Goal: Task Accomplishment & Management: Complete application form

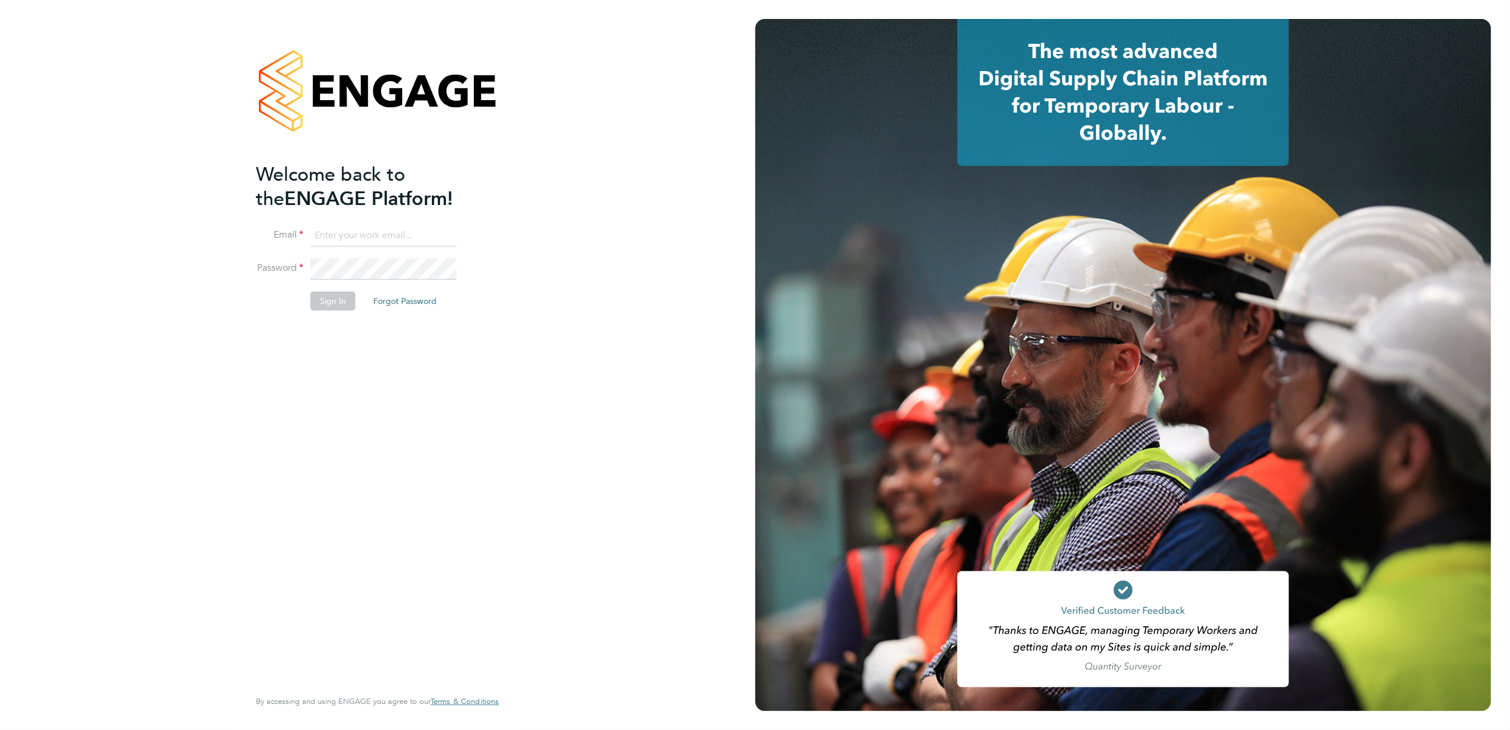
type input "jana.venizelou@vgcgroup.co.uk"
click at [347, 302] on button "Sign In" at bounding box center [332, 301] width 45 height 19
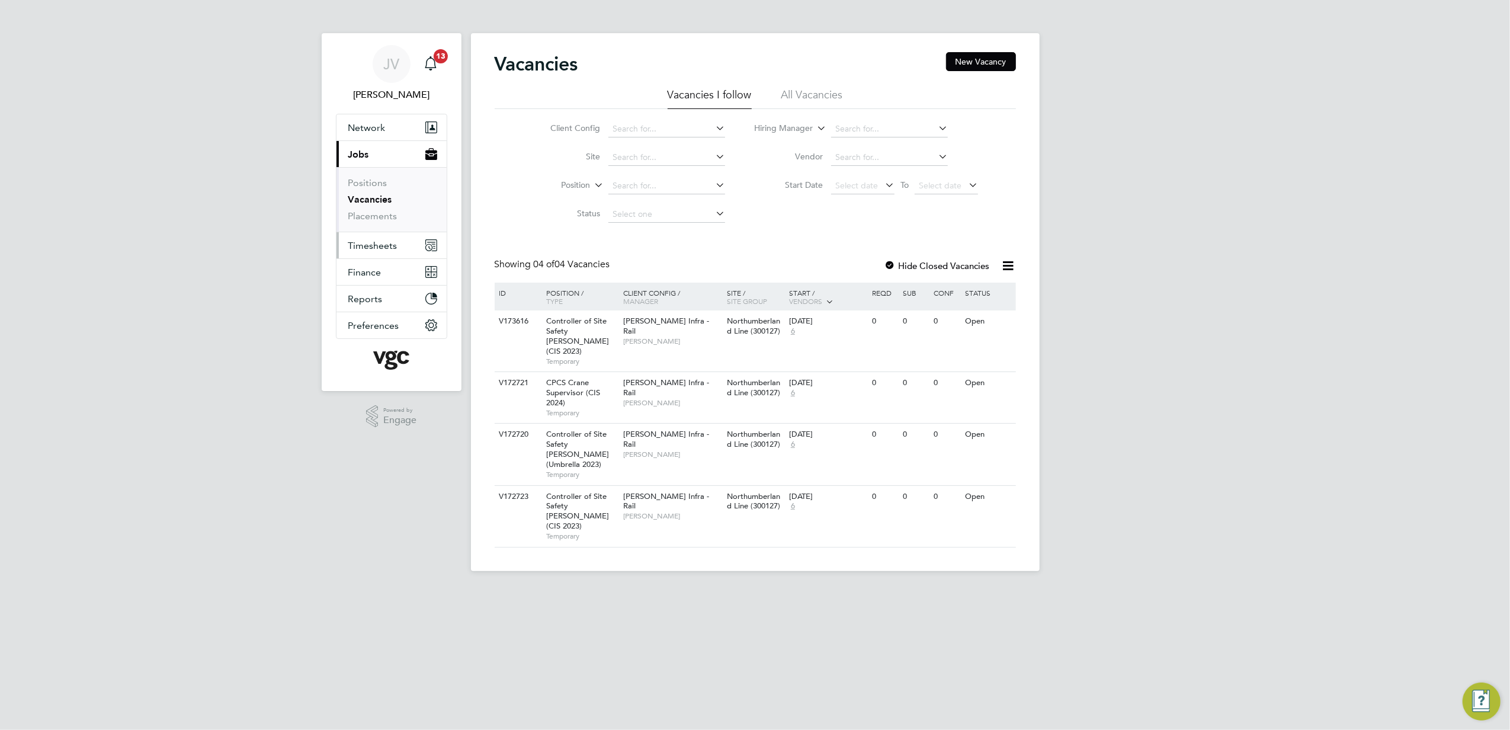
click at [392, 245] on span "Timesheets" at bounding box center [372, 245] width 49 height 11
click at [382, 161] on button "Current page: Jobs" at bounding box center [392, 154] width 110 height 26
click at [382, 213] on link "Placements" at bounding box center [372, 215] width 49 height 11
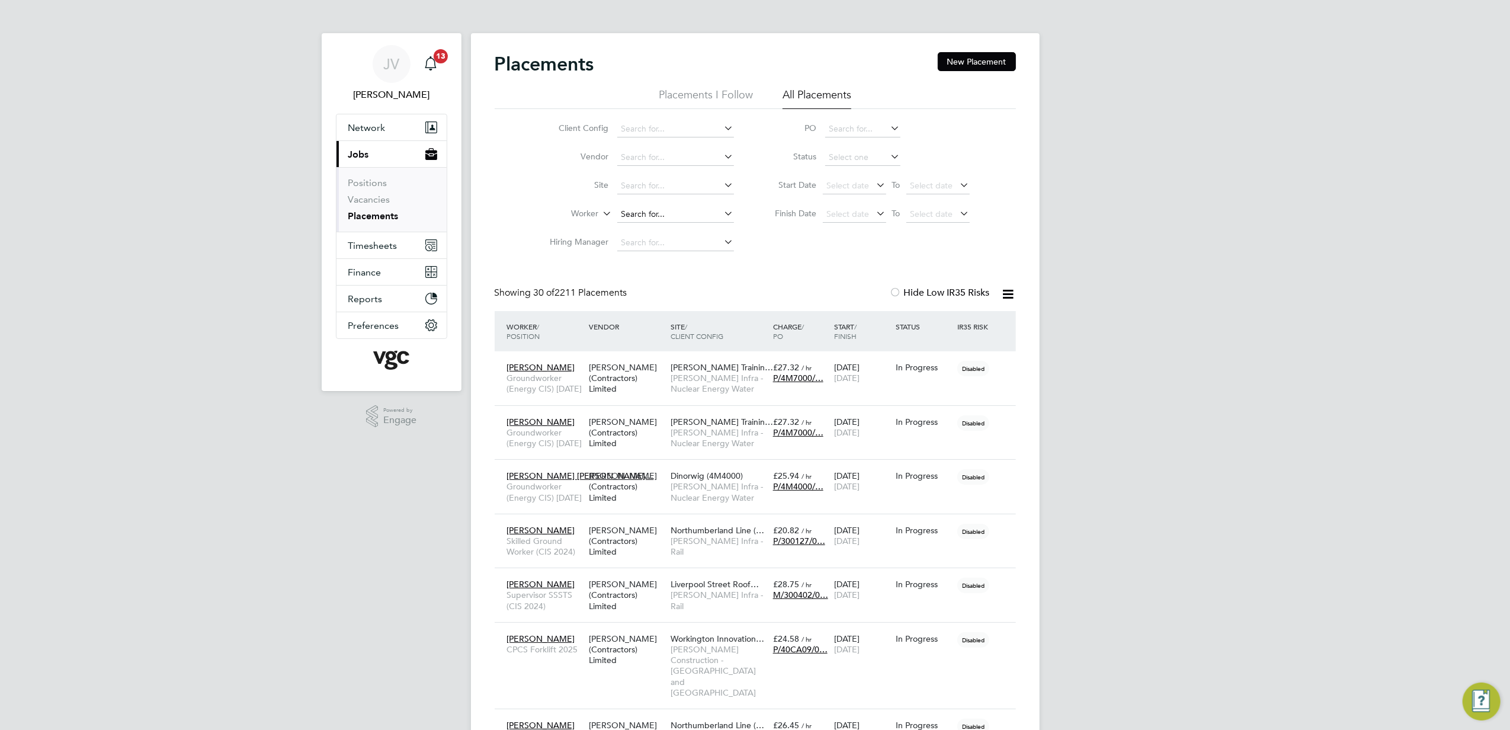
drag, startPoint x: 638, startPoint y: 223, endPoint x: 641, endPoint y: 216, distance: 7.5
click at [638, 223] on li "Worker" at bounding box center [637, 214] width 223 height 28
click at [641, 214] on input at bounding box center [675, 214] width 117 height 17
paste input "[PERSON_NAME]"
type input "[PERSON_NAME]"
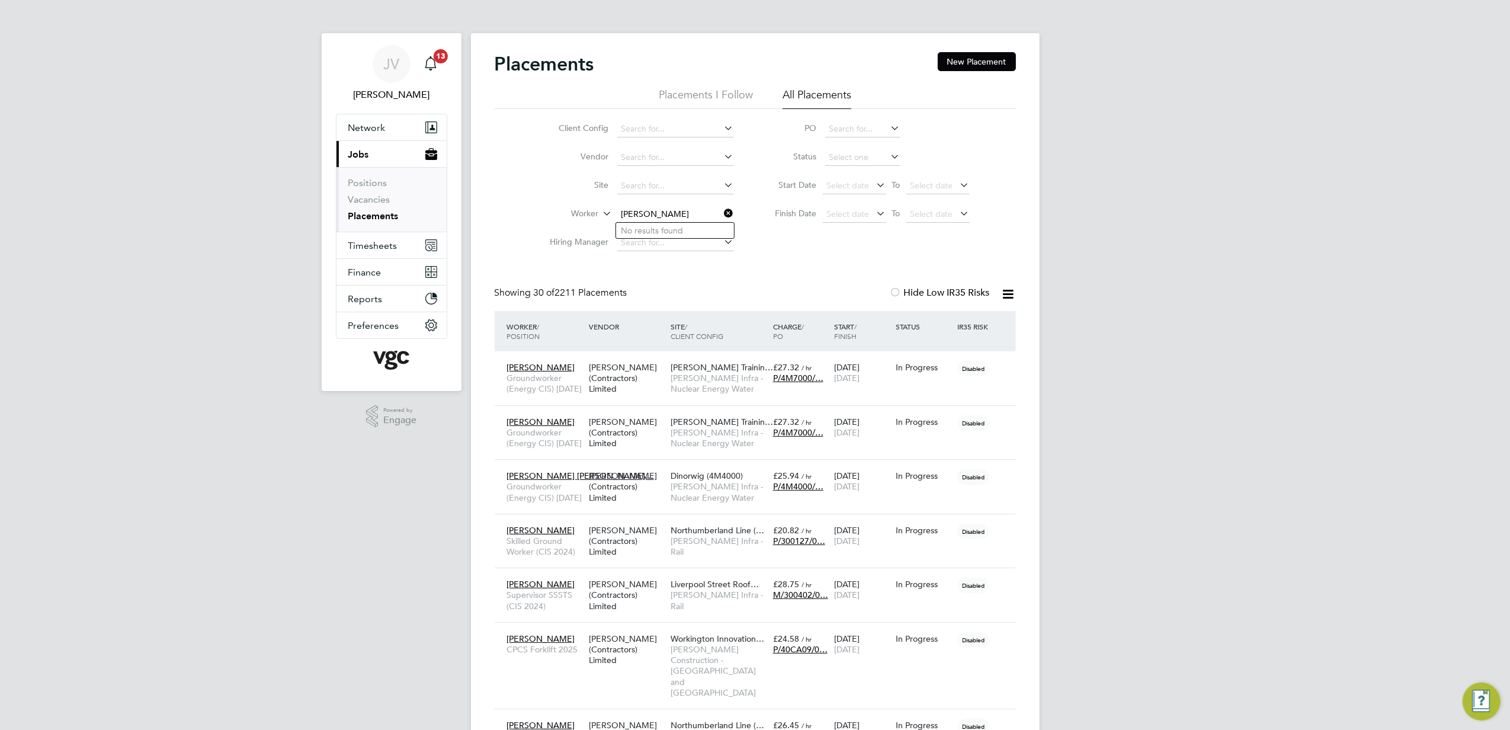
click at [396, 218] on link "Placements" at bounding box center [373, 215] width 50 height 11
click at [371, 152] on button "Current page: Jobs" at bounding box center [392, 154] width 110 height 26
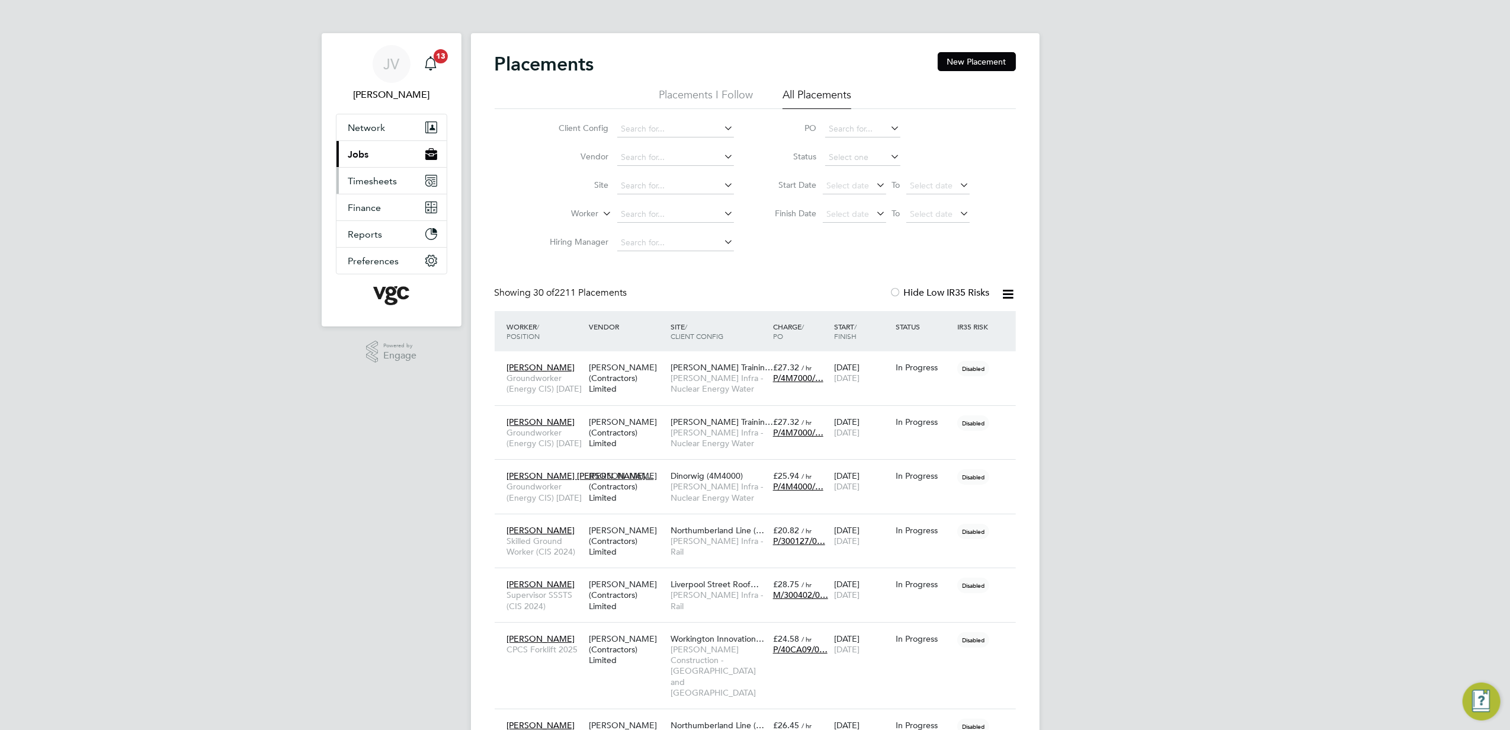
click at [392, 173] on button "Timesheets" at bounding box center [392, 181] width 110 height 26
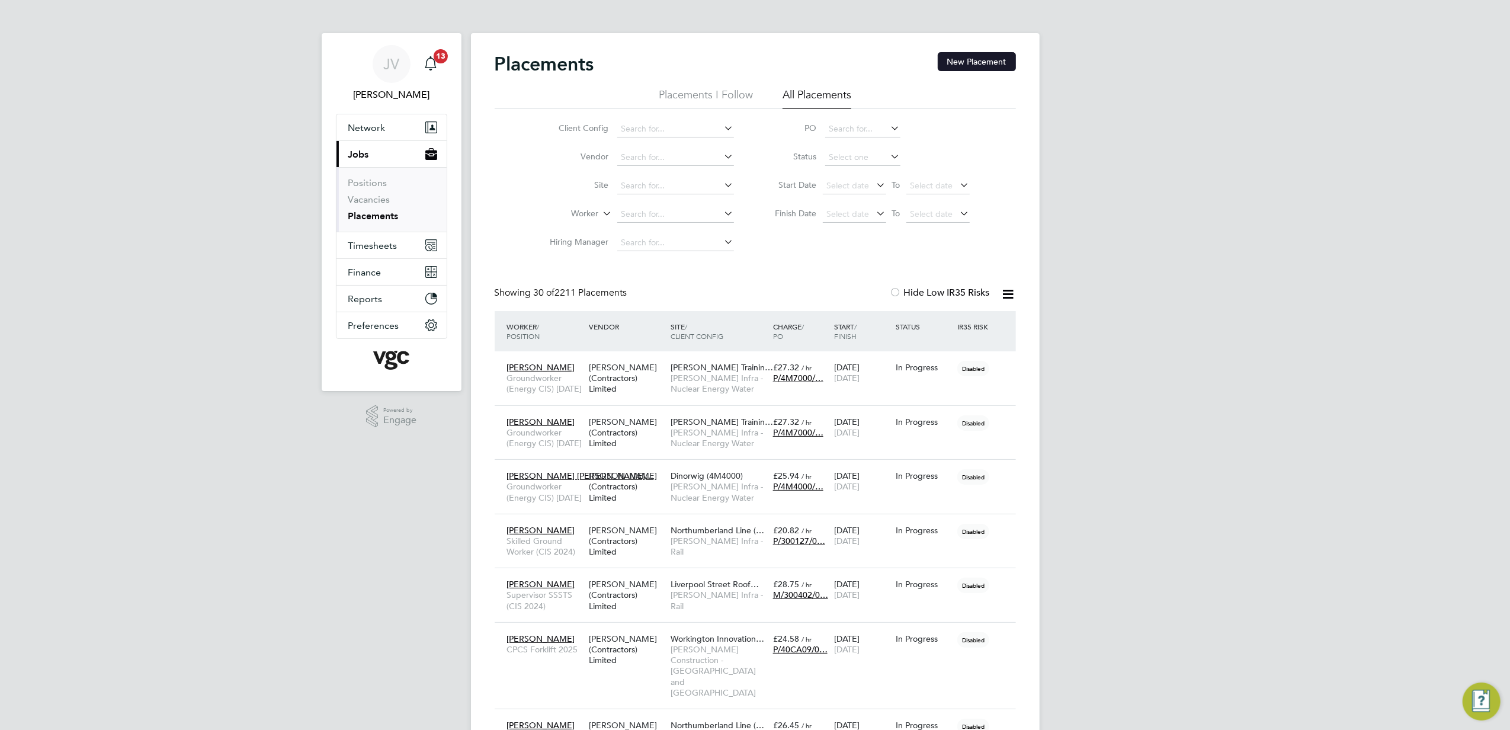
click at [1001, 67] on button "New Placement" at bounding box center [977, 61] width 78 height 19
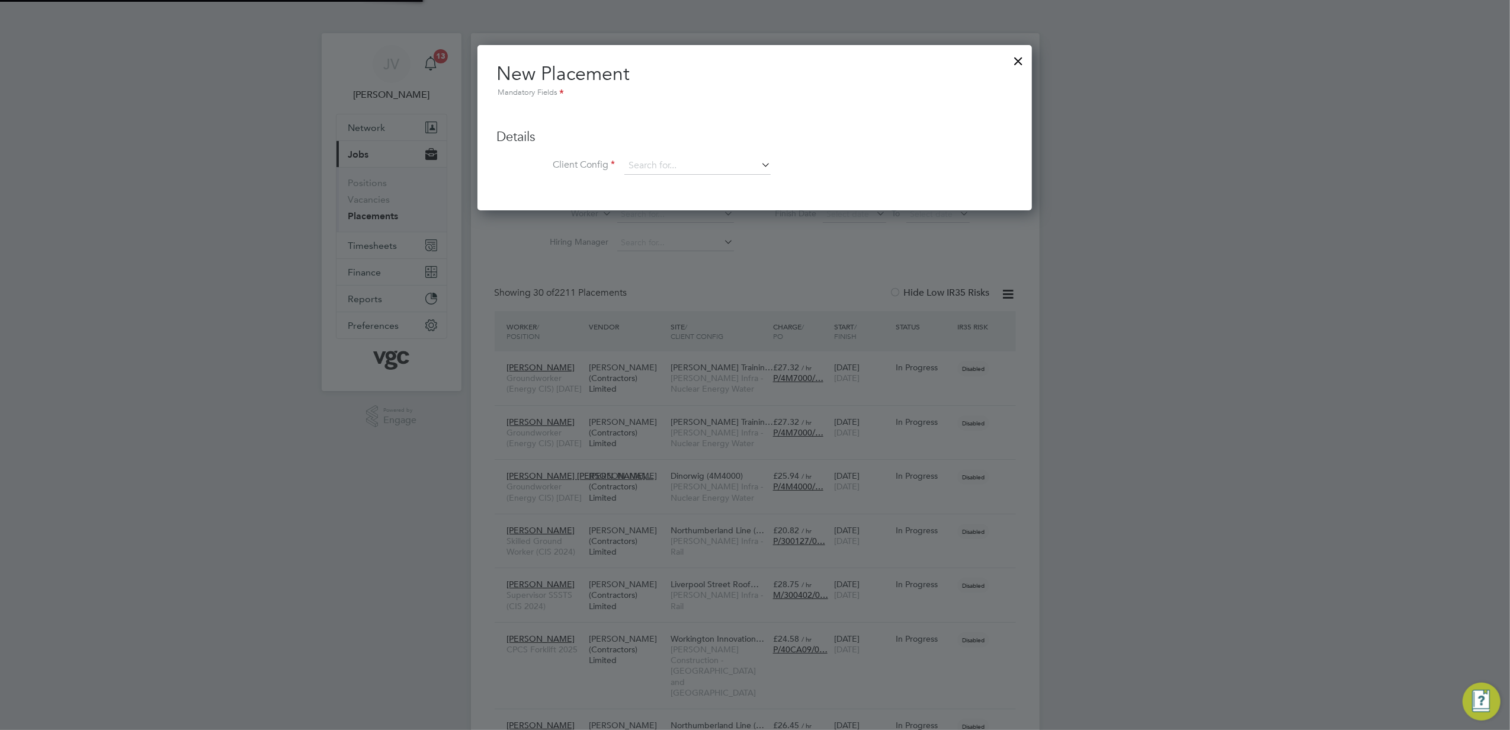
scroll to position [166, 555]
click at [660, 159] on input at bounding box center [698, 166] width 146 height 18
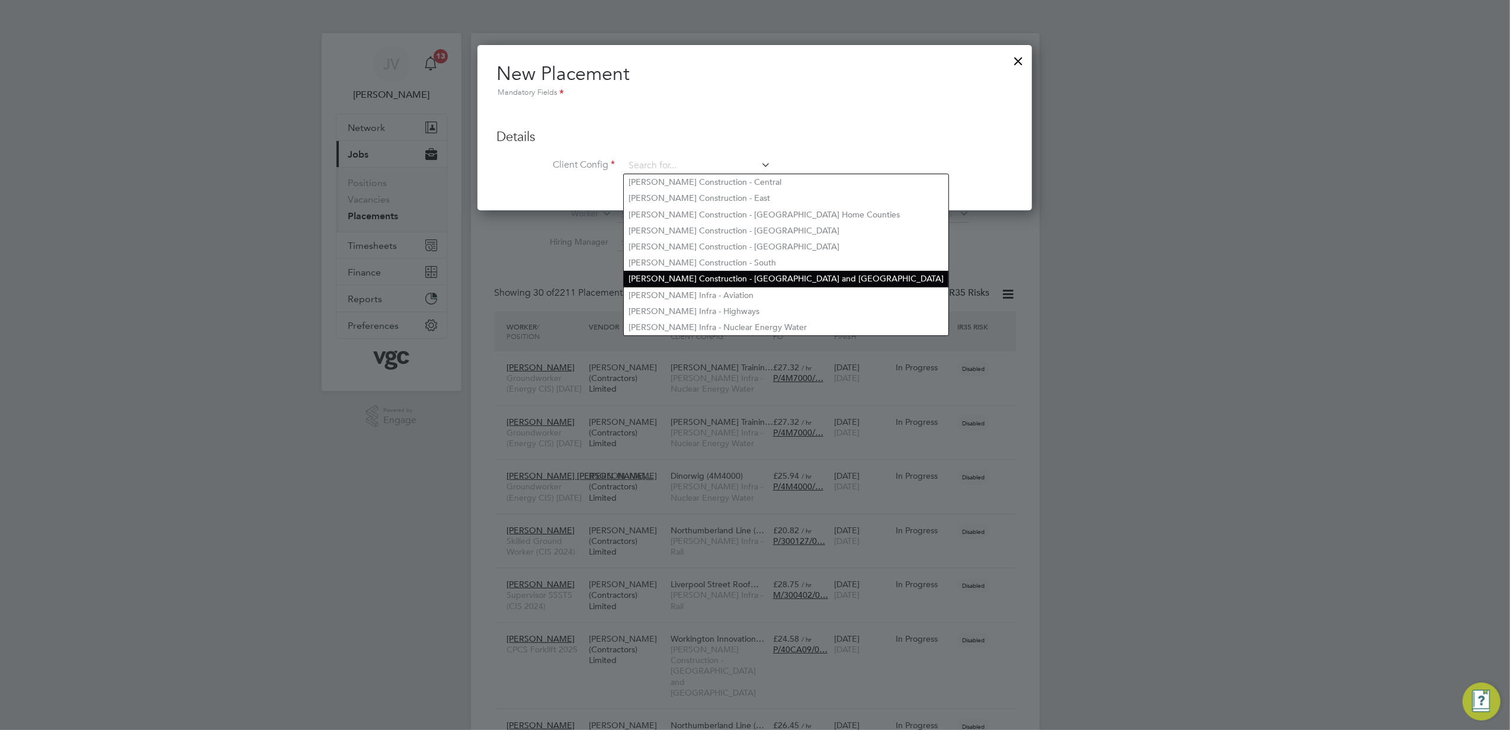
click at [796, 280] on li "[PERSON_NAME] Construction - [GEOGRAPHIC_DATA] and [GEOGRAPHIC_DATA]" at bounding box center [786, 279] width 325 height 16
type input "[PERSON_NAME] Construction - [GEOGRAPHIC_DATA] and [GEOGRAPHIC_DATA]"
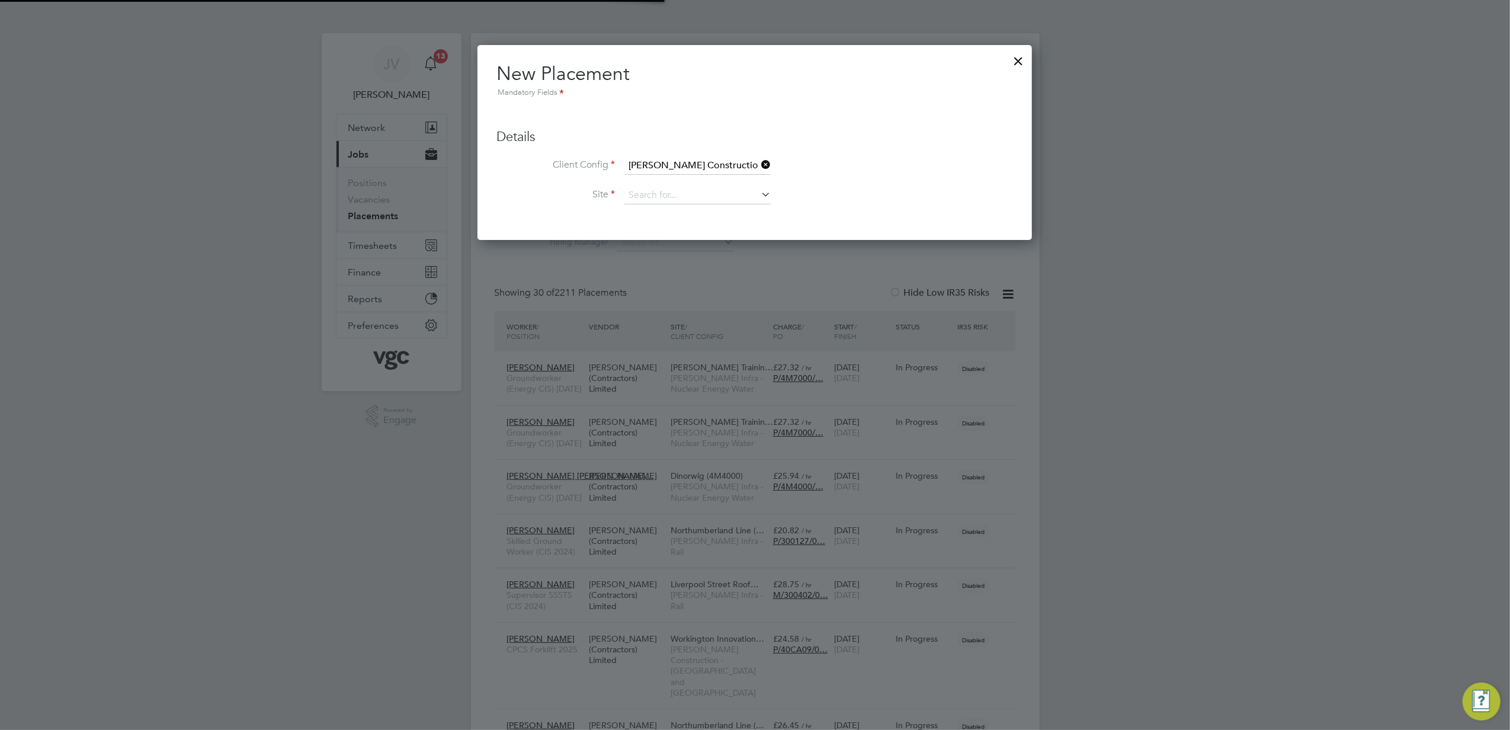
scroll to position [194, 555]
click at [702, 197] on input at bounding box center [698, 196] width 146 height 18
type input "din"
click at [706, 162] on input at bounding box center [698, 166] width 146 height 18
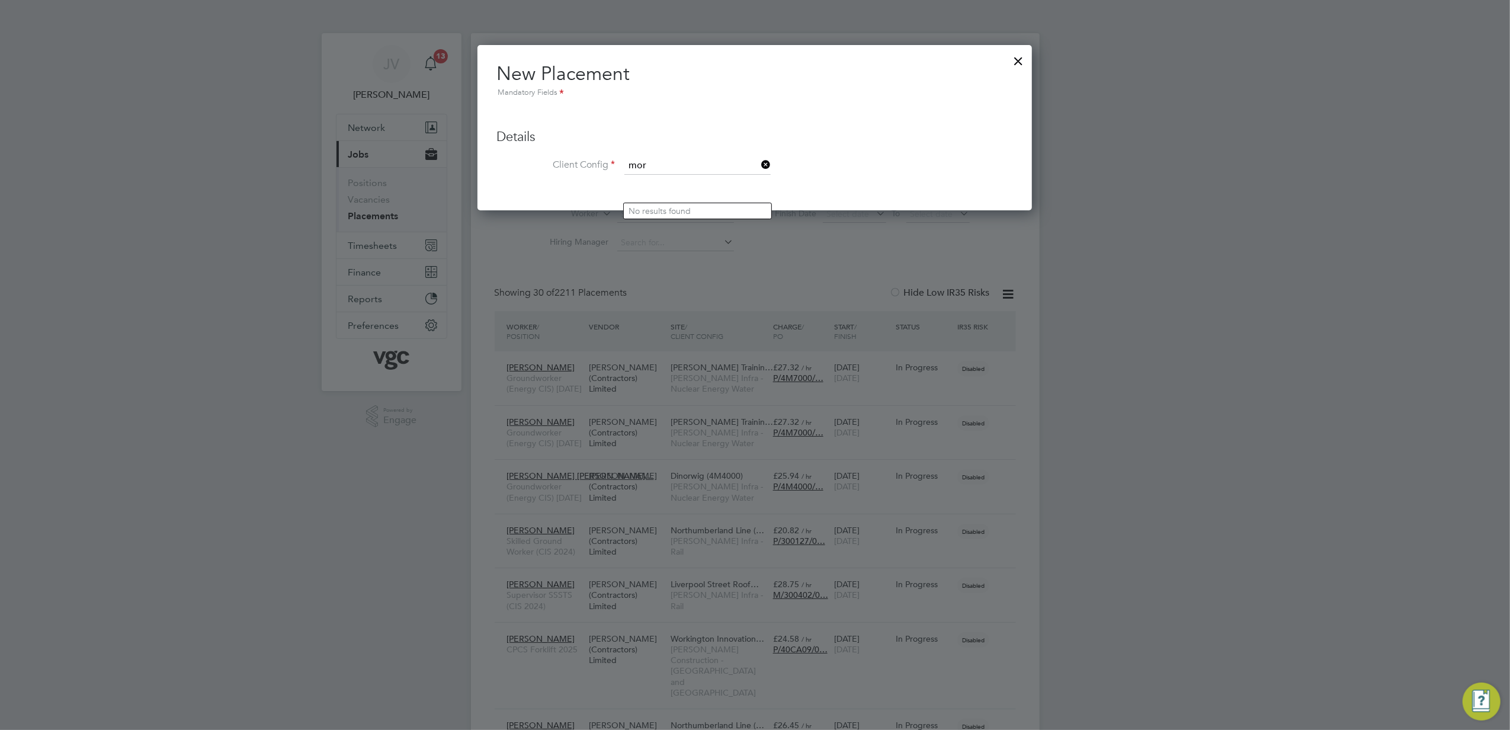
click at [825, 226] on li "Mor gan Sindall Construction - [GEOGRAPHIC_DATA]" at bounding box center [780, 231] width 313 height 16
type input "[PERSON_NAME] Construction - [GEOGRAPHIC_DATA]"
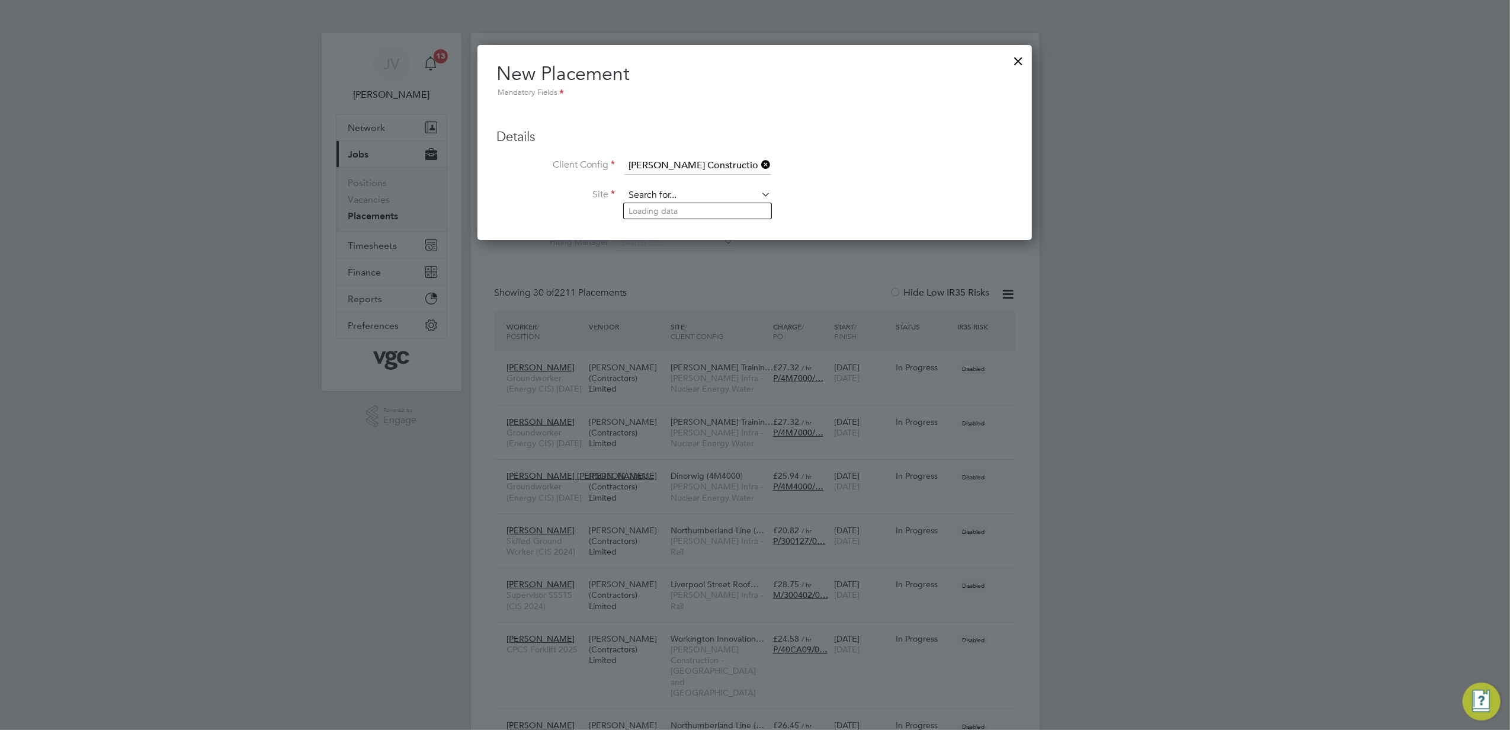
click at [715, 193] on input at bounding box center [698, 196] width 146 height 18
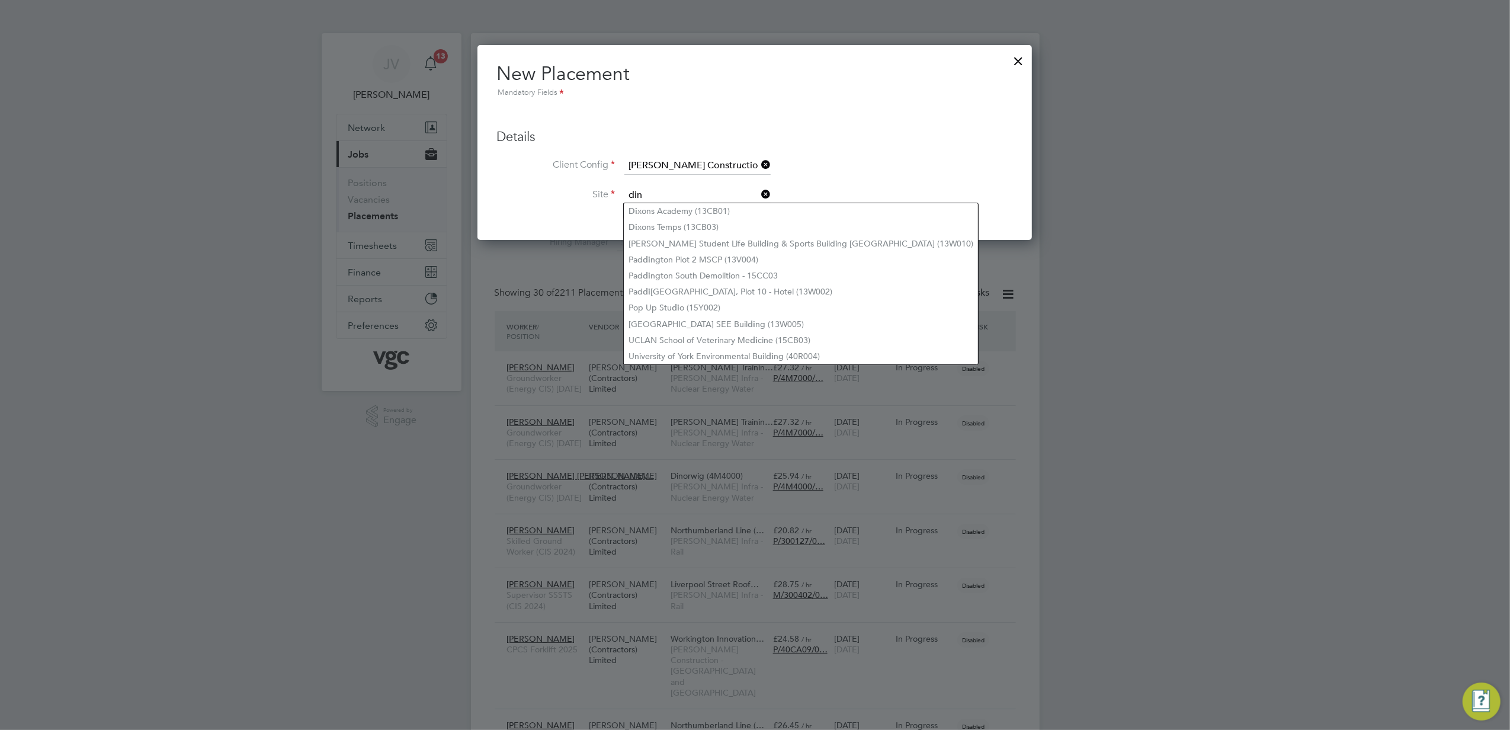
type input "dino"
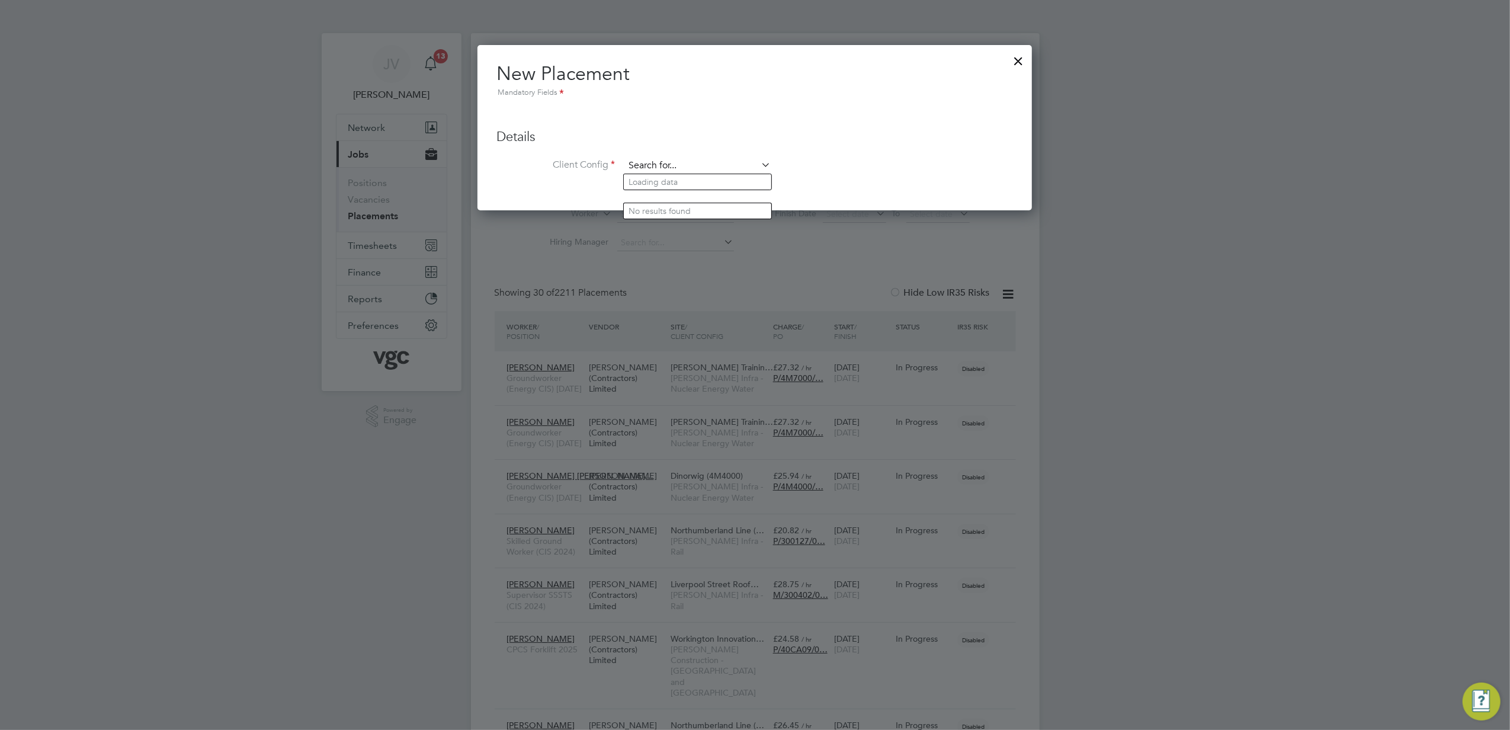
click at [754, 162] on input at bounding box center [698, 166] width 146 height 18
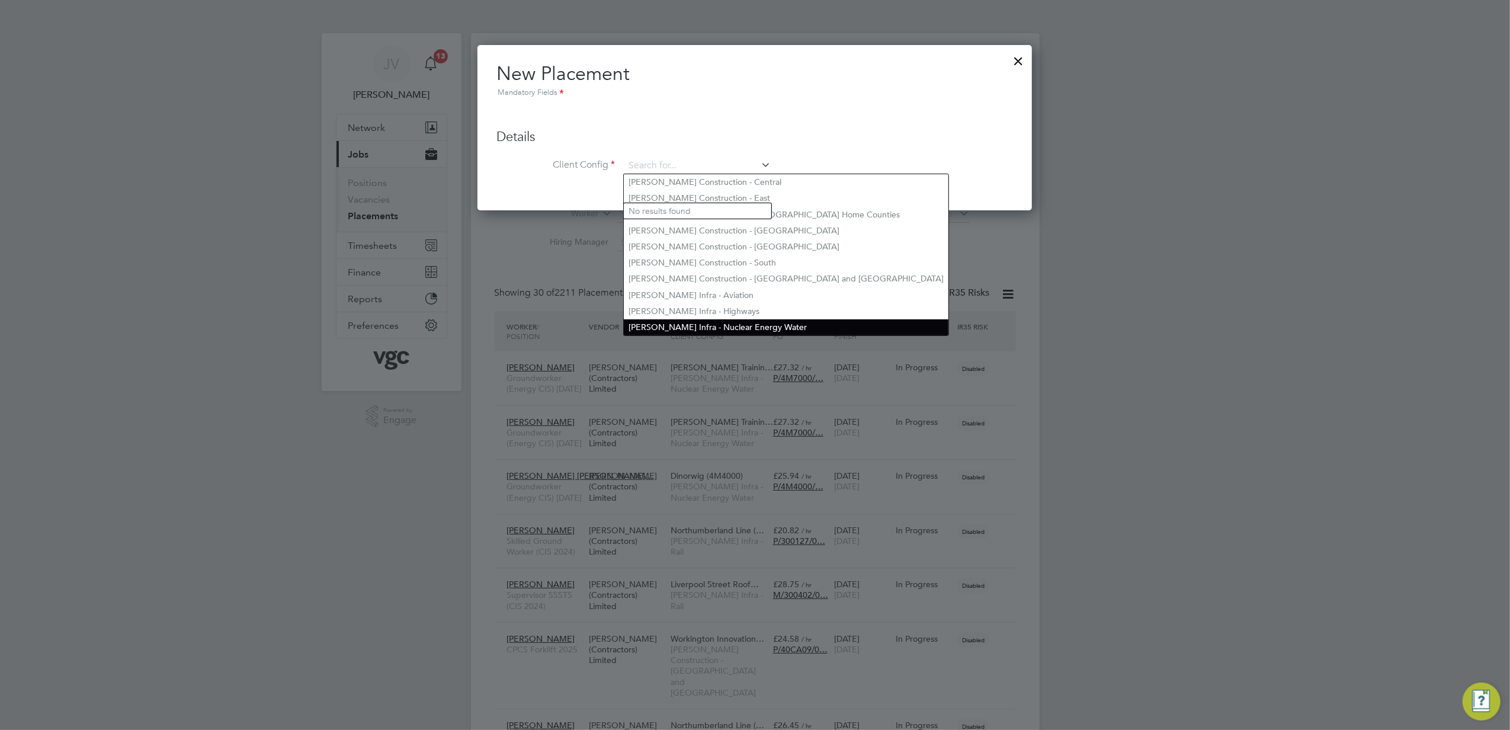
click at [789, 325] on li "[PERSON_NAME] Infra - Nuclear Energy Water" at bounding box center [786, 327] width 325 height 16
type input "[PERSON_NAME] Infra - Nuclear Energy Water"
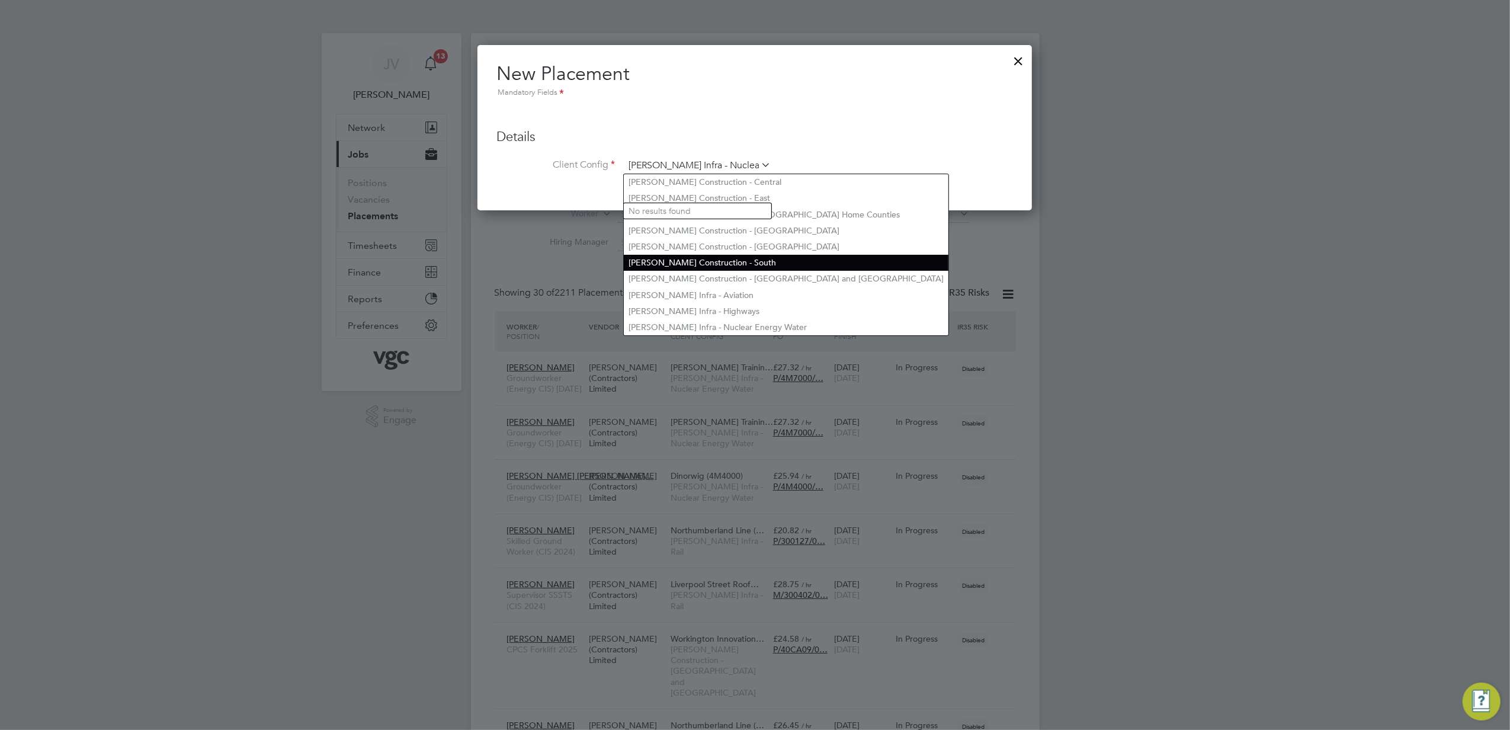
scroll to position [194, 555]
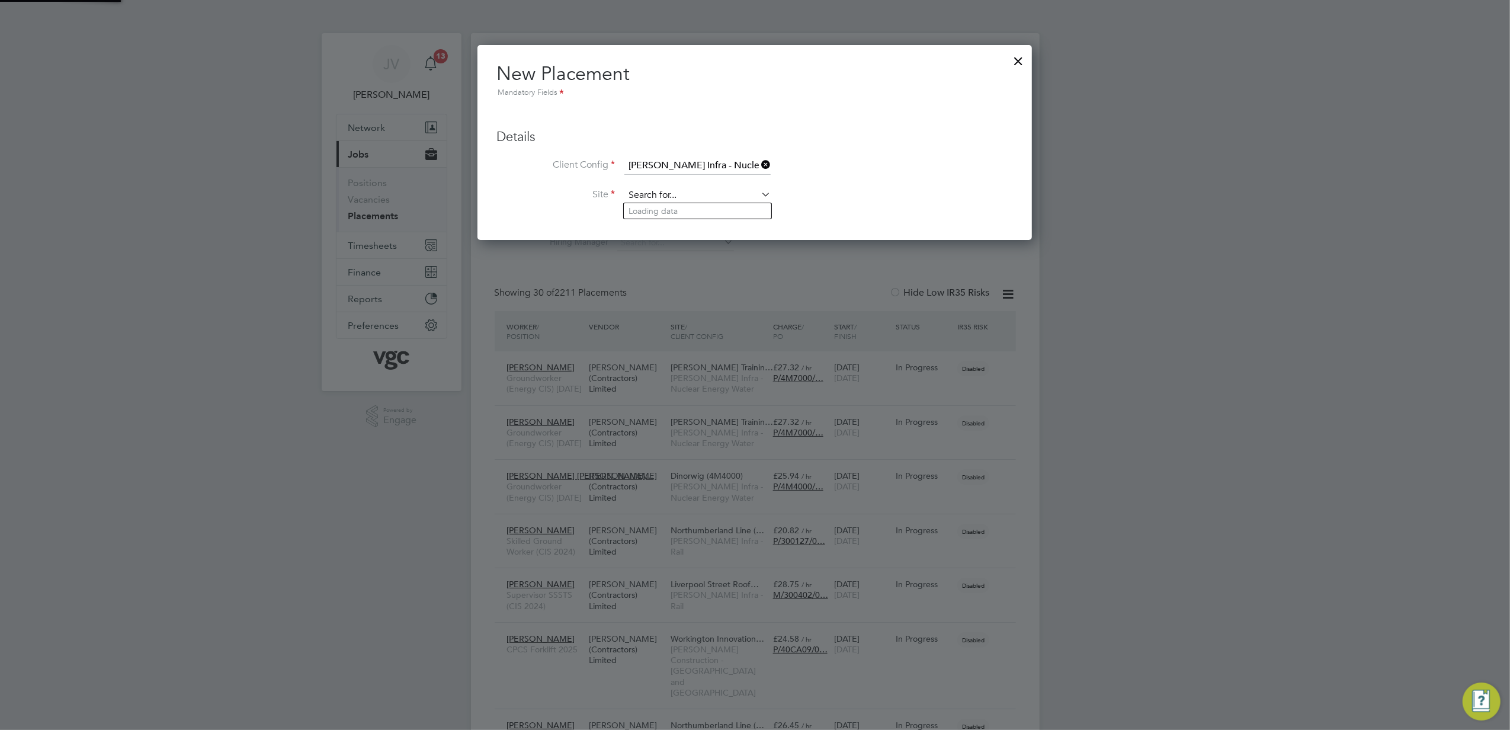
click at [711, 193] on input at bounding box center [698, 196] width 146 height 18
click at [707, 204] on li "Dino rwig (4M4000)" at bounding box center [698, 211] width 148 height 16
type input "Dinorwig (4M4000)"
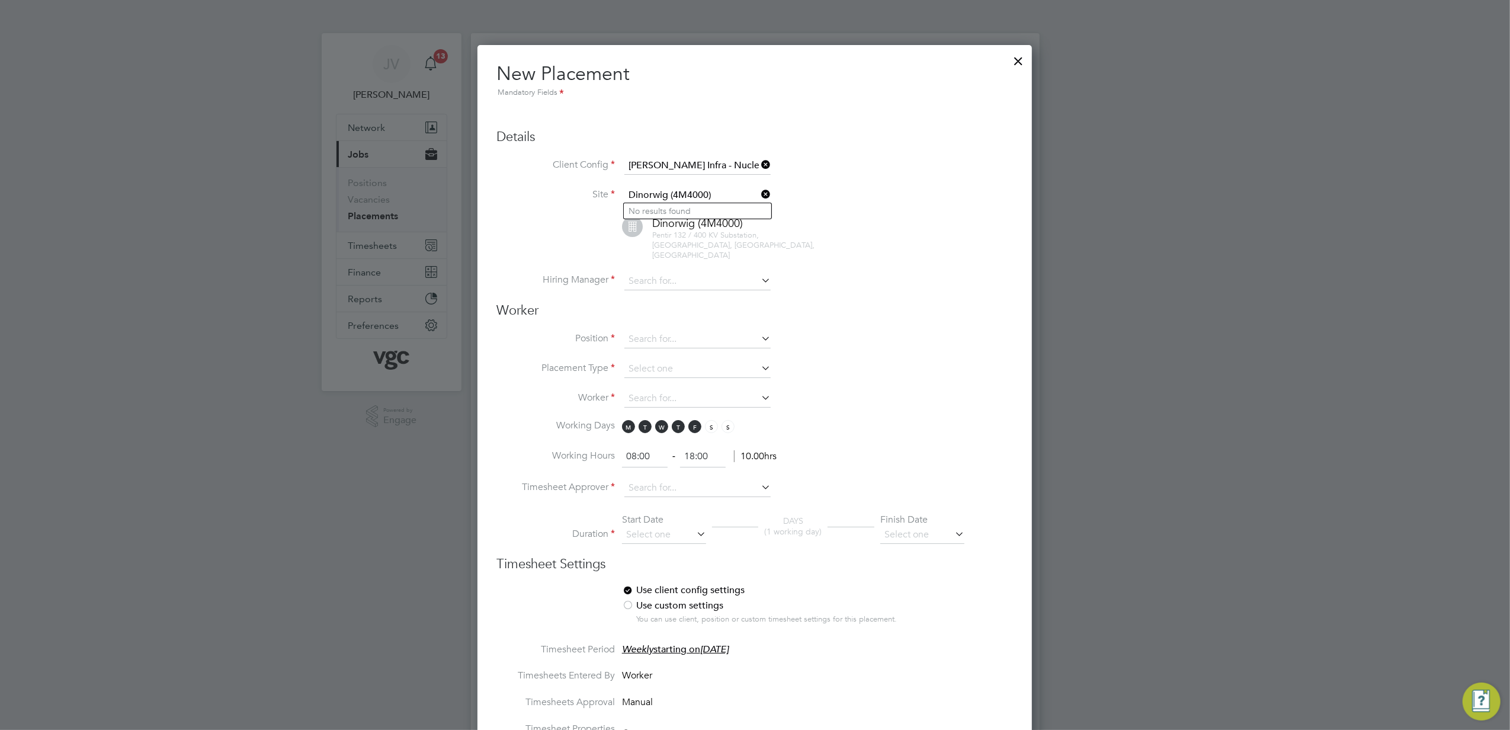
scroll to position [1260, 555]
click at [687, 273] on input at bounding box center [698, 282] width 146 height 18
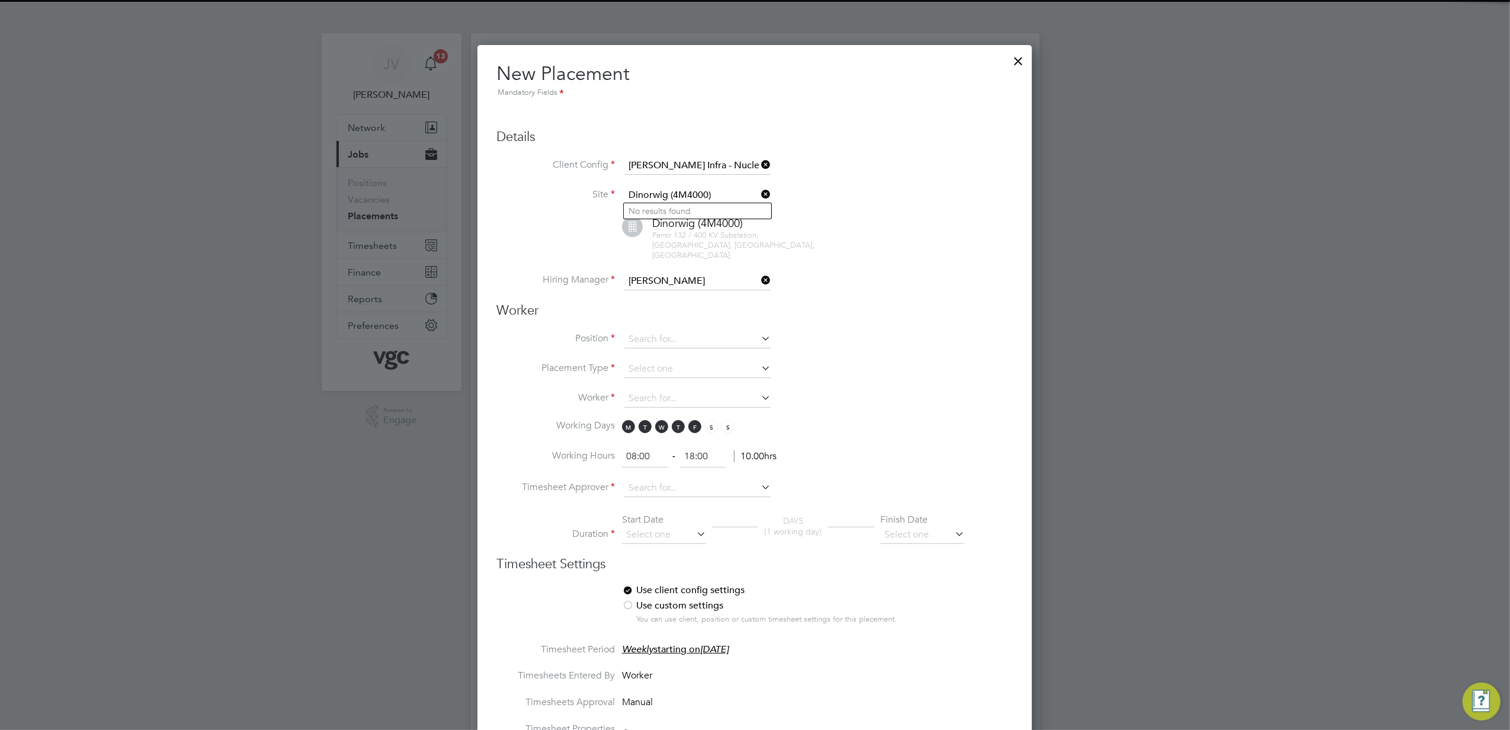
click at [690, 283] on li "[PERSON_NAME] eever" at bounding box center [698, 286] width 148 height 16
type input "[PERSON_NAME]"
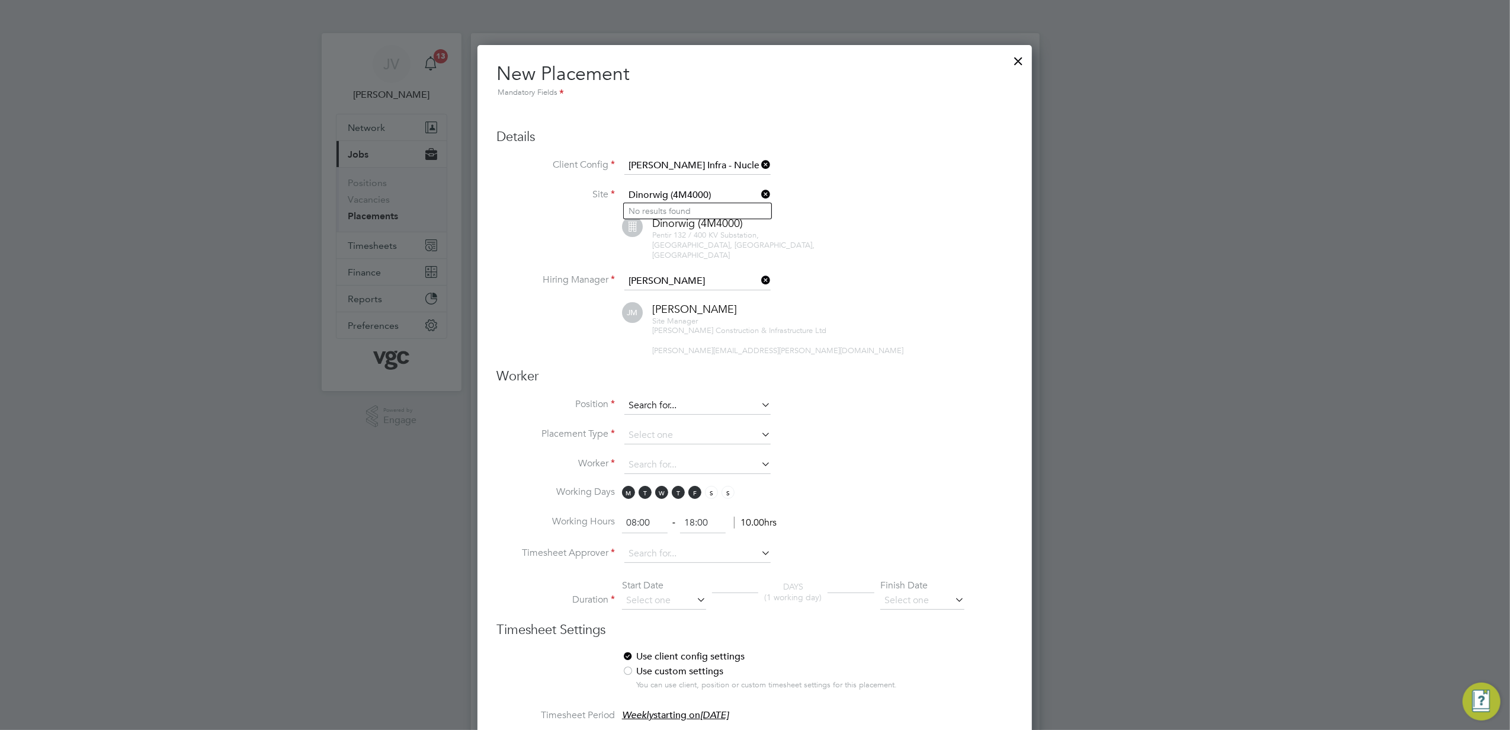
click at [641, 397] on input at bounding box center [698, 406] width 146 height 18
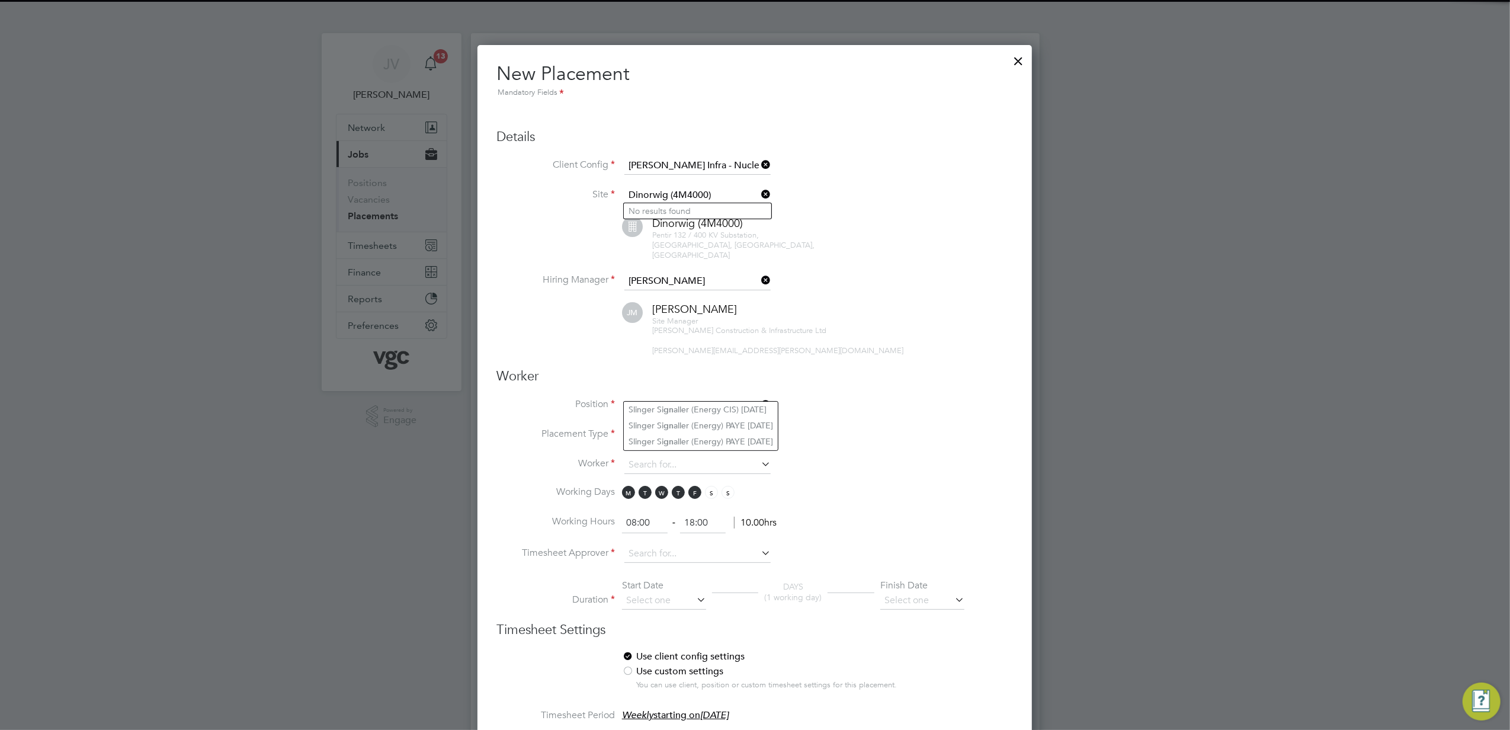
type input "G"
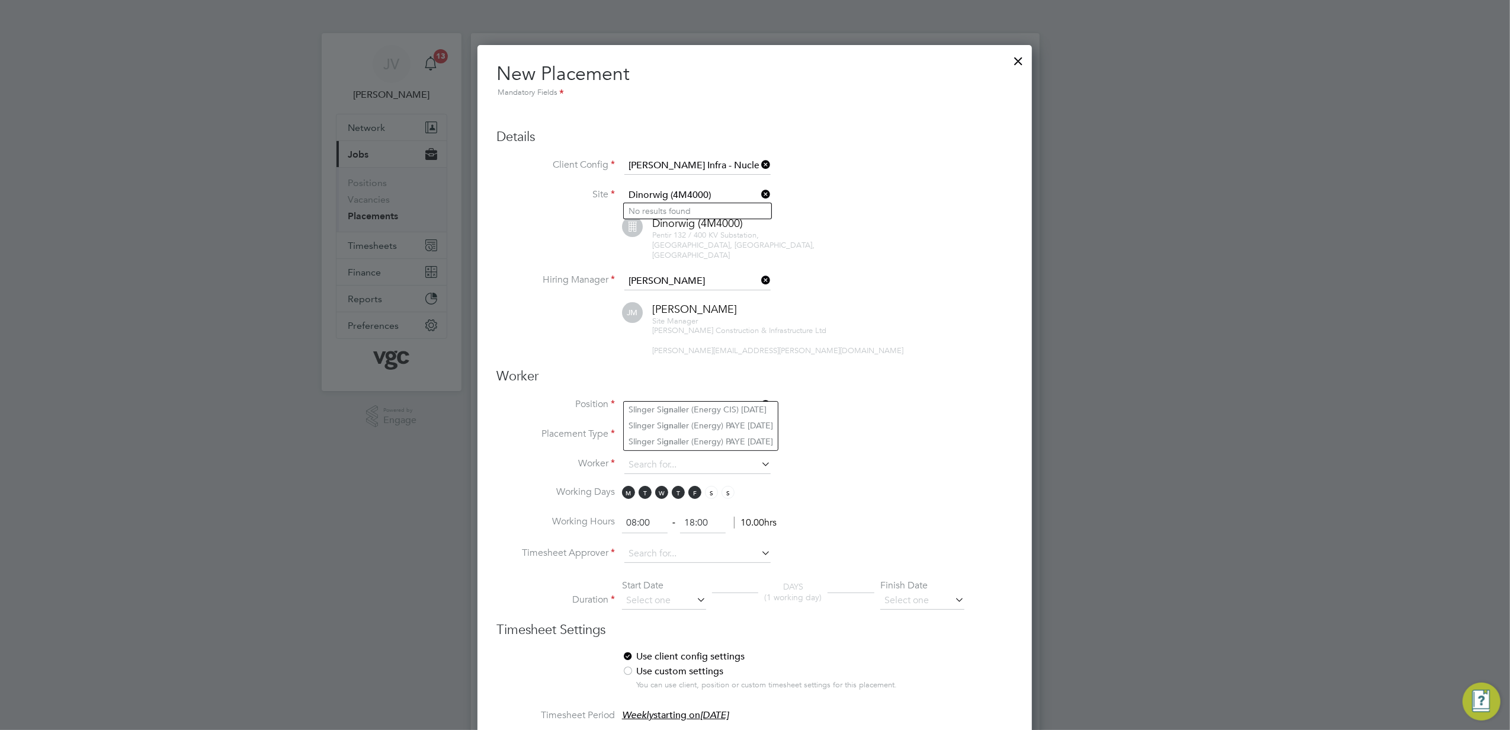
type input "e"
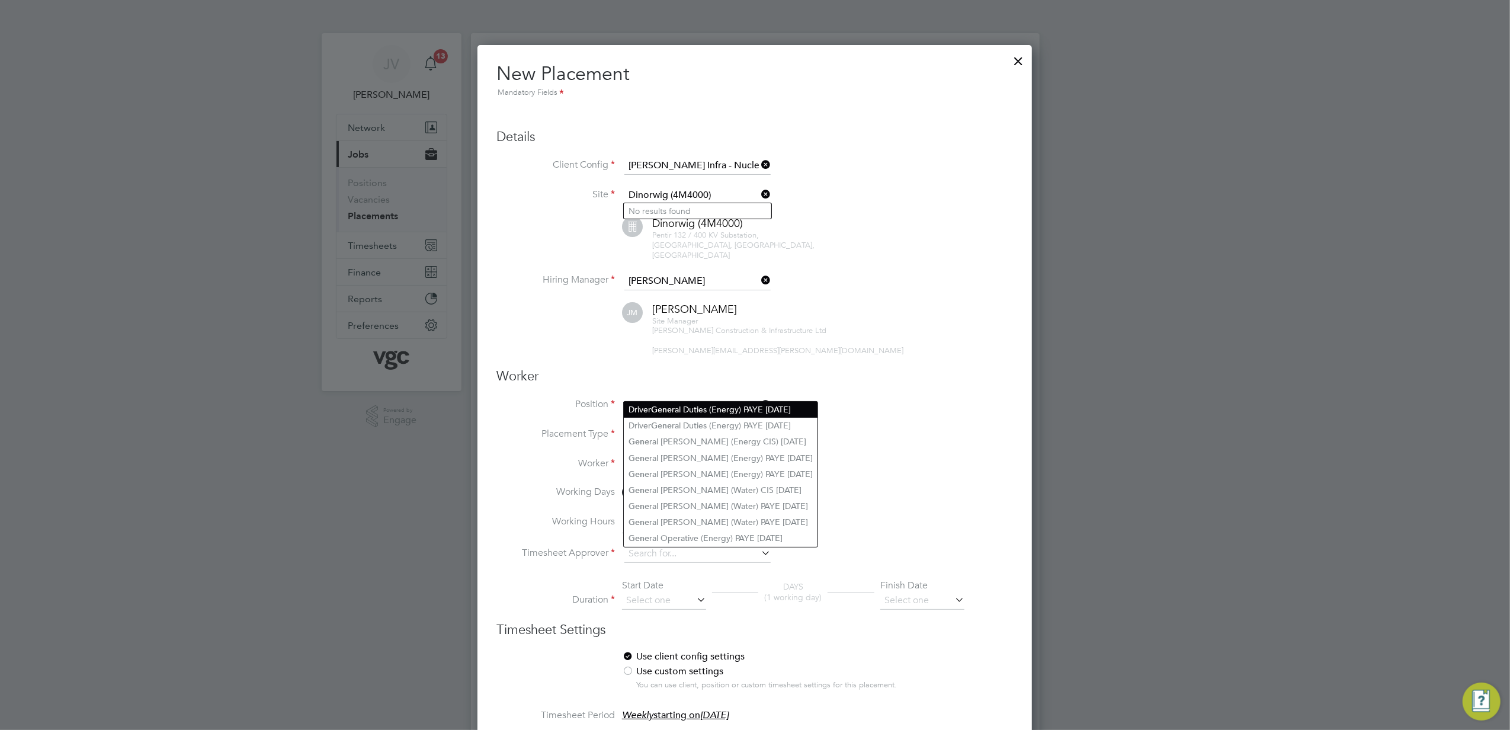
click at [798, 408] on li "Driver Gene ral Duties (Energy) PAYE [DATE]" at bounding box center [721, 410] width 194 height 16
type input "Driver General Duties (Energy) PAYE [DATE]"
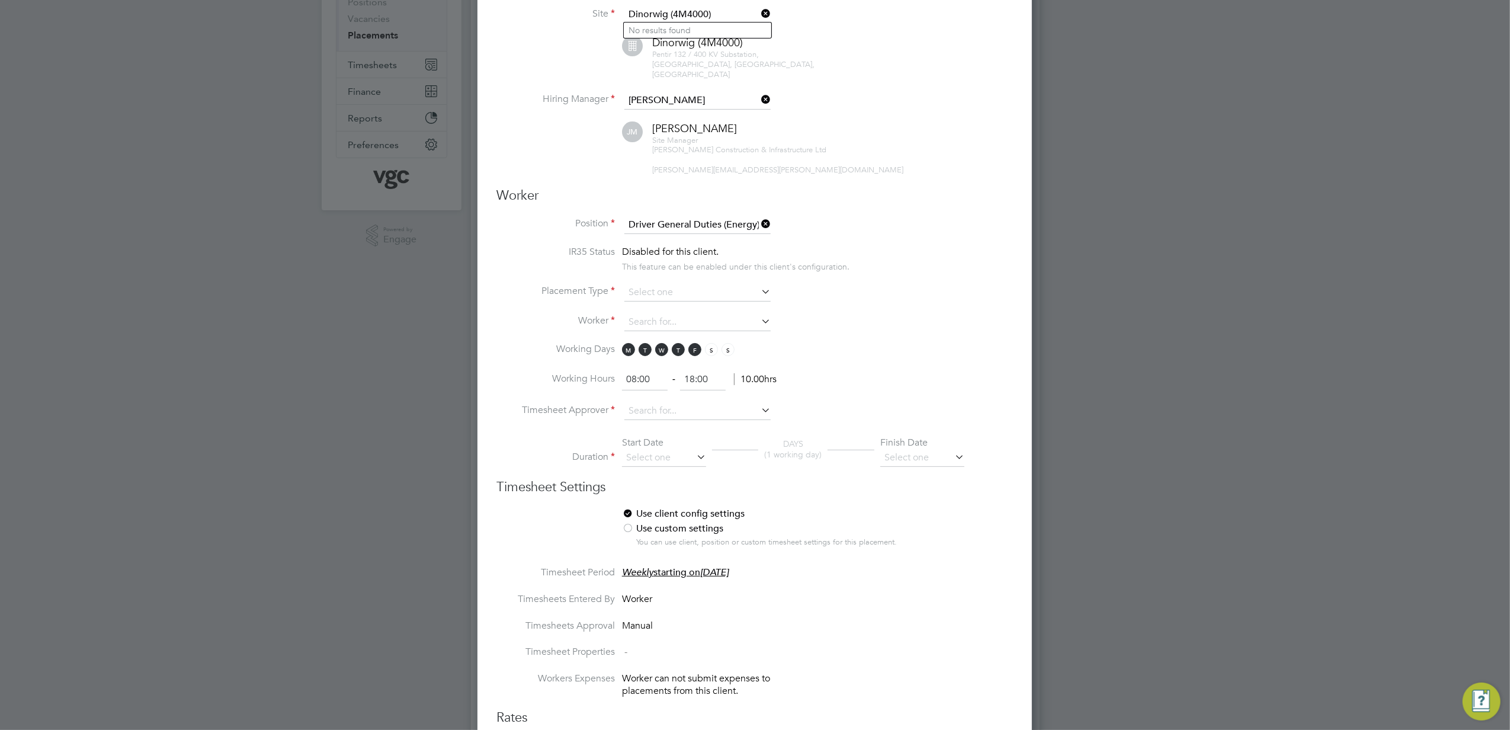
scroll to position [158, 0]
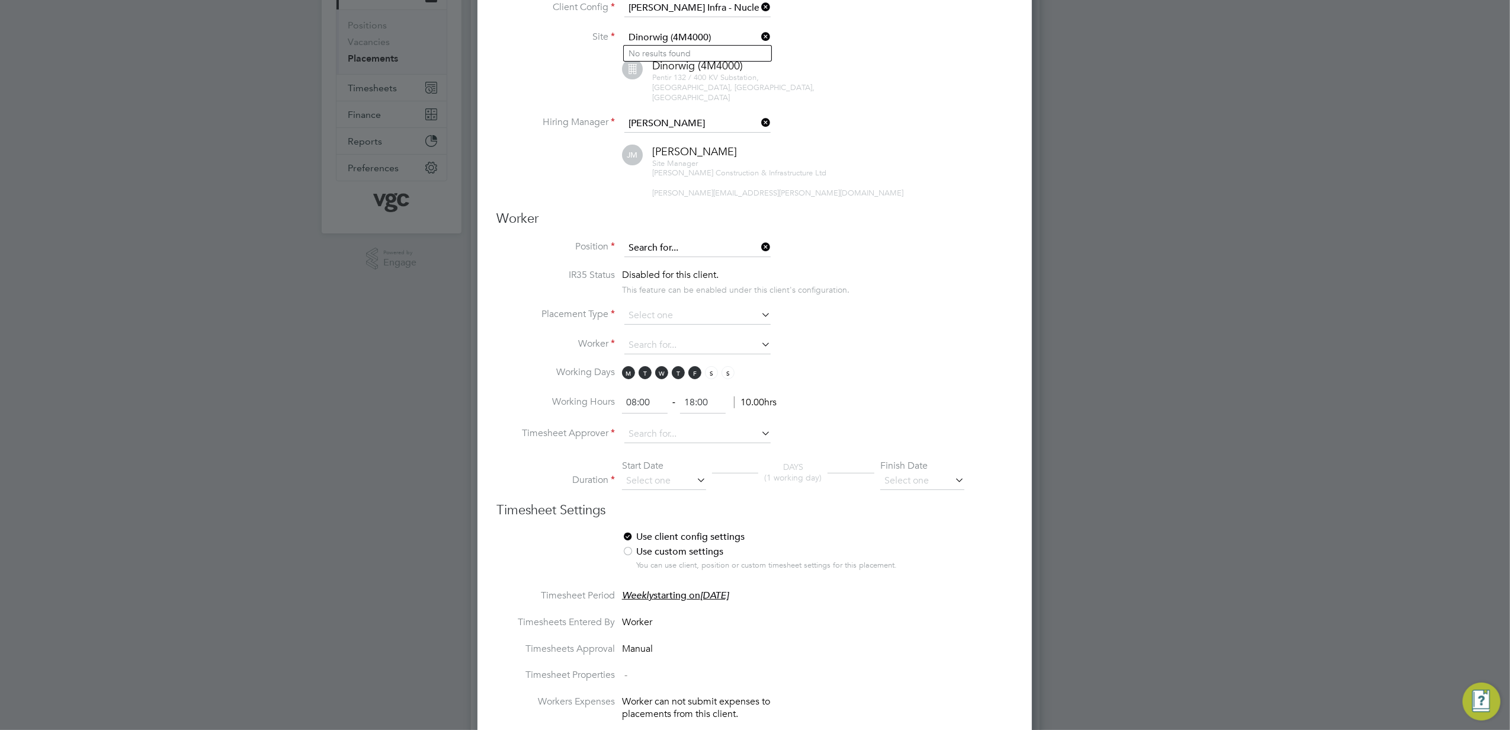
click at [736, 239] on input at bounding box center [698, 248] width 146 height 18
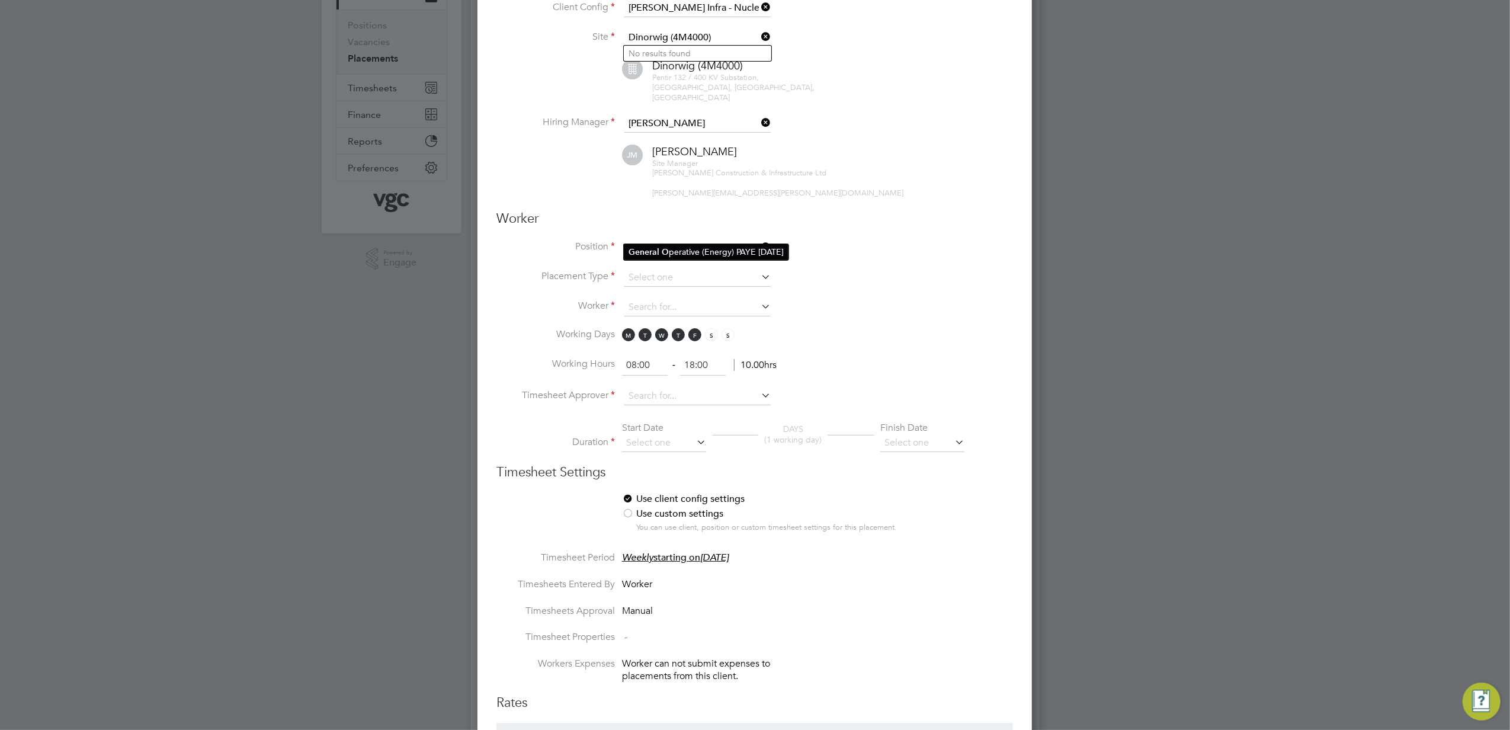
click at [741, 254] on li "General O perative (Energy) PAYE [DATE]" at bounding box center [706, 252] width 165 height 16
type input "General Operative (Energy) PAYE [DATE]"
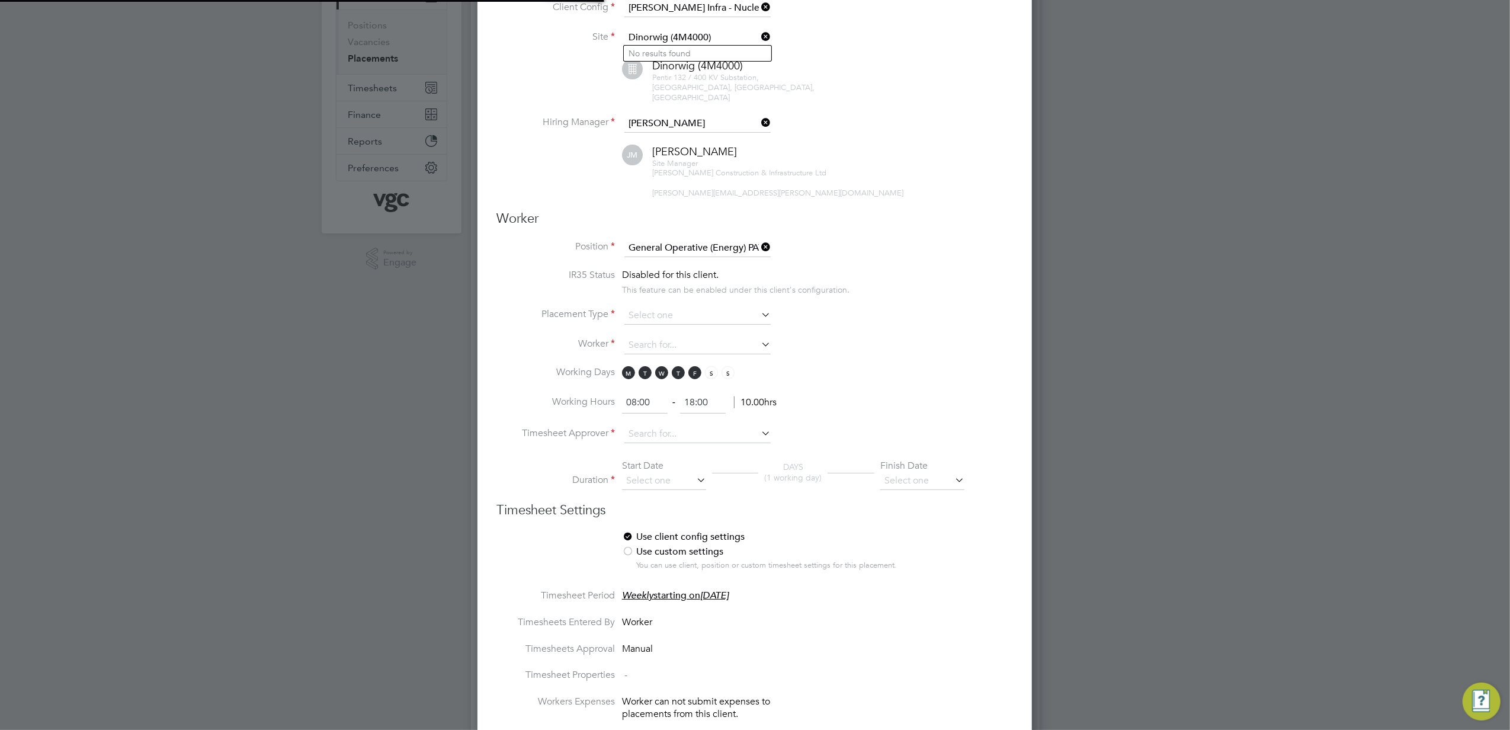
scroll to position [36, 62]
click at [707, 307] on input at bounding box center [698, 316] width 146 height 18
click at [690, 320] on li "Temporary" at bounding box center [698, 318] width 148 height 15
type input "Temporary"
click at [677, 337] on input at bounding box center [698, 346] width 146 height 18
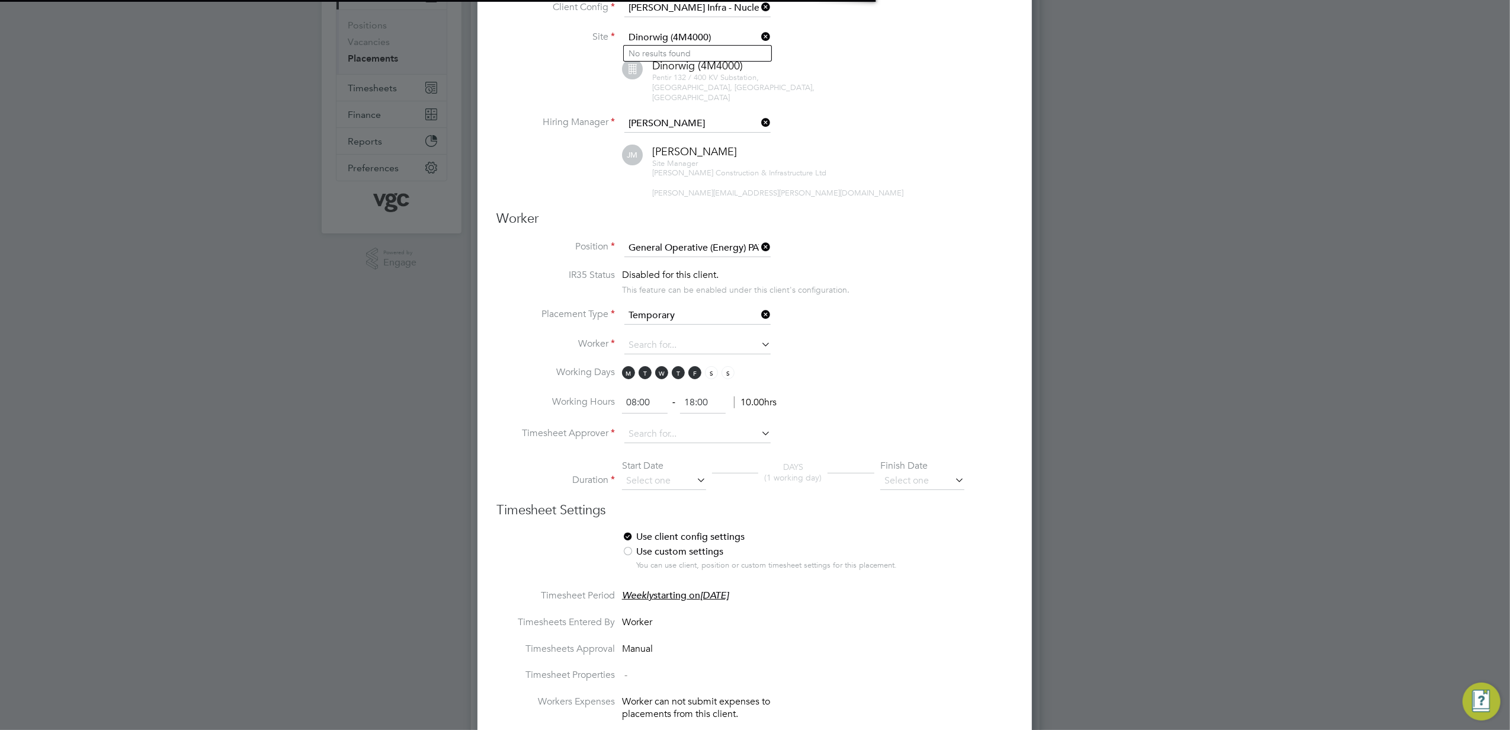
click at [667, 364] on li "+ Add new" at bounding box center [698, 364] width 148 height 16
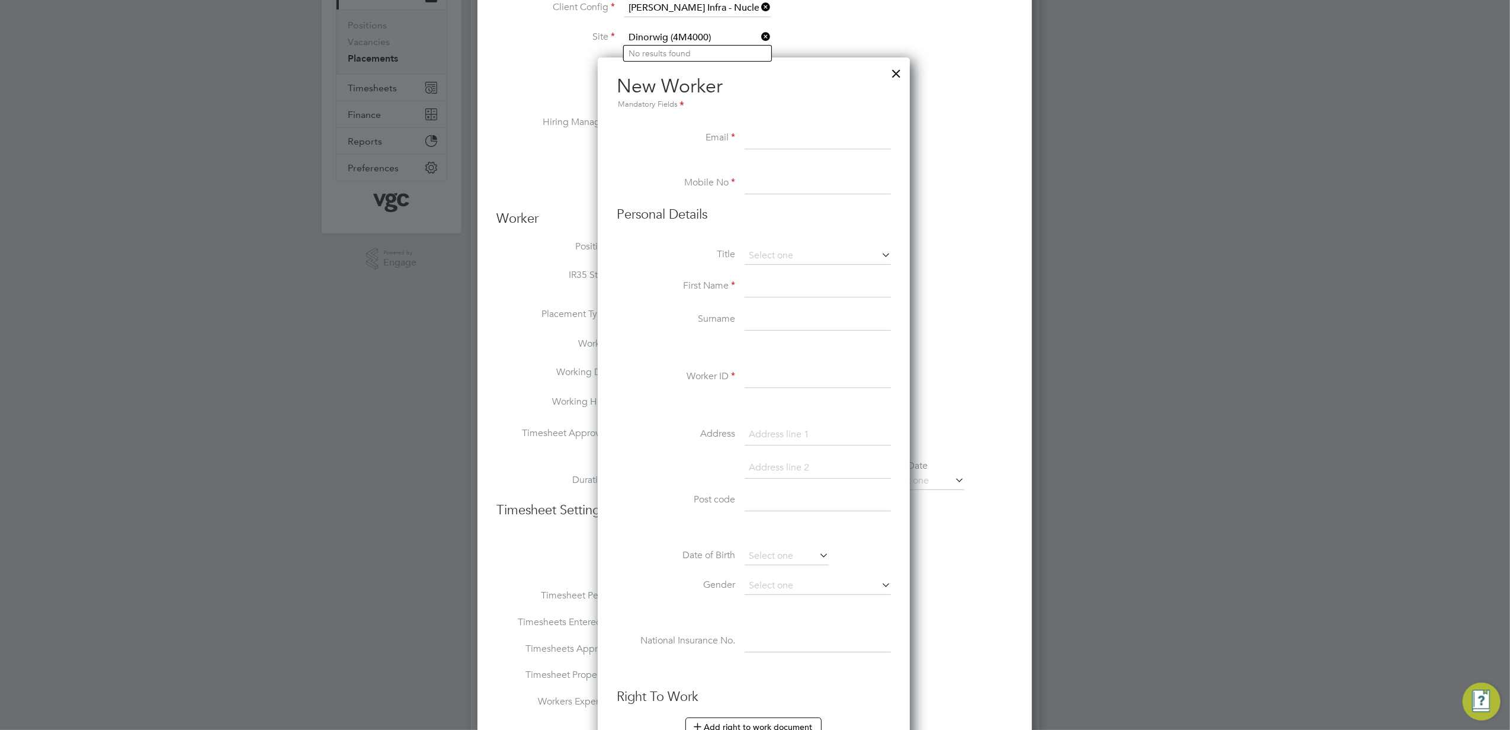
click at [813, 140] on input at bounding box center [818, 138] width 146 height 21
paste input "[PERSON_NAME]"
drag, startPoint x: 776, startPoint y: 134, endPoint x: 843, endPoint y: 148, distance: 67.9
click at [777, 134] on input "[PERSON_NAME]" at bounding box center [818, 138] width 146 height 21
click at [833, 136] on input "Karam.[PERSON_NAME]" at bounding box center [818, 138] width 146 height 21
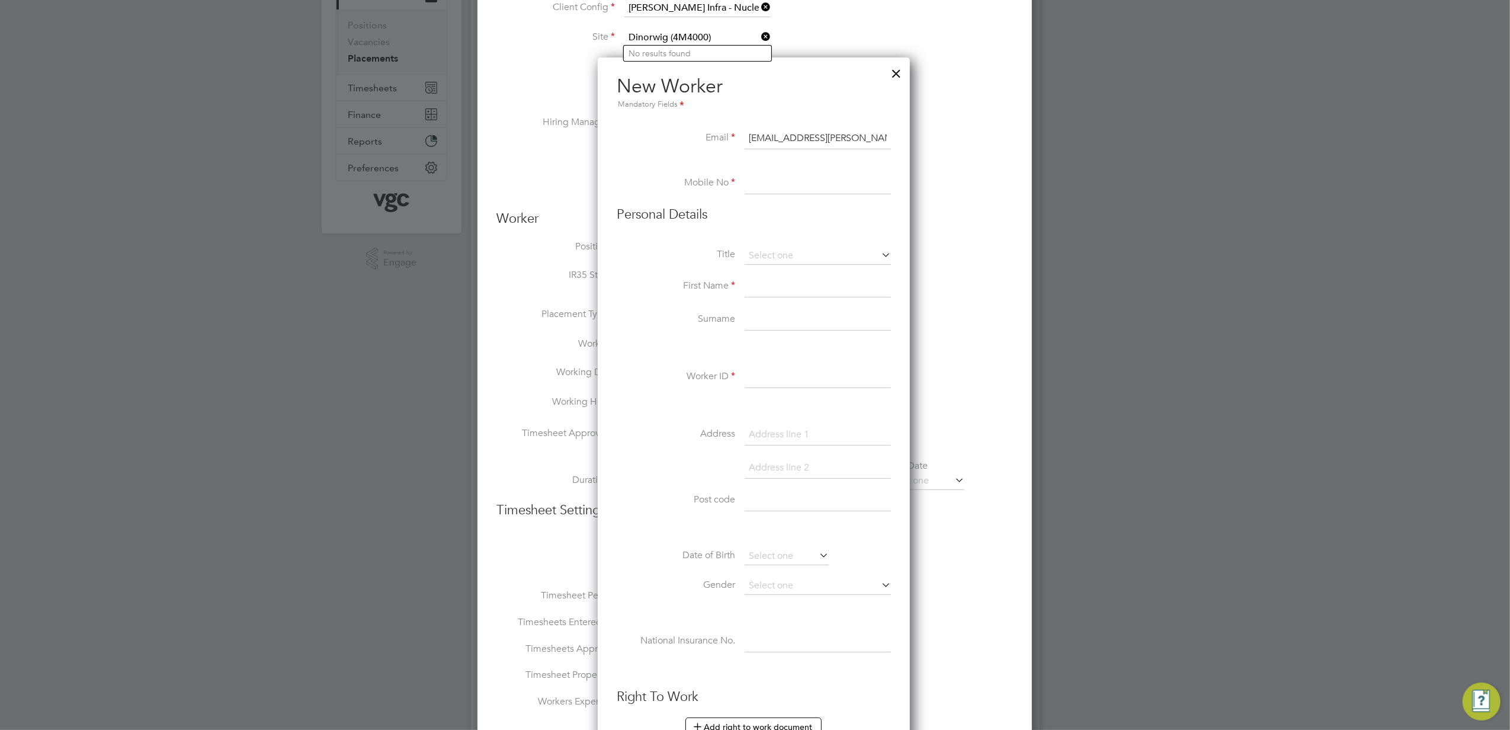
type input "[EMAIL_ADDRESS][PERSON_NAME][DOMAIN_NAME]"
type input "07826919028"
click at [686, 261] on li "Title" at bounding box center [754, 262] width 274 height 30
click at [783, 282] on input at bounding box center [818, 287] width 146 height 21
paste input "[PERSON_NAME]"
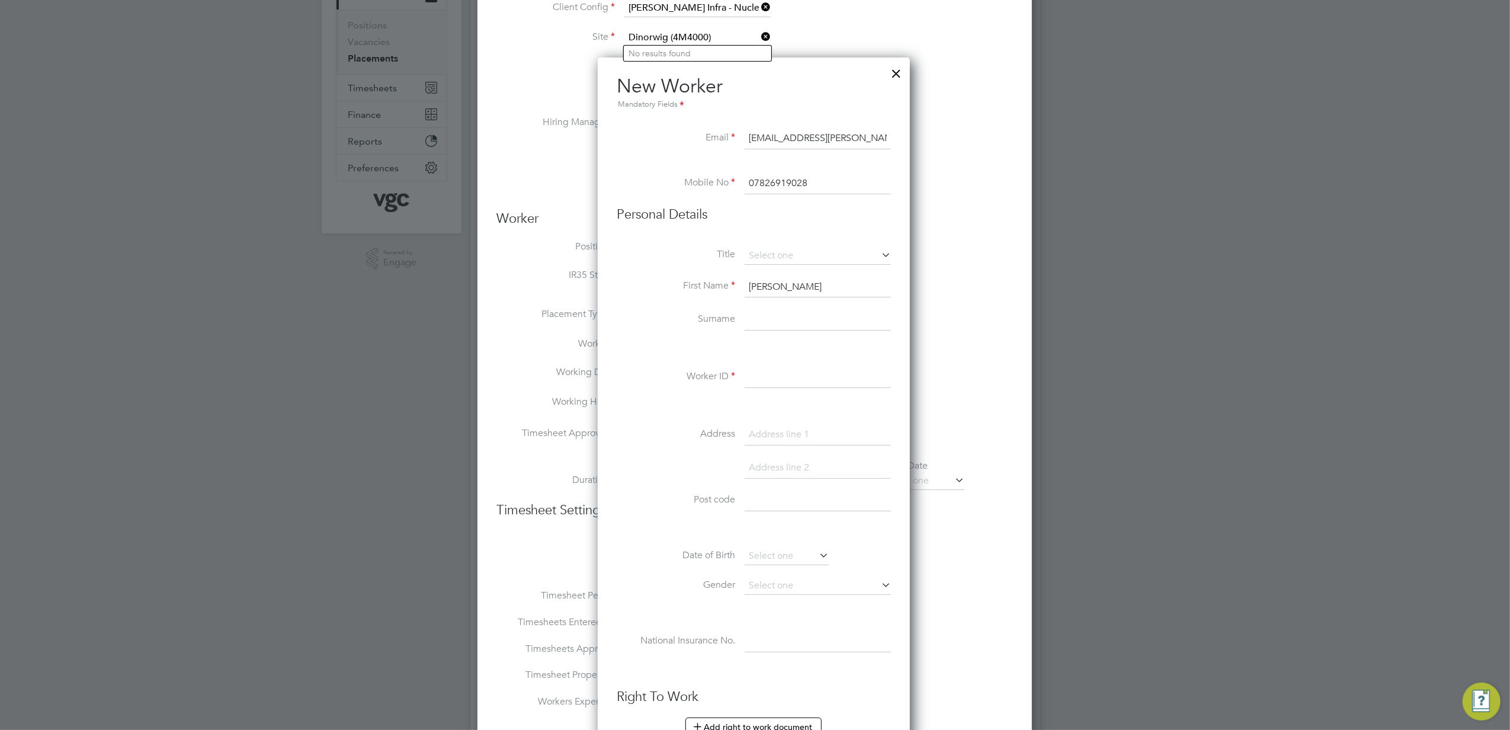
click at [789, 287] on input "[PERSON_NAME]" at bounding box center [818, 287] width 146 height 21
click at [802, 288] on input "[PERSON_NAME]" at bounding box center [818, 287] width 146 height 21
type input "Karam"
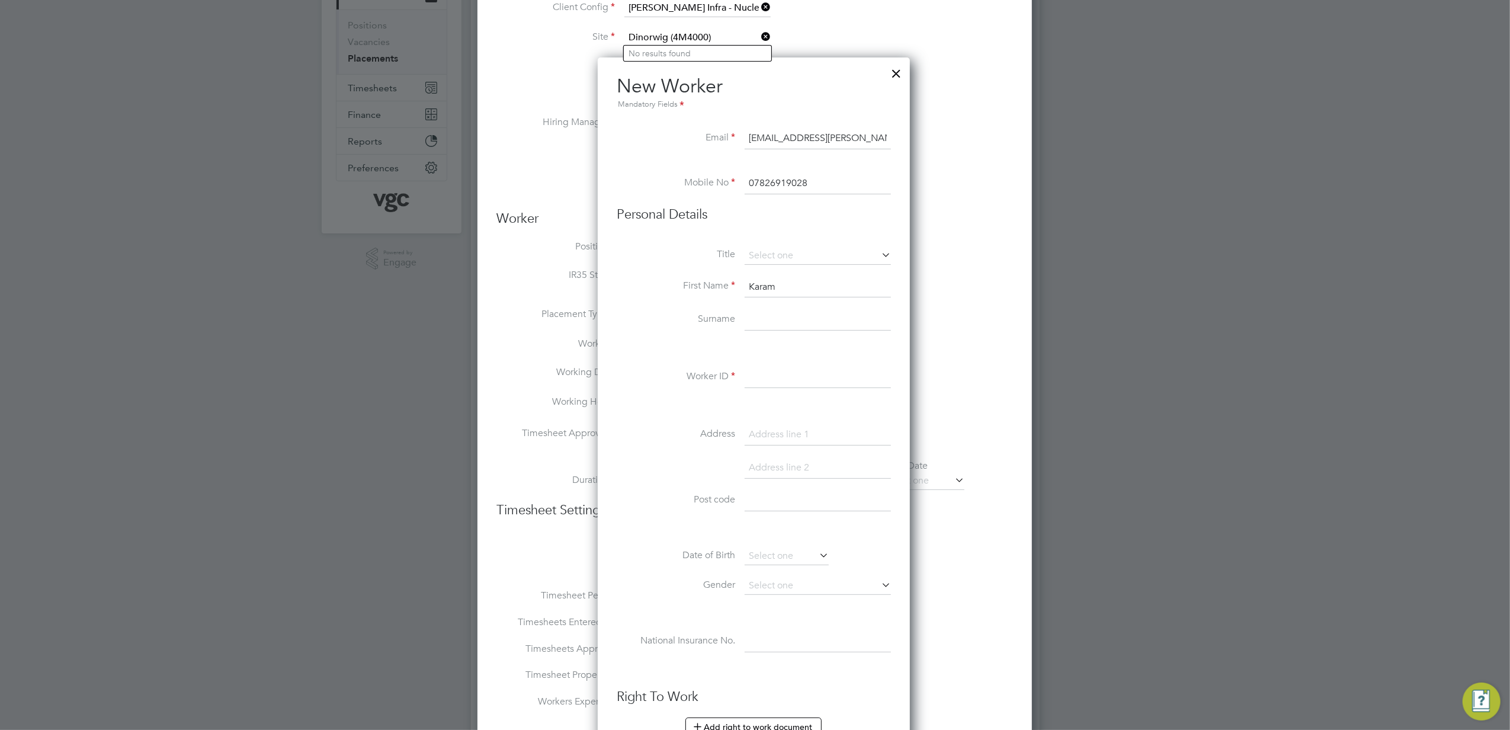
click at [781, 331] on li "Surname" at bounding box center [754, 325] width 274 height 33
click at [781, 325] on input at bounding box center [818, 319] width 146 height 21
click at [766, 377] on input at bounding box center [818, 377] width 146 height 21
click at [802, 373] on input at bounding box center [818, 377] width 146 height 21
paste input "91987"
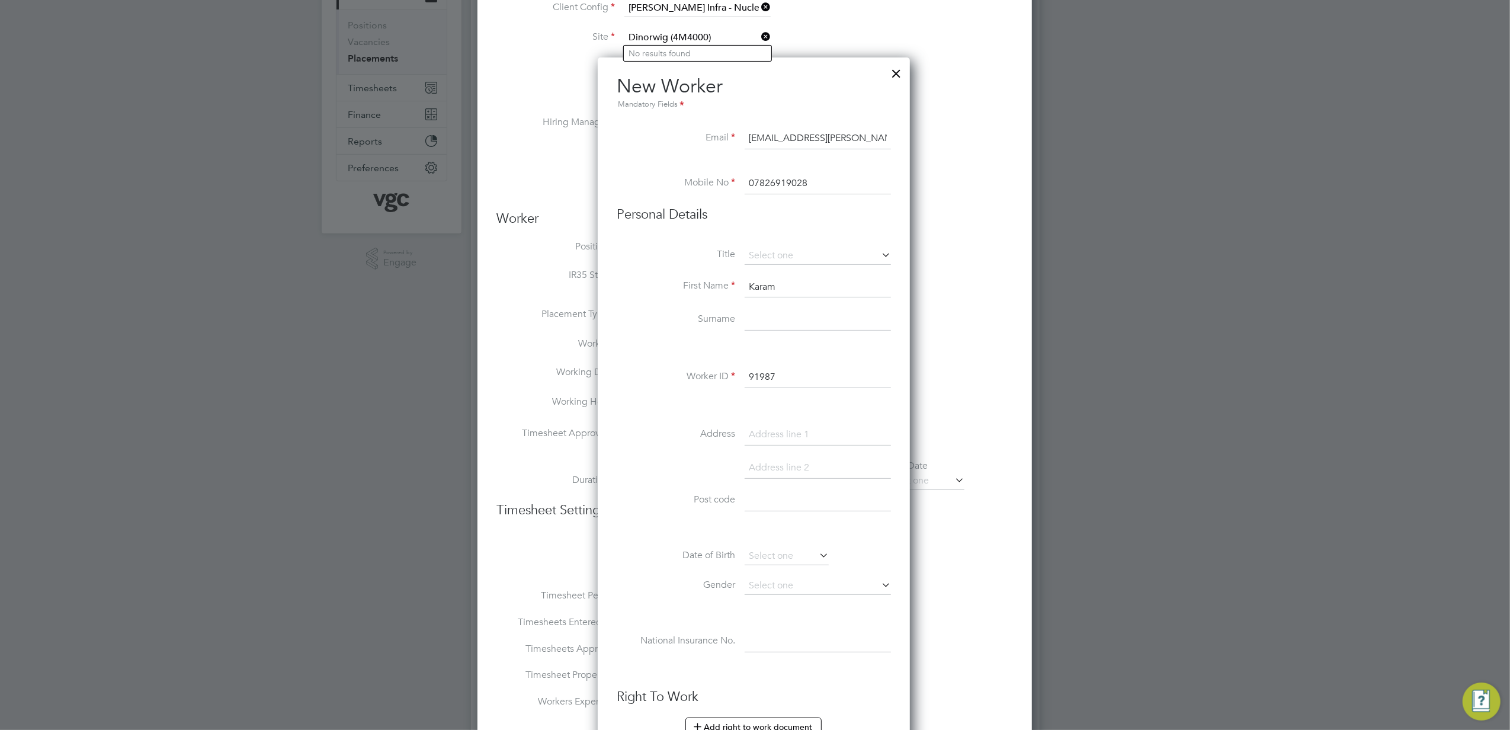
type input "91987"
click at [777, 301] on li "First Name [PERSON_NAME]" at bounding box center [754, 293] width 274 height 33
click at [777, 309] on input at bounding box center [818, 319] width 146 height 21
type input "[PERSON_NAME]"
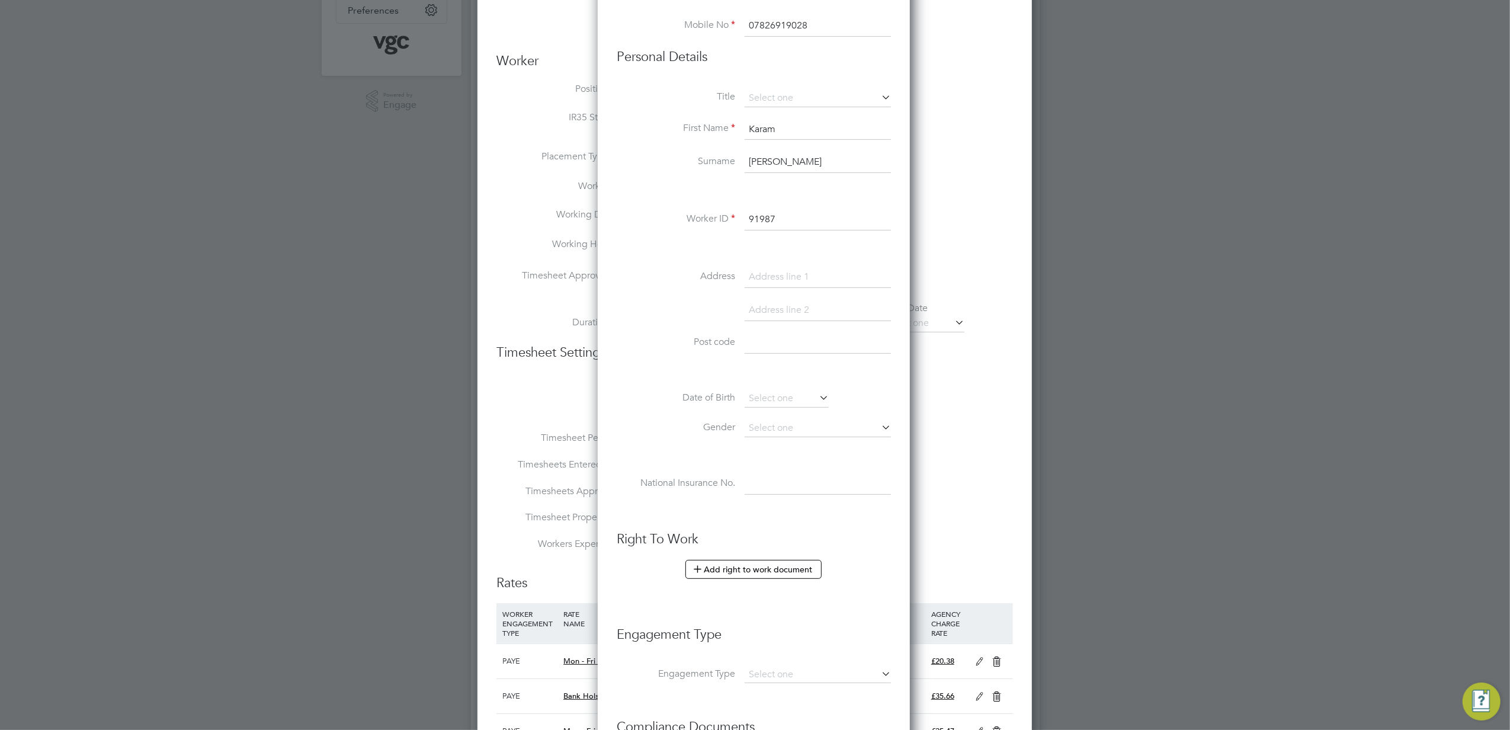
scroll to position [316, 0]
click at [769, 393] on input at bounding box center [787, 398] width 84 height 18
click at [771, 396] on input at bounding box center [787, 398] width 84 height 18
click at [771, 397] on input at bounding box center [787, 398] width 84 height 18
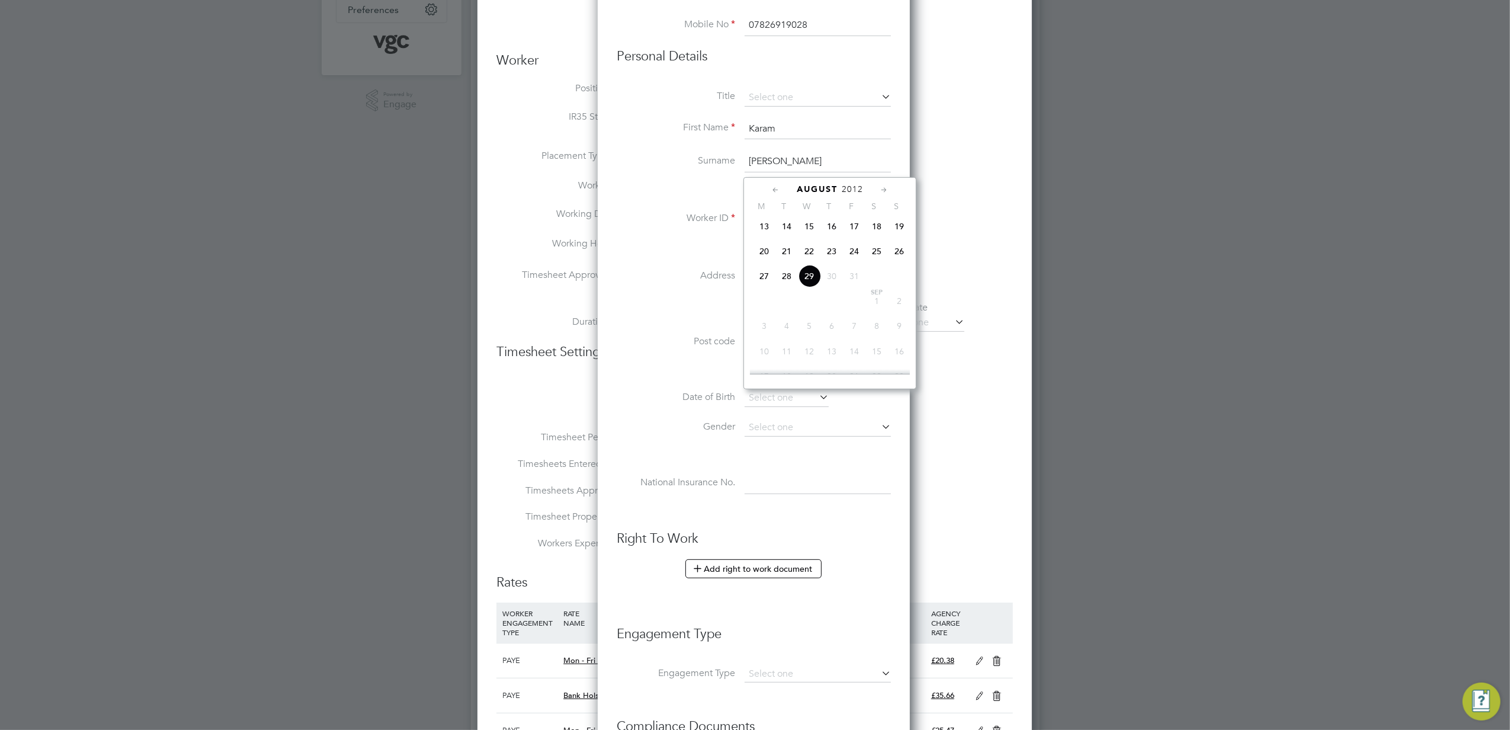
click at [849, 187] on span "2012" at bounding box center [852, 189] width 21 height 10
click at [851, 192] on span "2012" at bounding box center [852, 189] width 21 height 10
click at [835, 283] on span "2008" at bounding box center [832, 273] width 23 height 23
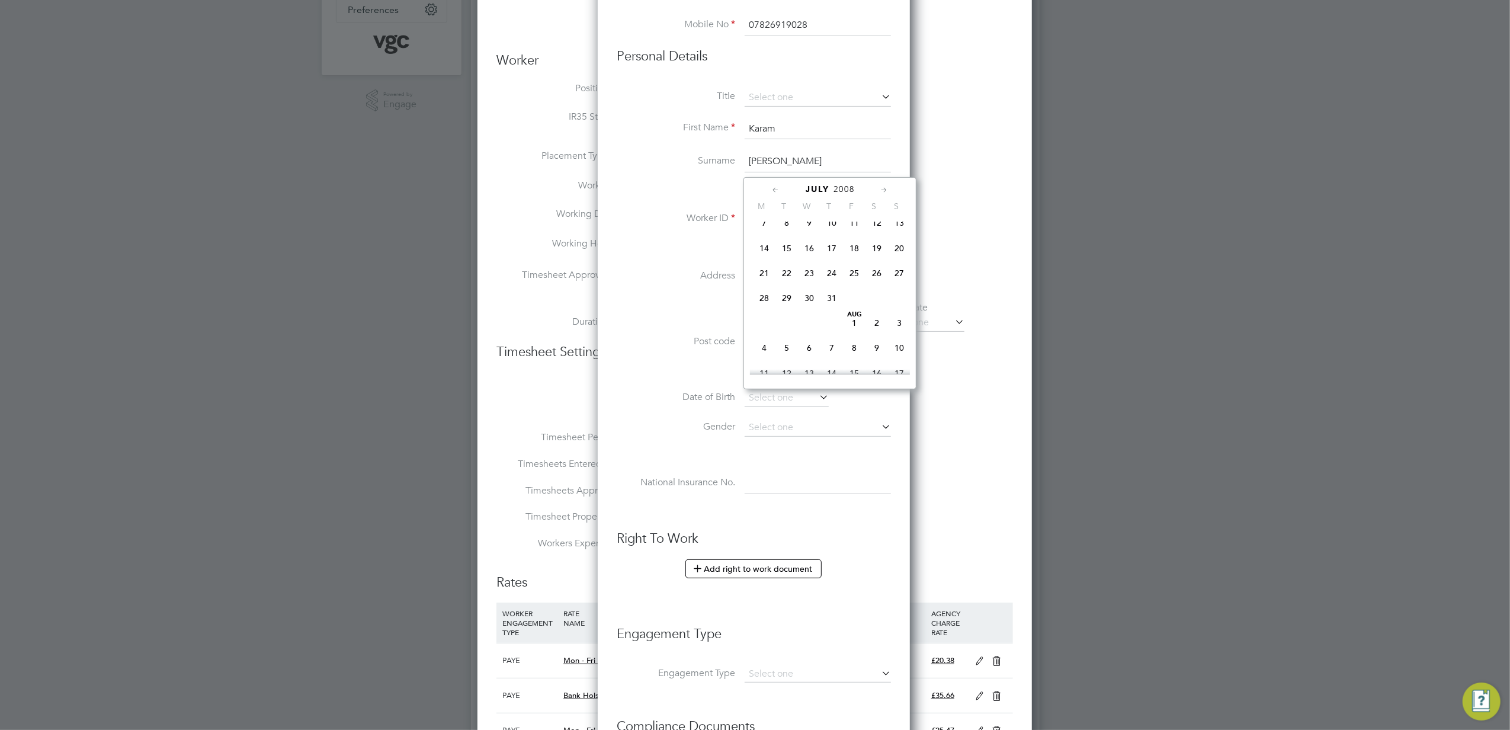
click at [876, 220] on div "[DATE] M T W T F S S [DATE] 2 3 4 5 6 7 8 9 10 11 12 13 14 15 16 17 18 19 20 21…" at bounding box center [830, 283] width 173 height 212
click at [877, 226] on span "12" at bounding box center [877, 223] width 23 height 23
type input "[DATE]"
click at [797, 427] on input at bounding box center [818, 428] width 146 height 18
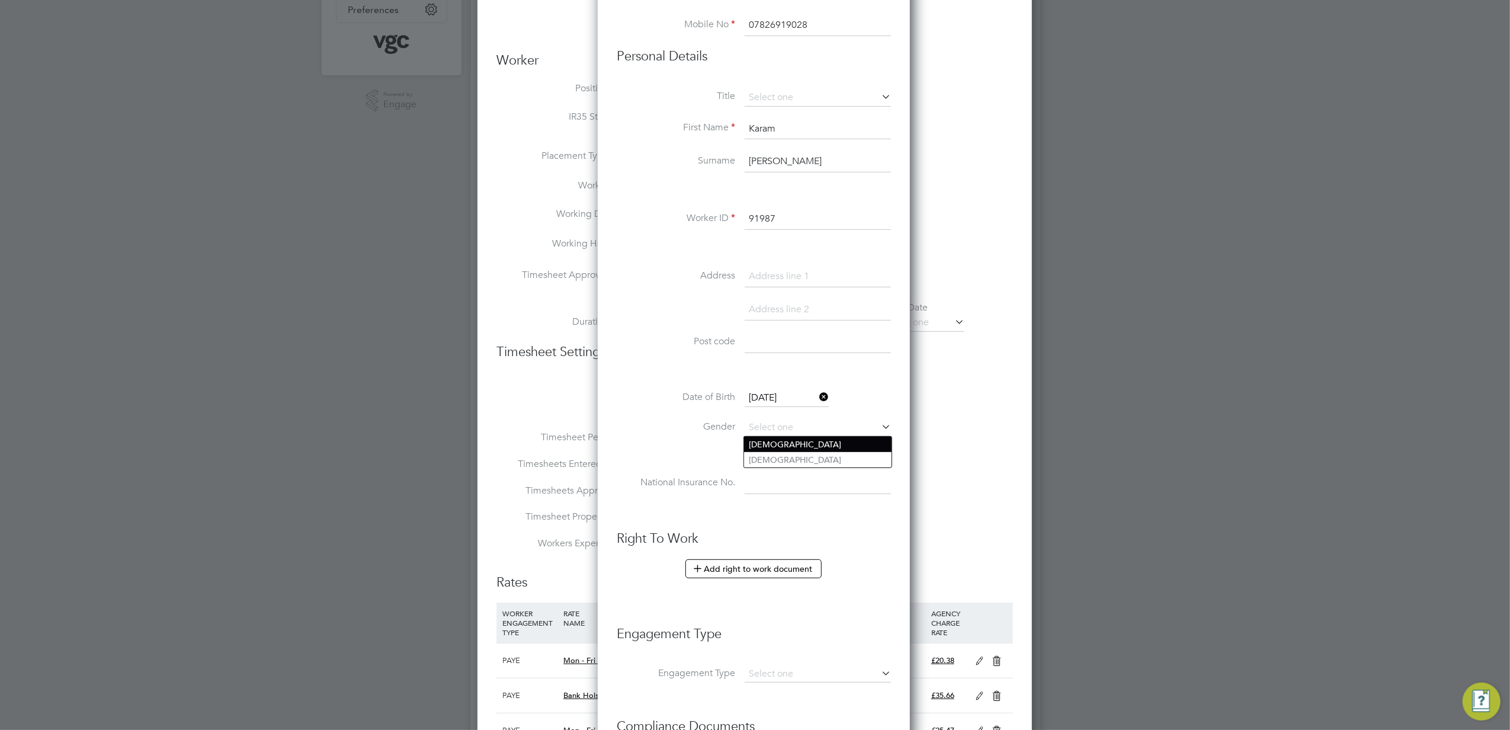
click at [796, 437] on li "[DEMOGRAPHIC_DATA]" at bounding box center [818, 444] width 148 height 15
type input "[DEMOGRAPHIC_DATA]"
click at [811, 487] on input at bounding box center [818, 483] width 146 height 21
paste input "PN119426C"
type input "PN 11 94 26 C"
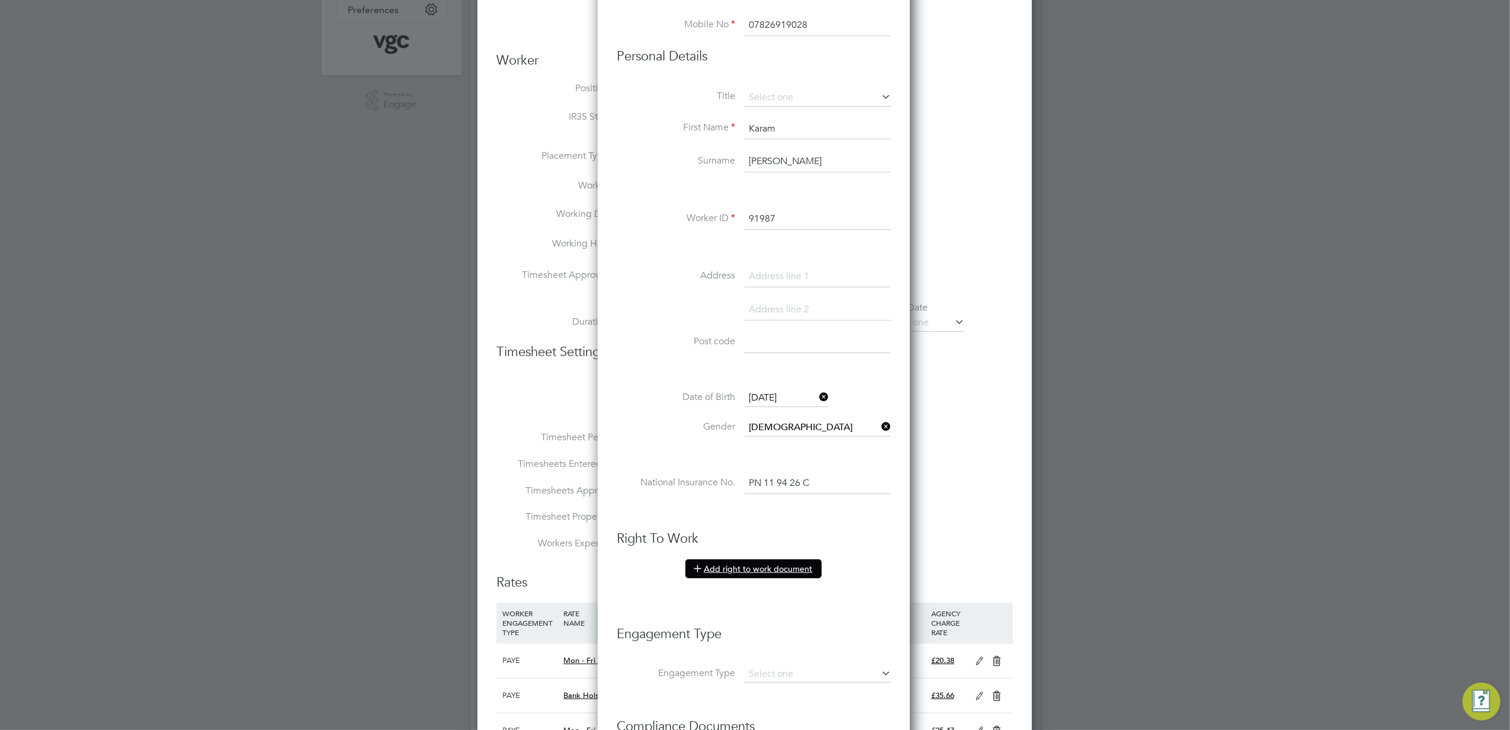
click at [733, 574] on button "Add right to work document" at bounding box center [754, 568] width 136 height 19
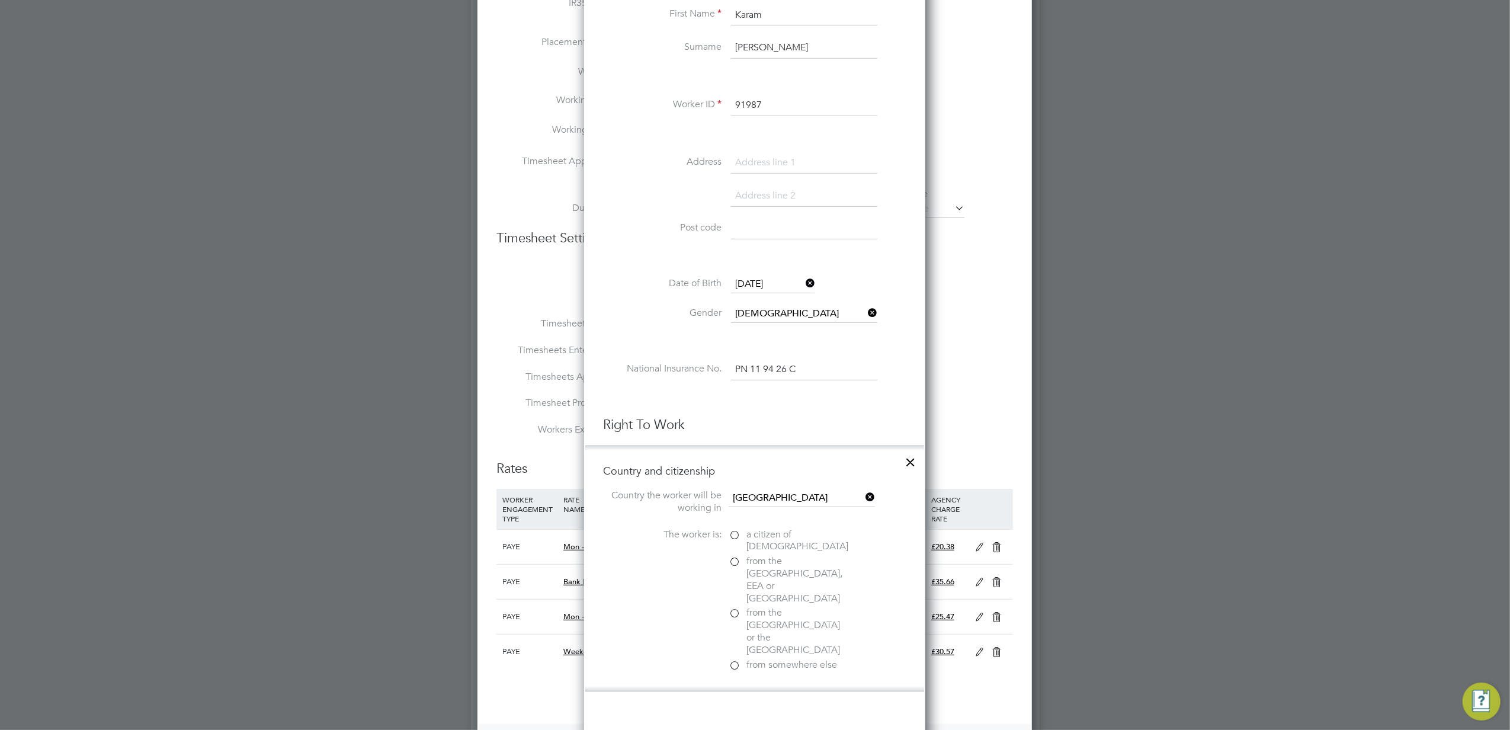
scroll to position [632, 0]
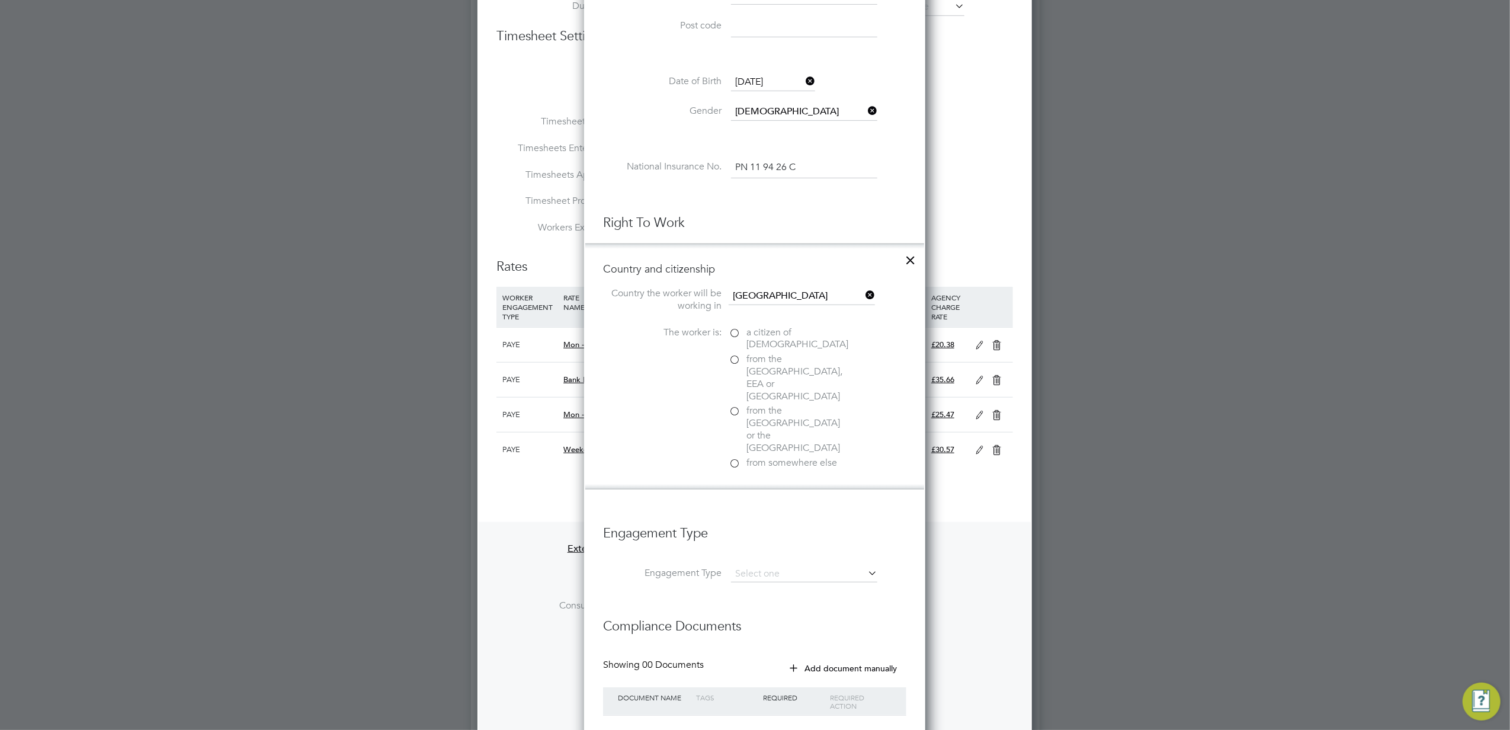
click at [740, 337] on label "a citizen of [DEMOGRAPHIC_DATA]" at bounding box center [788, 338] width 119 height 25
click at [0, 0] on input "a citizen of [DEMOGRAPHIC_DATA]" at bounding box center [0, 0] width 0 height 0
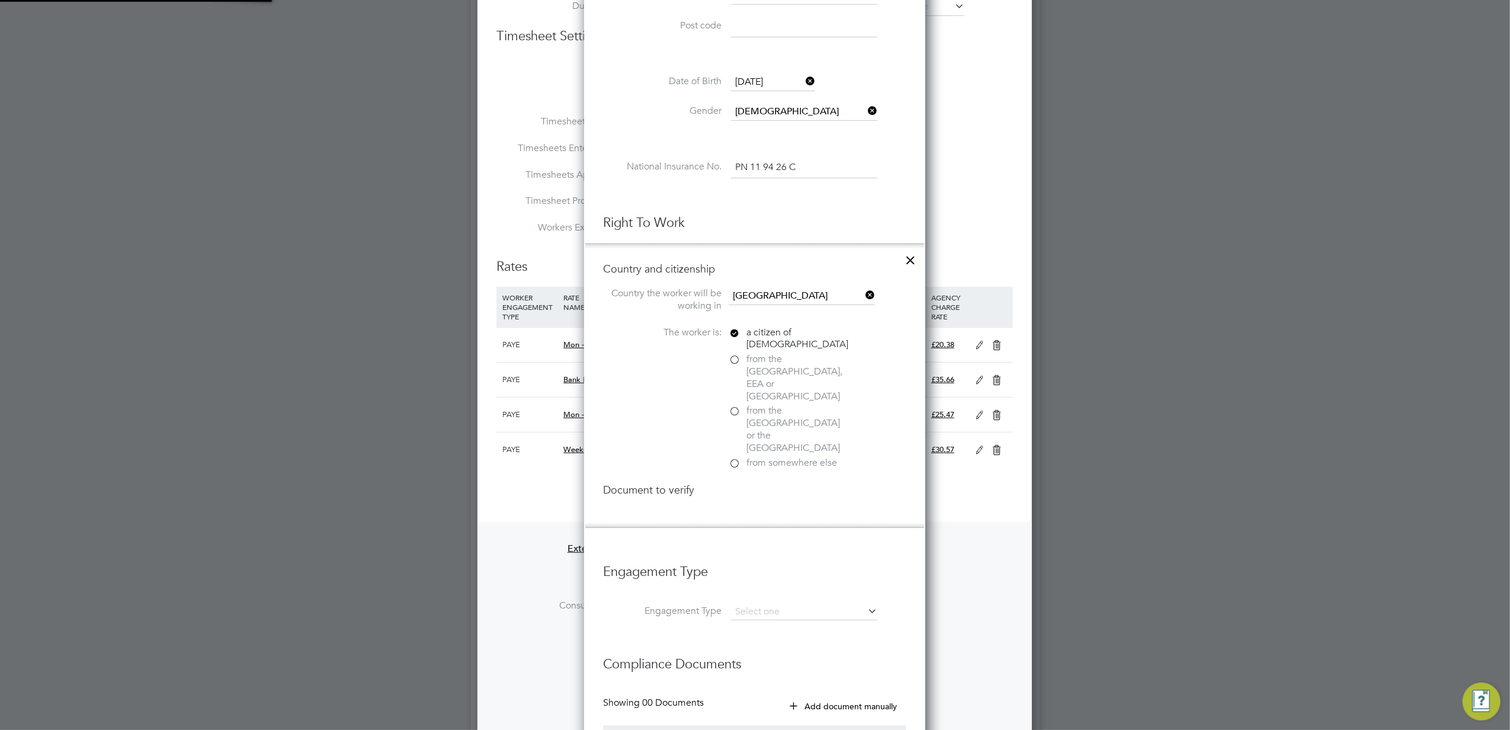
scroll to position [1253, 342]
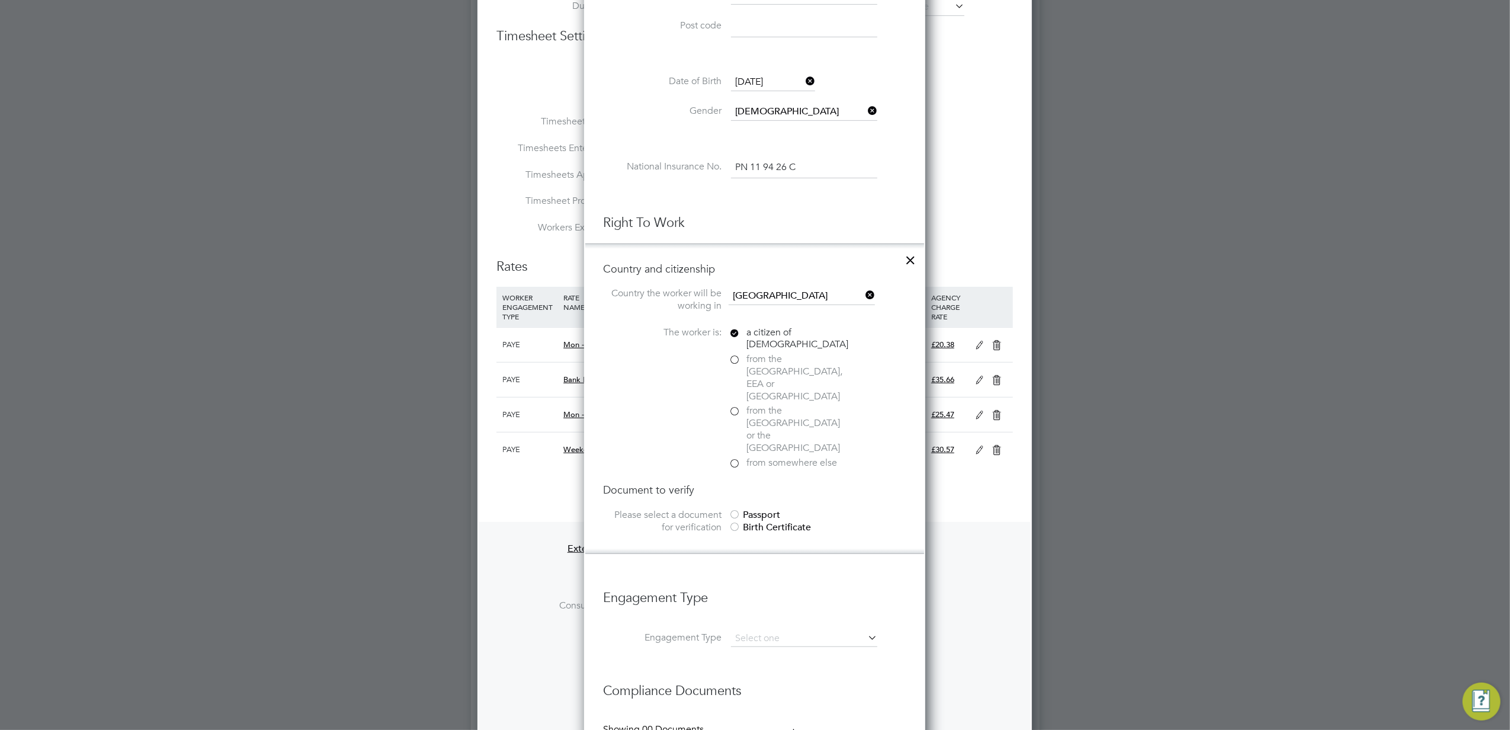
click at [742, 509] on div "Passport" at bounding box center [818, 515] width 178 height 12
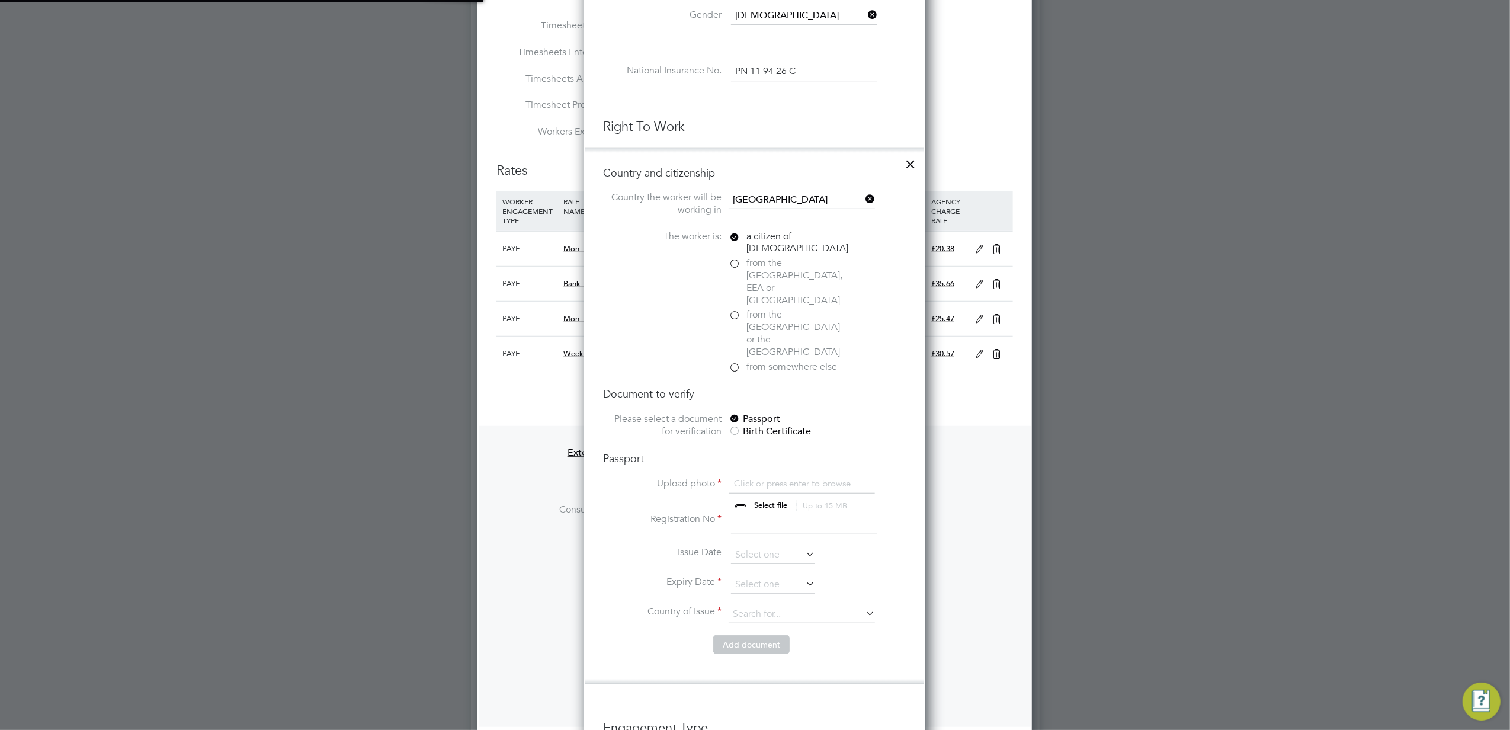
scroll to position [790, 0]
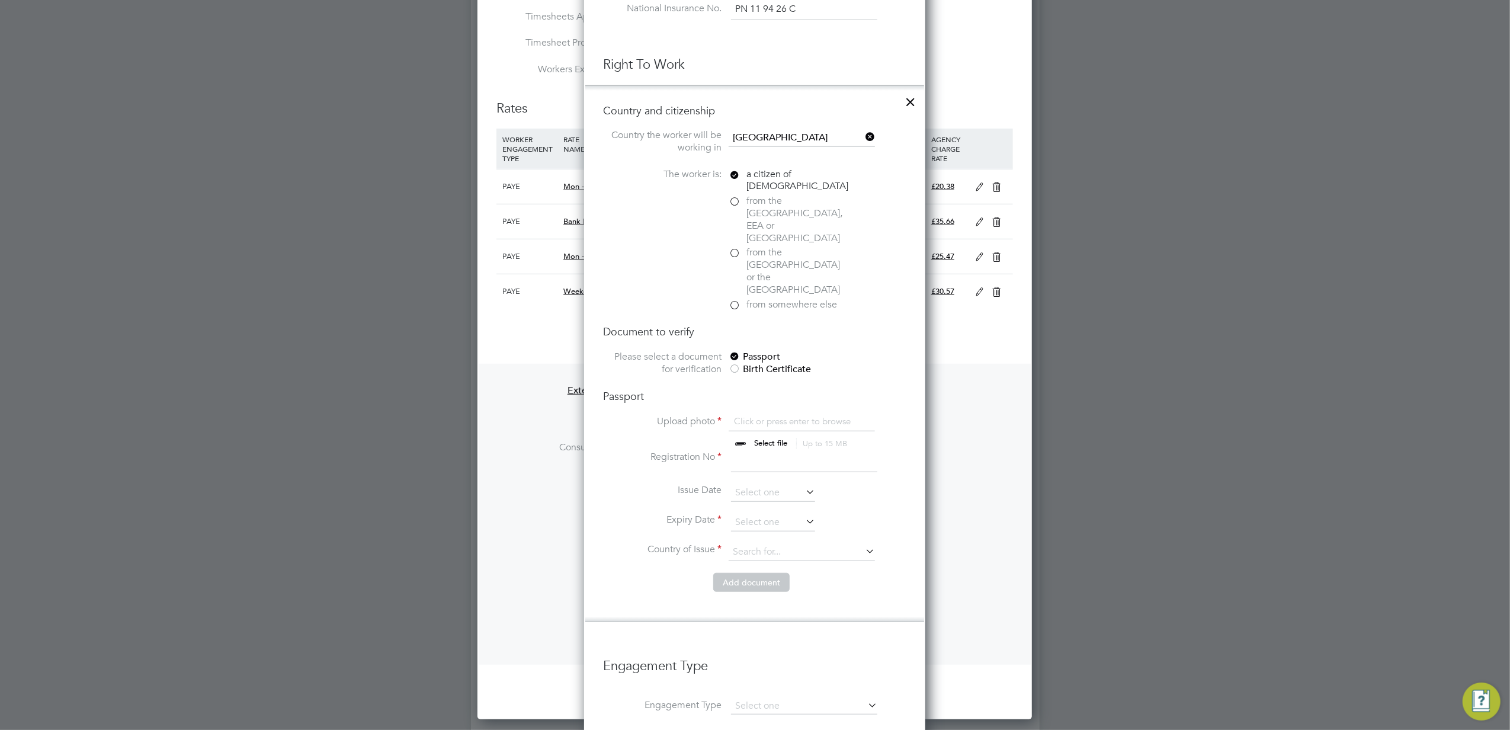
click at [761, 451] on input at bounding box center [804, 461] width 146 height 21
type input "147465401"
click at [662, 451] on label "Registration No" at bounding box center [662, 457] width 119 height 12
click at [740, 484] on li "Issue Date" at bounding box center [754, 499] width 303 height 30
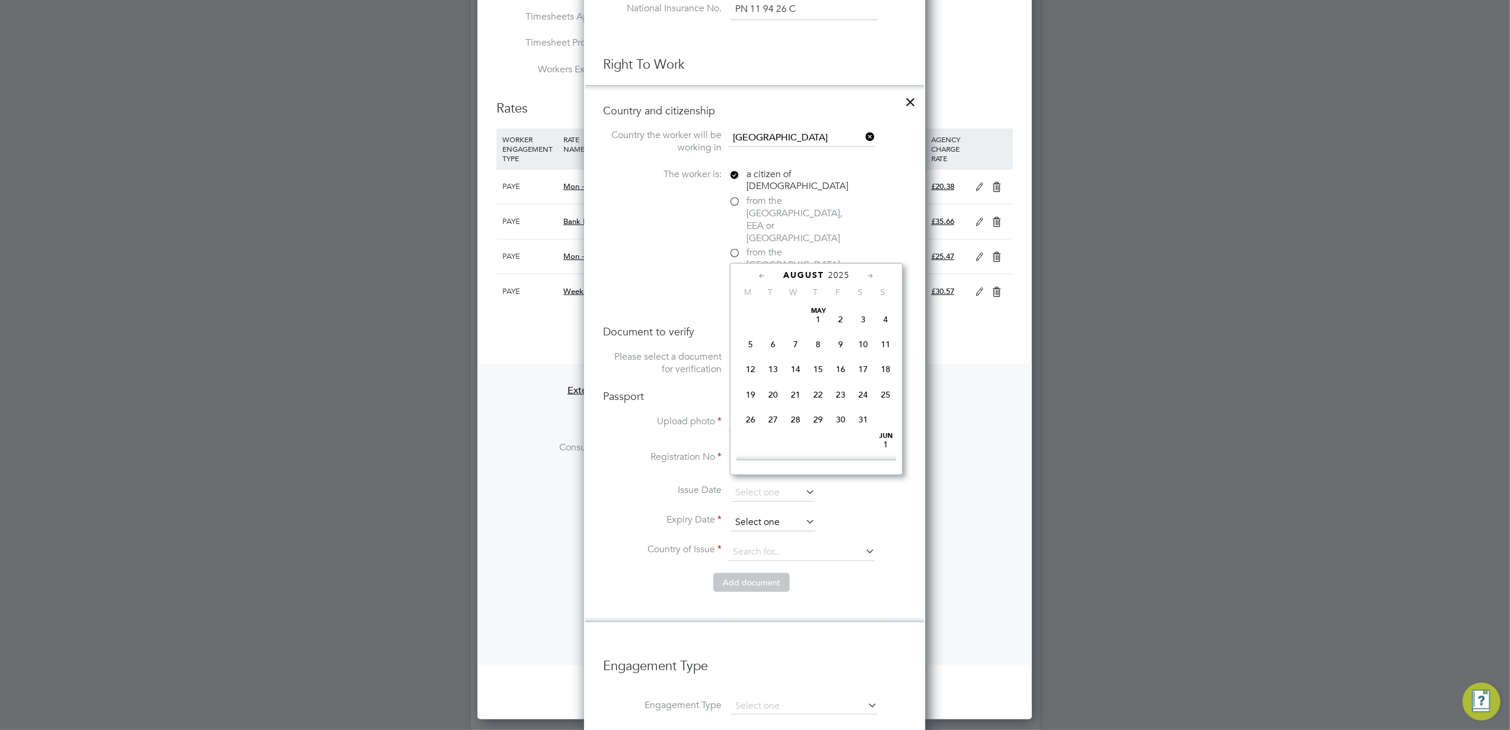
click at [745, 514] on input at bounding box center [773, 523] width 84 height 18
click at [749, 514] on input at bounding box center [773, 523] width 84 height 18
click at [840, 276] on span "2025" at bounding box center [838, 275] width 21 height 10
click at [841, 389] on span "2029" at bounding box center [841, 384] width 23 height 23
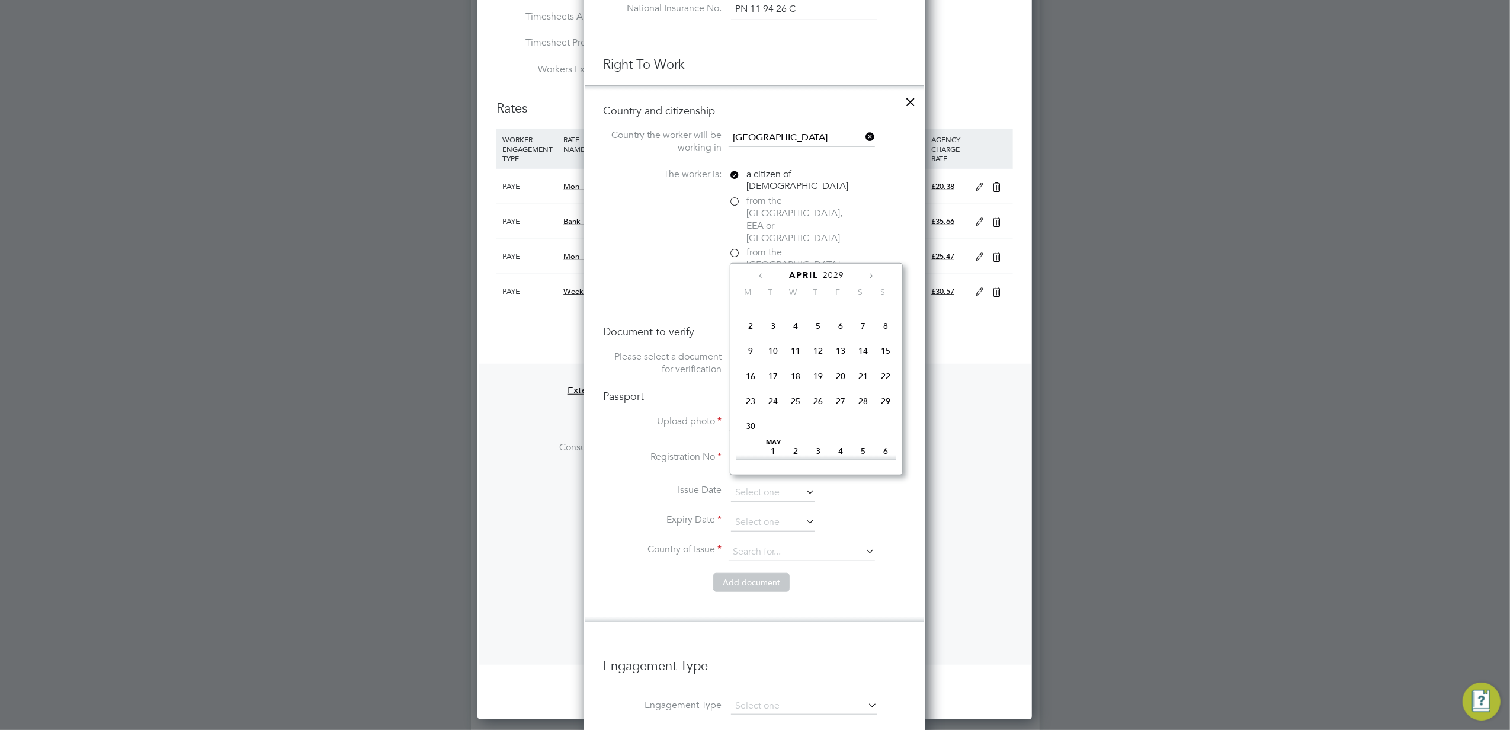
scroll to position [241, 0]
click at [882, 408] on span "22" at bounding box center [886, 404] width 23 height 23
type input "[DATE]"
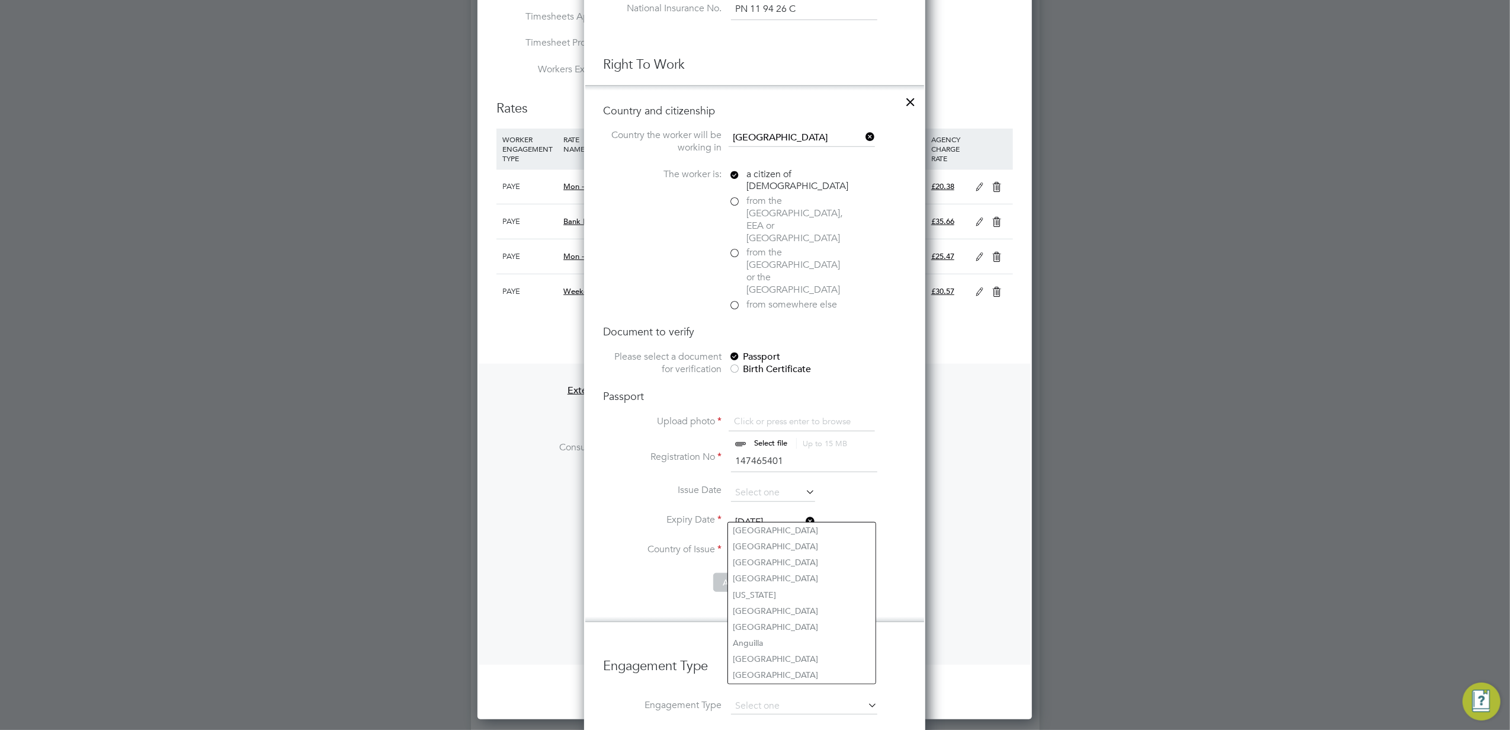
click at [772, 543] on input at bounding box center [802, 552] width 146 height 18
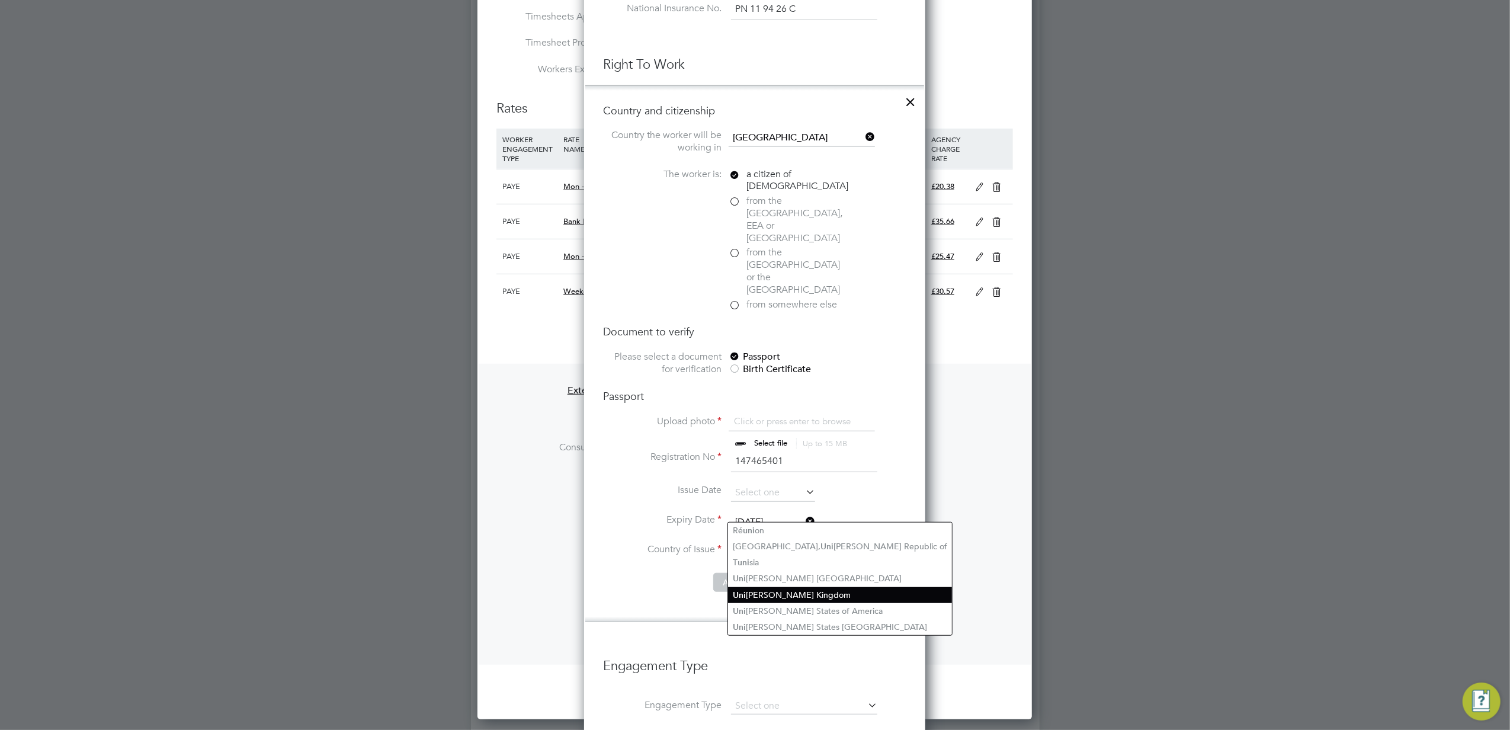
click at [816, 590] on li "Uni [PERSON_NAME] Kingdom" at bounding box center [840, 595] width 224 height 16
type input "[GEOGRAPHIC_DATA]"
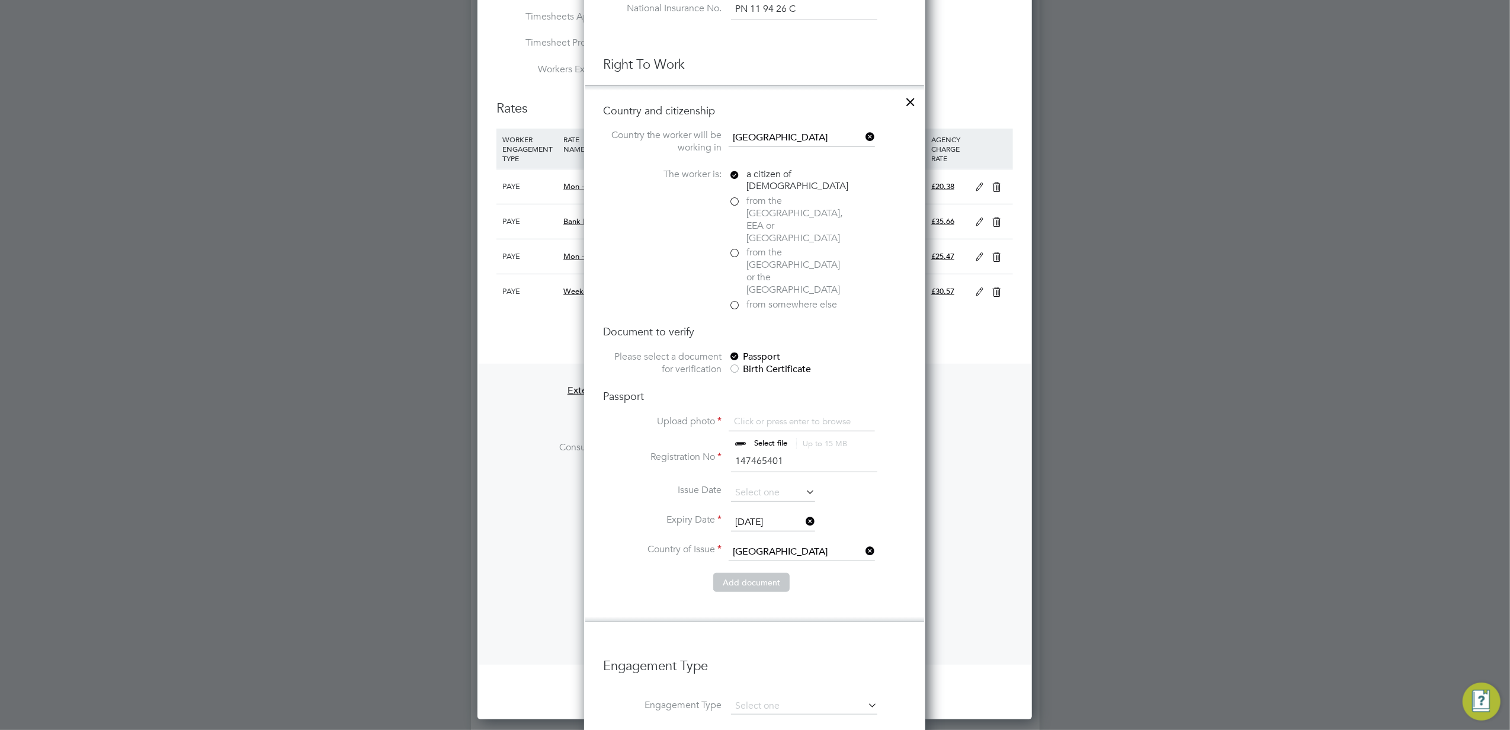
click at [745, 415] on input "file" at bounding box center [782, 433] width 186 height 36
type input "C:\fakepath\[PERSON_NAME] PASSPORT.png"
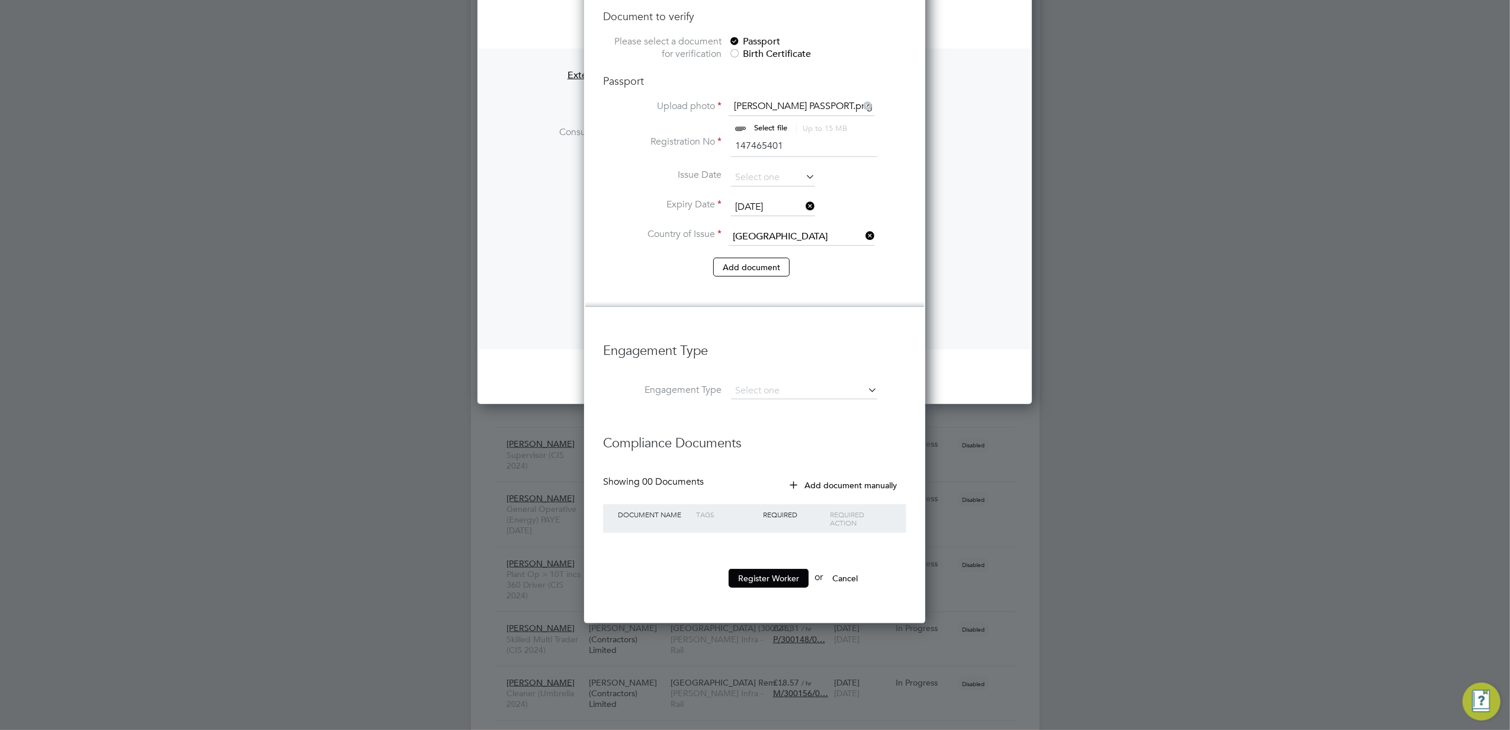
scroll to position [1106, 0]
click at [795, 382] on li "Engagement Type" at bounding box center [754, 396] width 303 height 28
click at [795, 382] on input at bounding box center [804, 390] width 146 height 17
click at [808, 392] on li "PAYE Direct" at bounding box center [805, 387] width 148 height 17
type input "PAYE Direct"
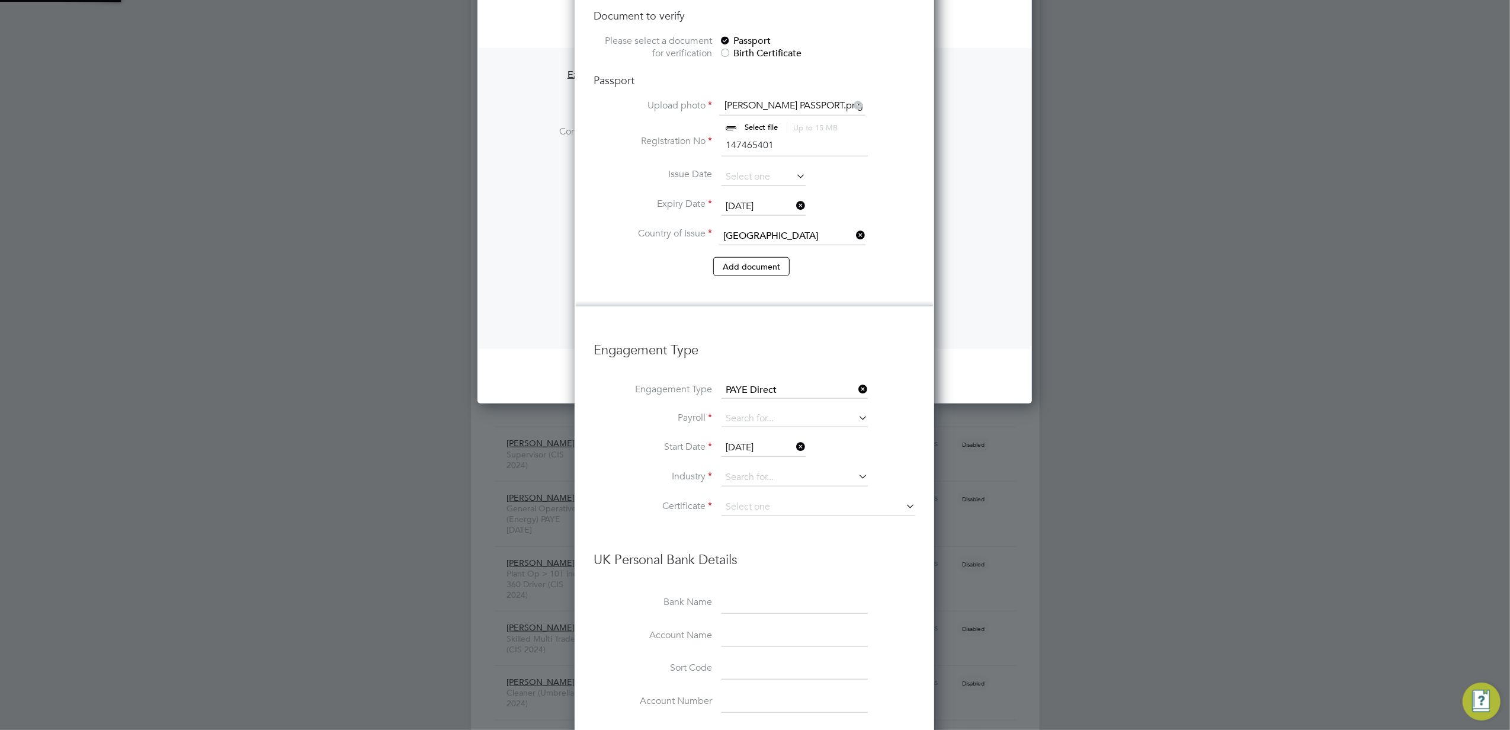
scroll to position [1824, 361]
click at [785, 411] on input at bounding box center [795, 419] width 146 height 17
click at [783, 396] on li "Agency PAYE" at bounding box center [795, 398] width 148 height 17
type input "Agency PAYE"
click at [779, 469] on input at bounding box center [795, 478] width 146 height 18
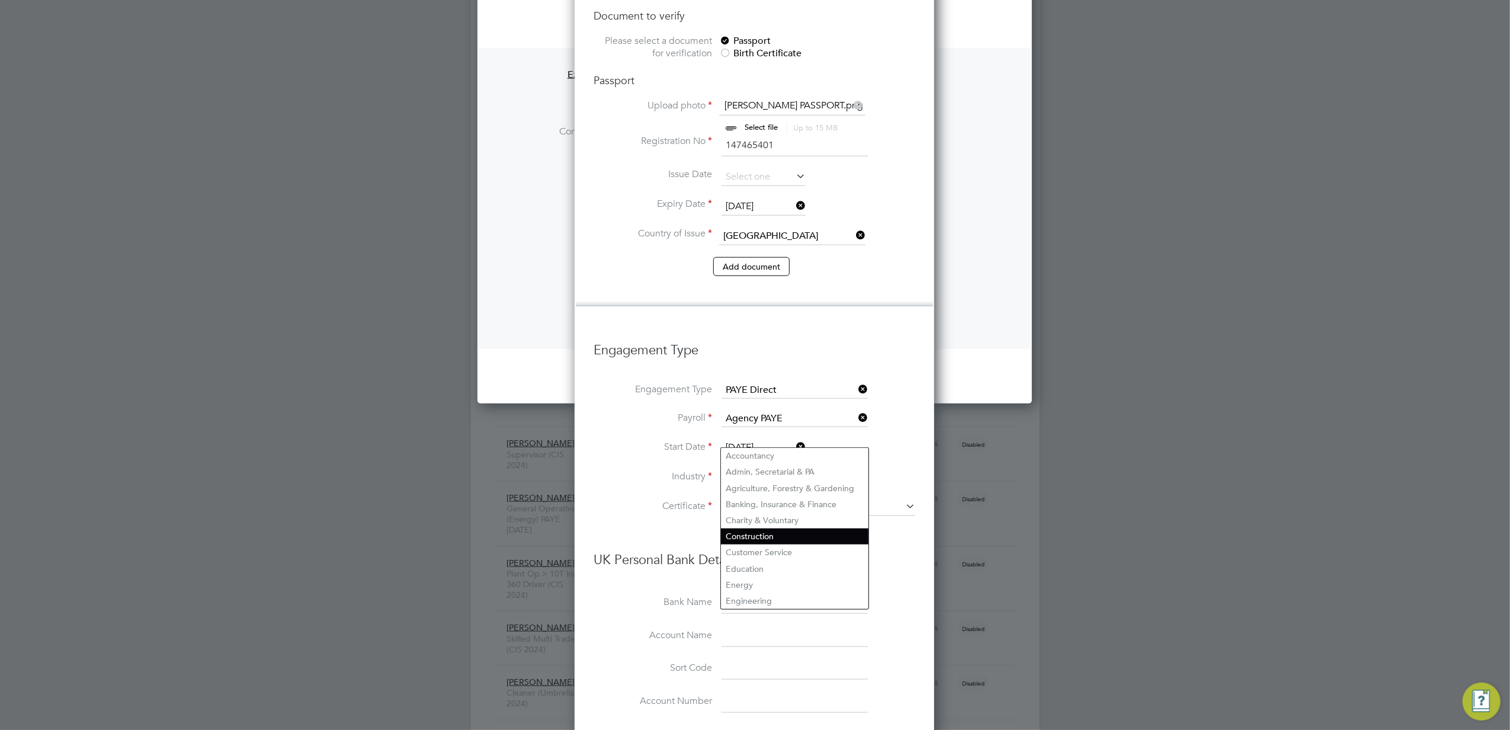
click at [795, 529] on li "Construction" at bounding box center [795, 537] width 148 height 16
type input "Construction"
click at [798, 498] on input at bounding box center [819, 507] width 194 height 18
click at [811, 514] on li "Don't know" at bounding box center [818, 515] width 195 height 15
type input "Don't know"
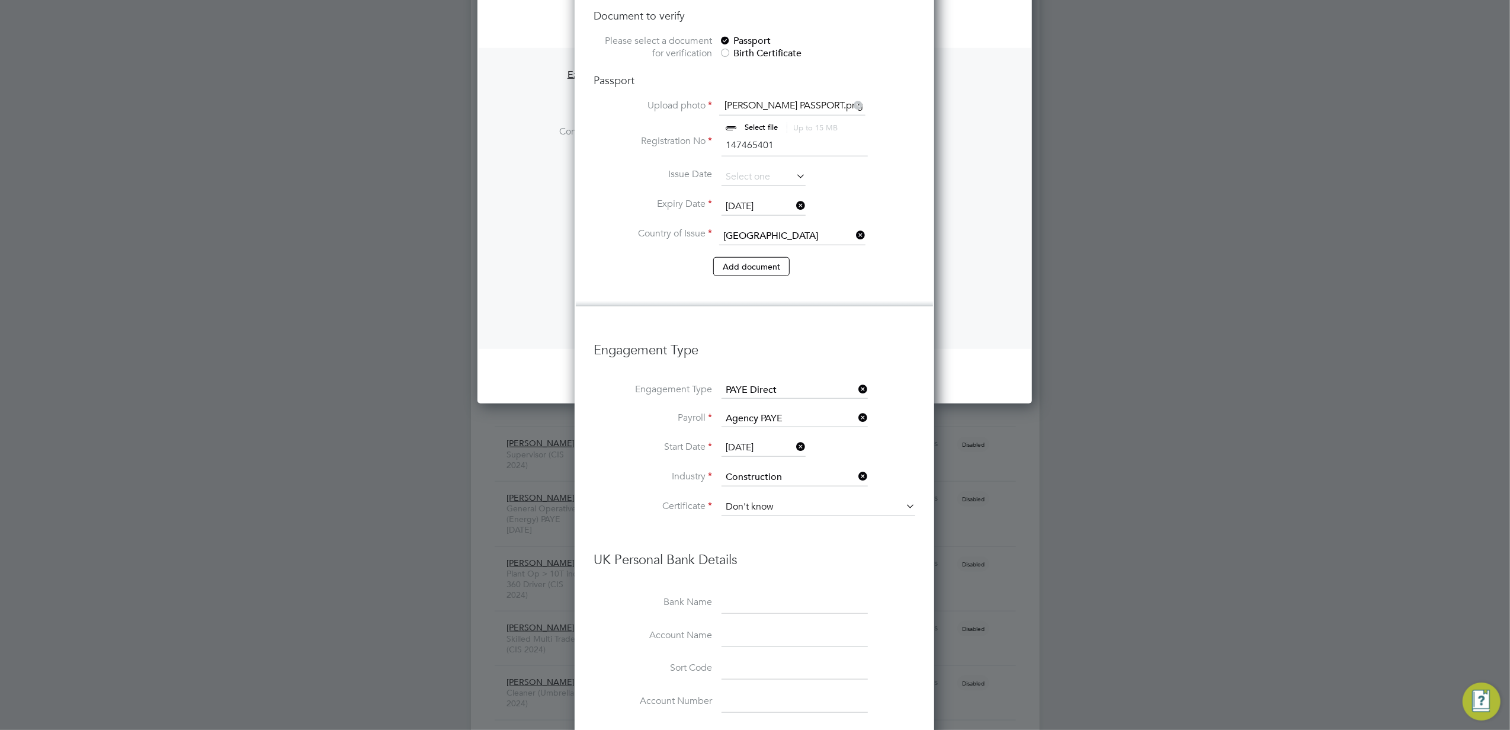
scroll to position [6, 5]
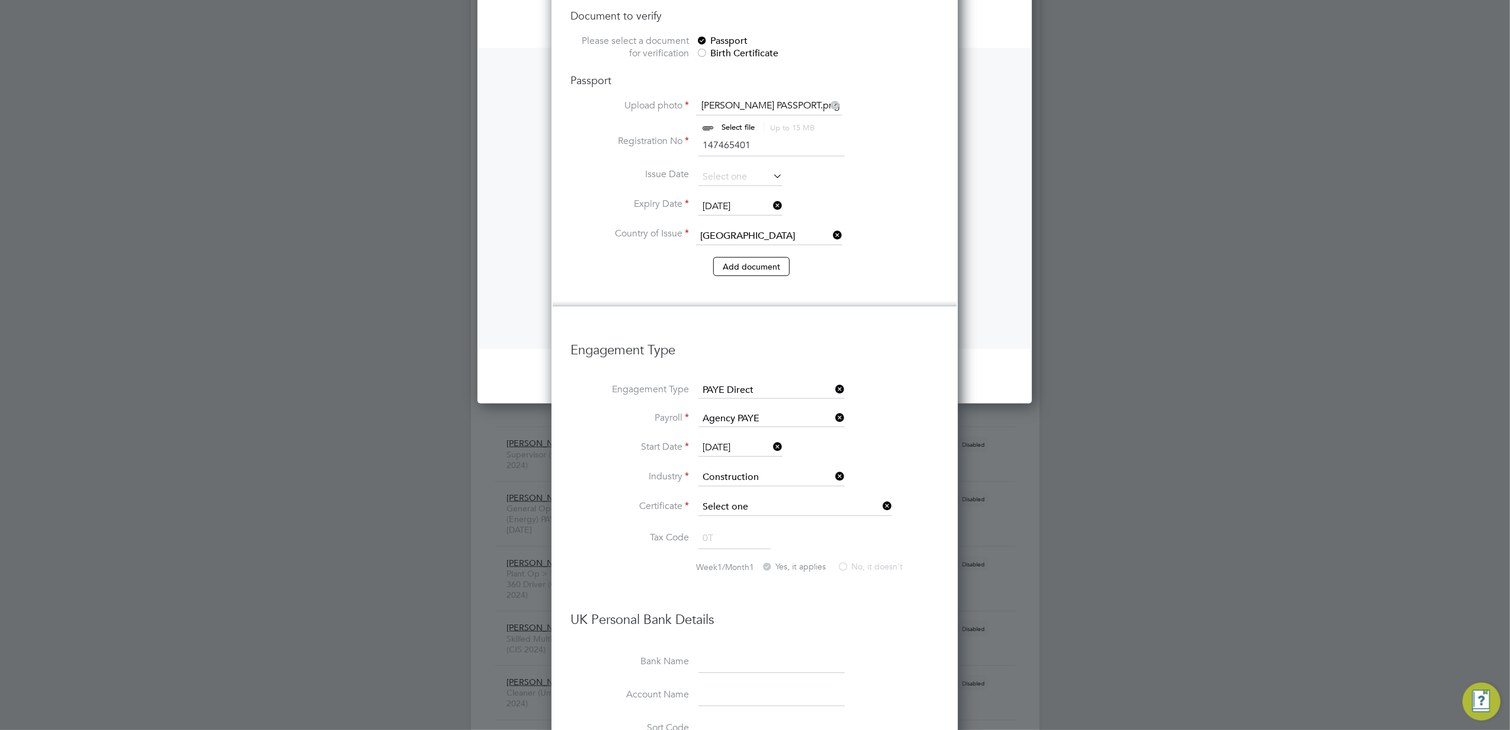
click at [806, 498] on input at bounding box center [796, 507] width 194 height 18
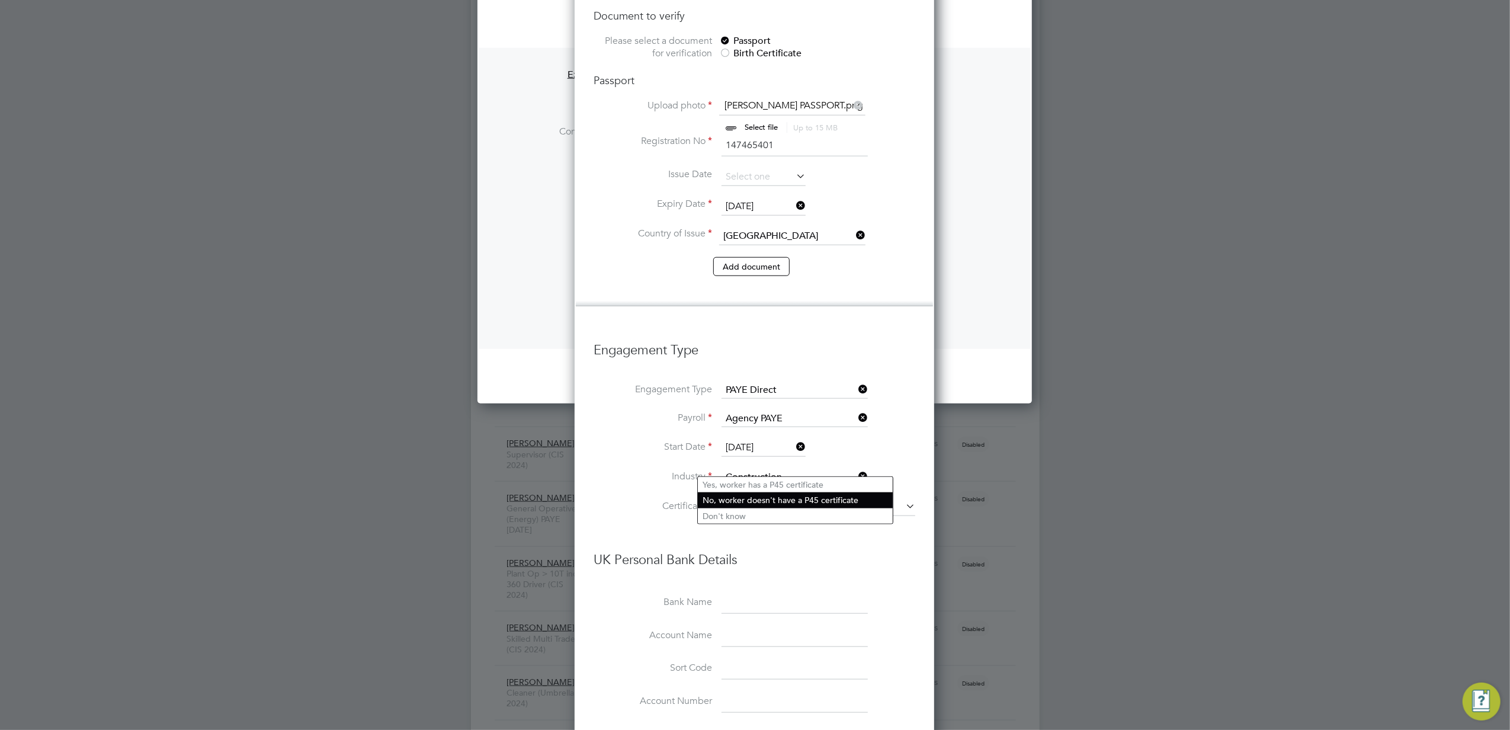
click at [773, 501] on li "No, worker doesn't have a P45 certificate" at bounding box center [795, 499] width 195 height 15
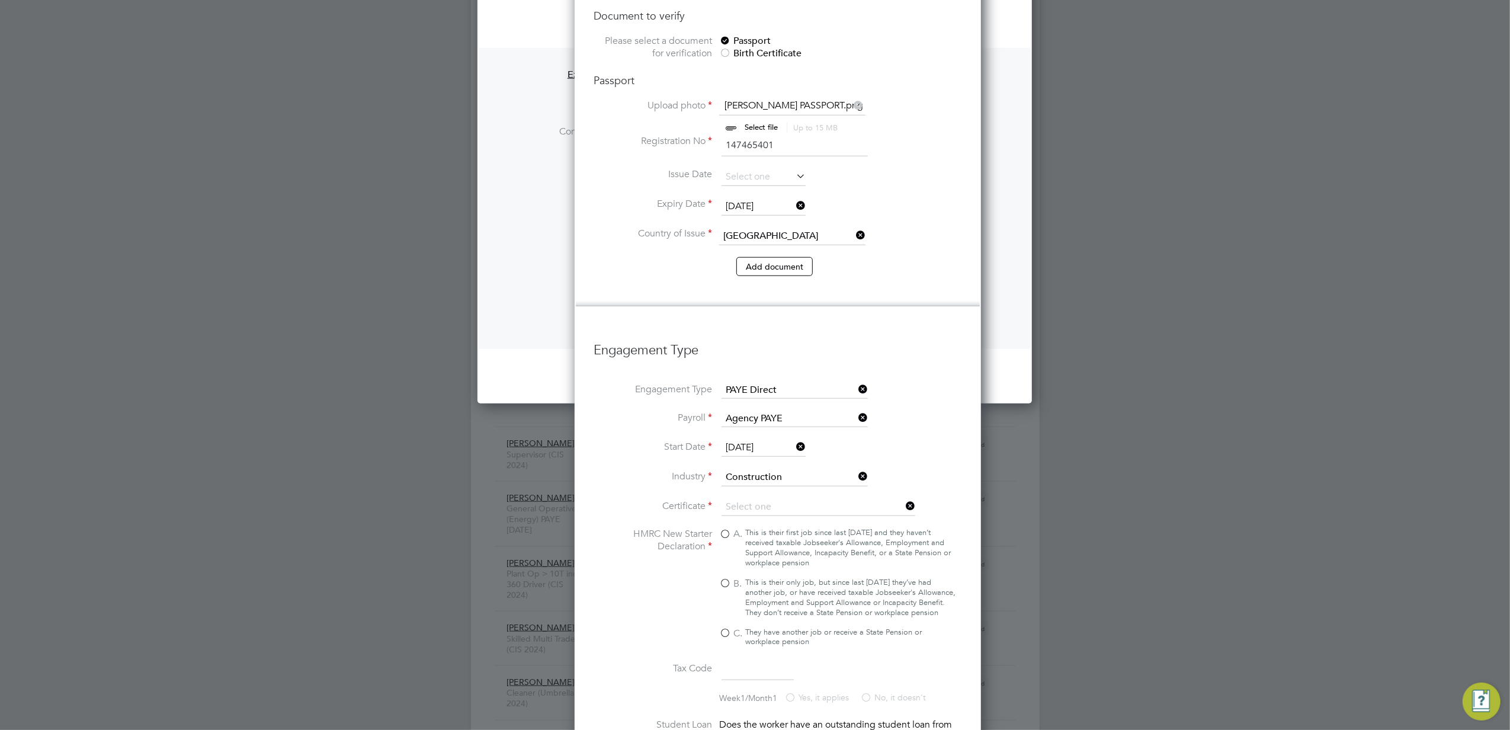
type input "No, worker doesn't have a P45 certificate"
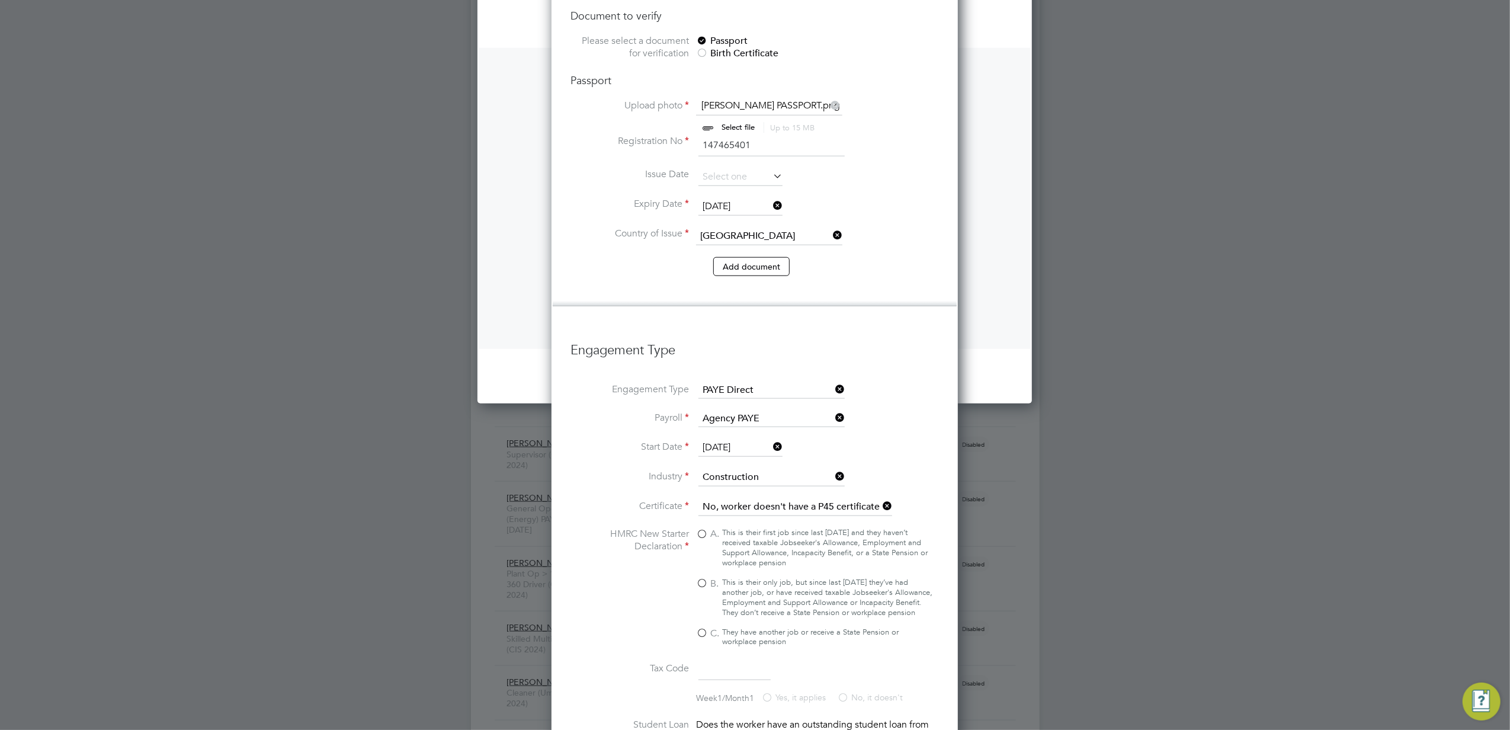
click at [731, 528] on div "This is their first job since last [DATE] and they haven’t received taxable Job…" at bounding box center [827, 548] width 210 height 40
click at [0, 0] on input "A. This is their first job since last [DATE] and they haven’t received taxable …" at bounding box center [0, 0] width 0 height 0
type input "1257L"
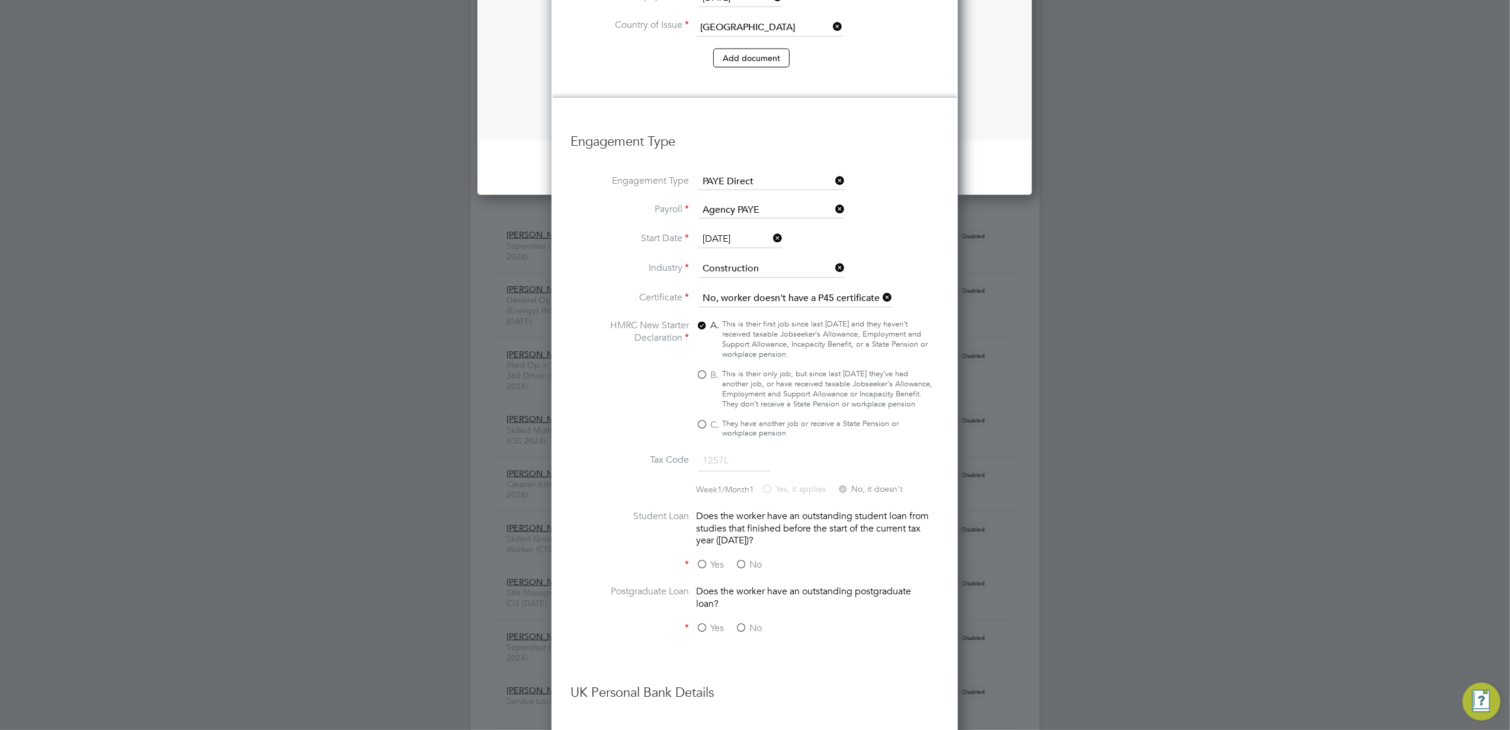
scroll to position [1343, 0]
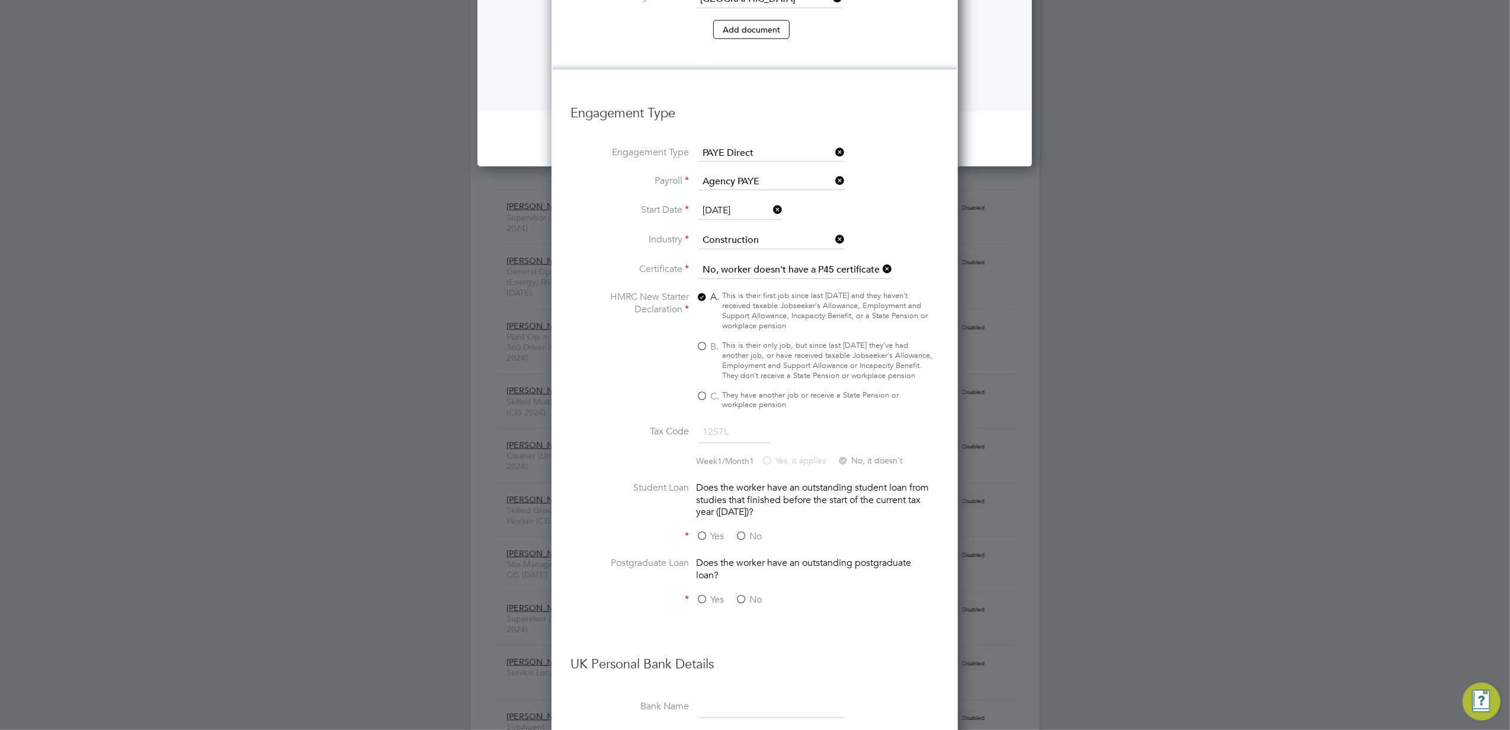
click at [750, 530] on div "Yes No" at bounding box center [785, 537] width 178 height 15
click at [745, 530] on label "No" at bounding box center [748, 536] width 27 height 12
click at [0, 0] on input "No" at bounding box center [0, 0] width 0 height 0
click at [737, 594] on label "No" at bounding box center [748, 600] width 27 height 12
click at [0, 0] on input "No" at bounding box center [0, 0] width 0 height 0
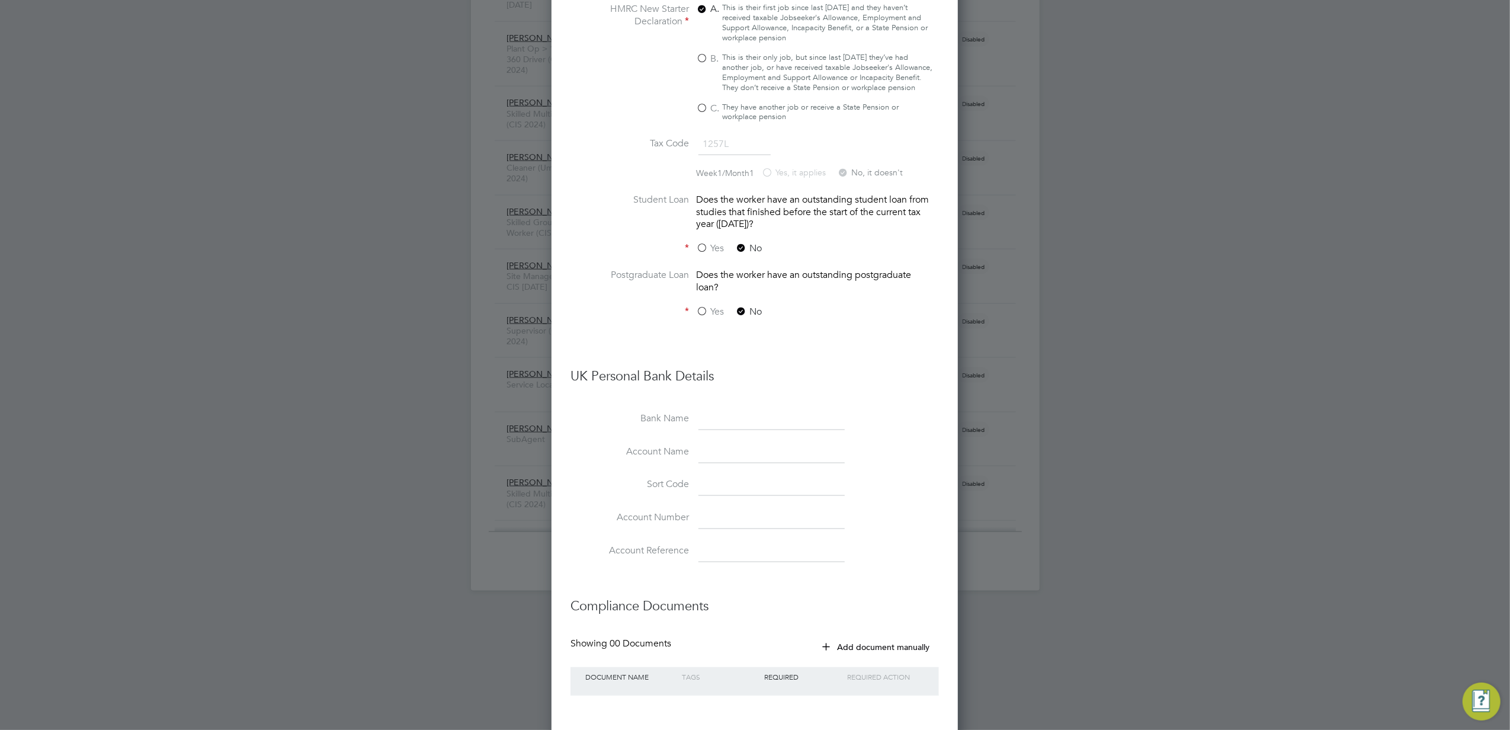
scroll to position [1659, 0]
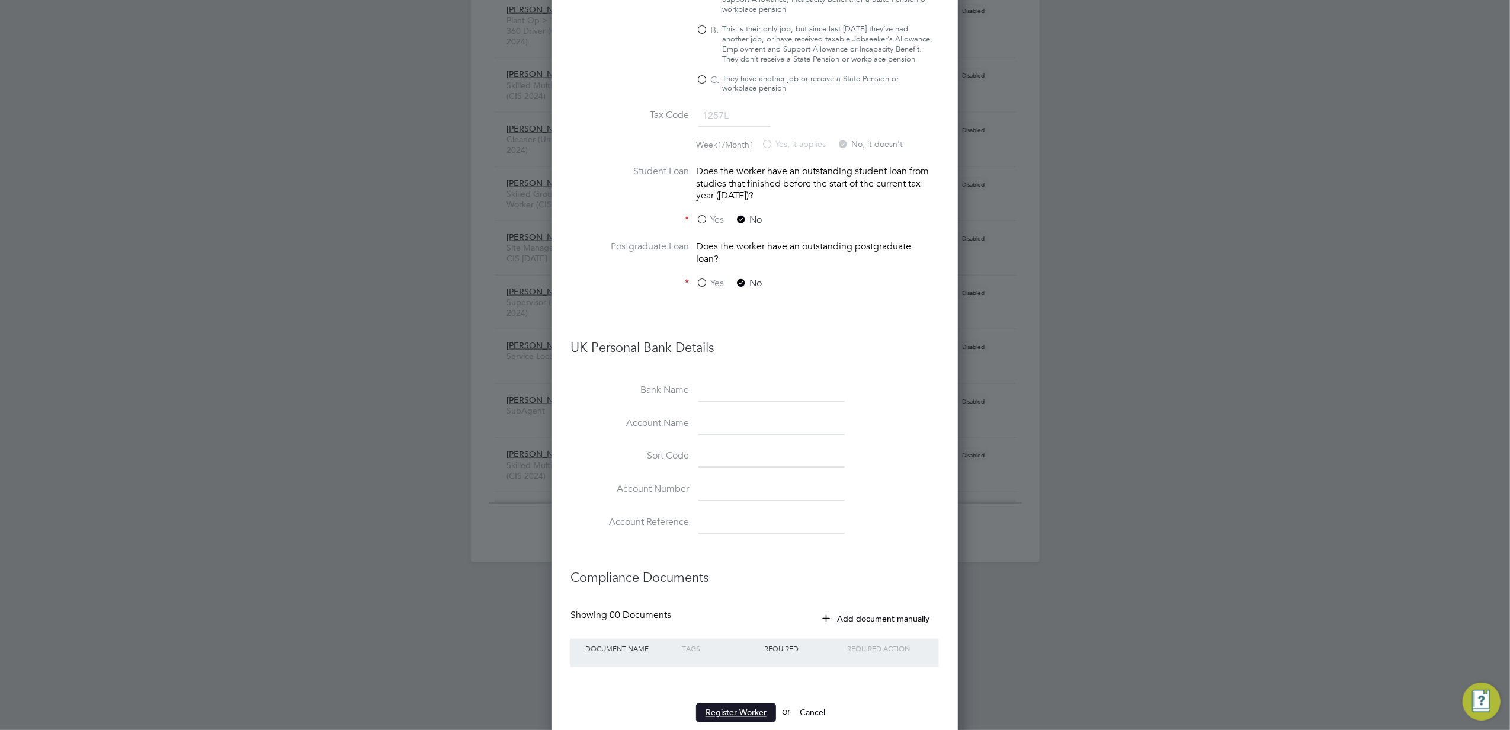
click at [756, 703] on button "Register Worker" at bounding box center [736, 712] width 80 height 19
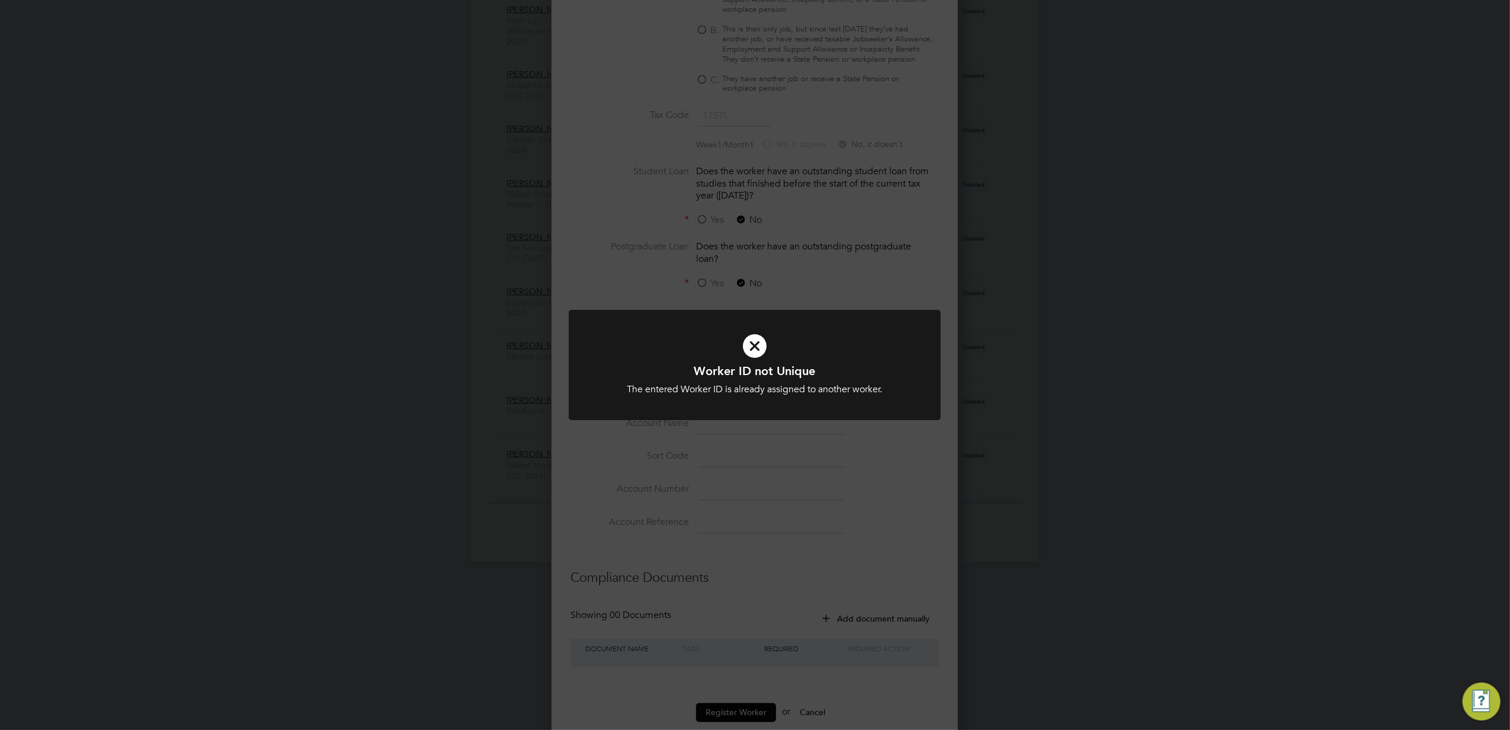
click at [757, 340] on icon at bounding box center [755, 346] width 308 height 46
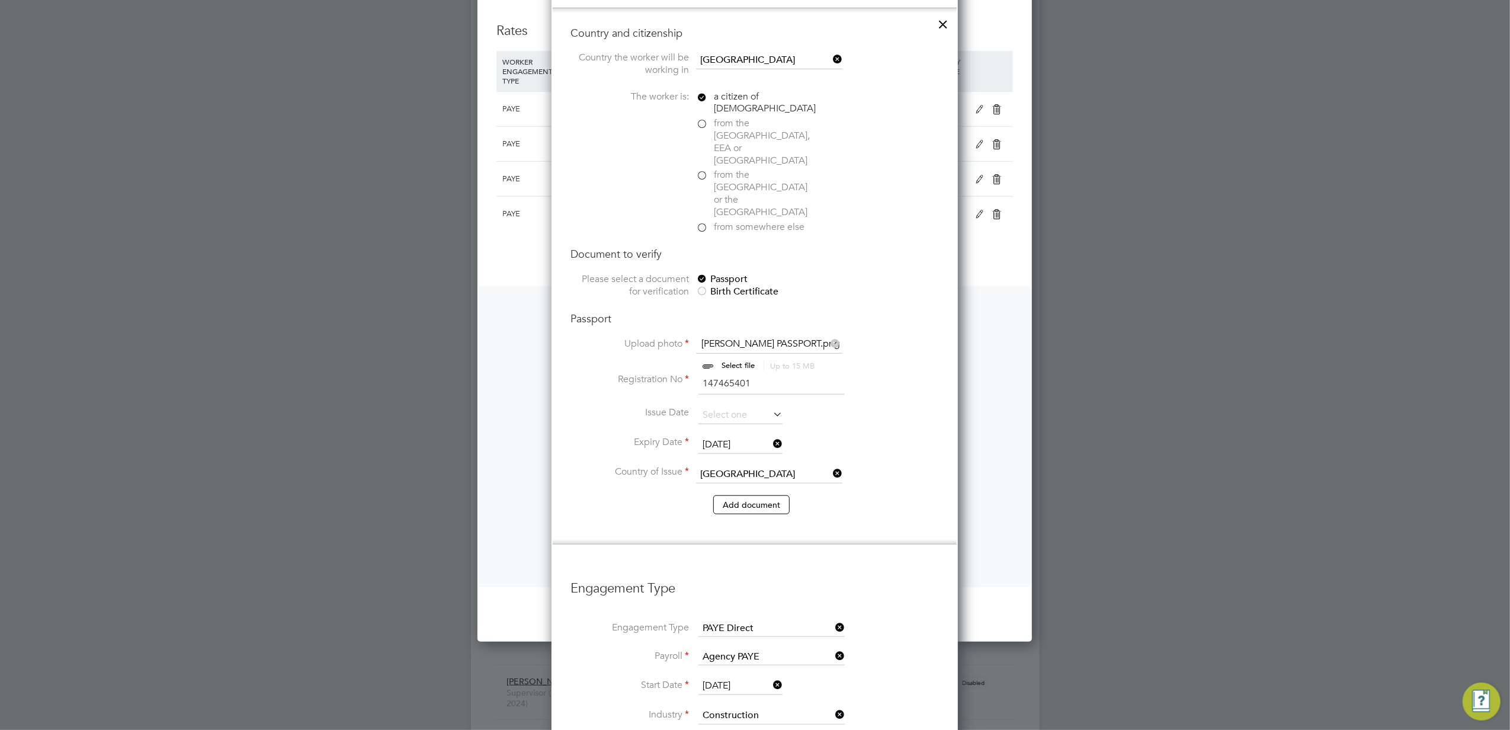
scroll to position [869, 0]
click at [757, 676] on input "[DATE]" at bounding box center [741, 685] width 84 height 18
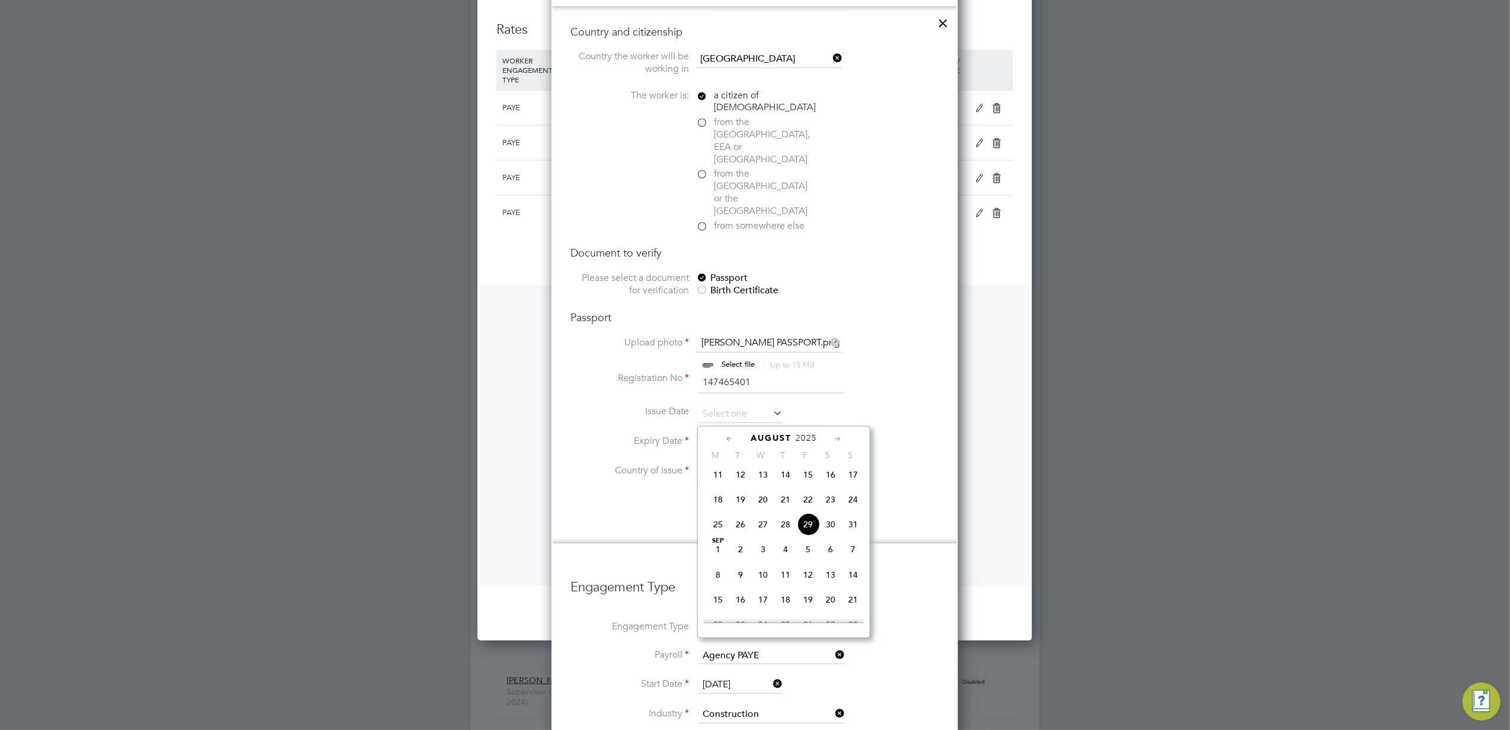
click at [741, 533] on span "26" at bounding box center [740, 524] width 23 height 23
type input "[DATE]"
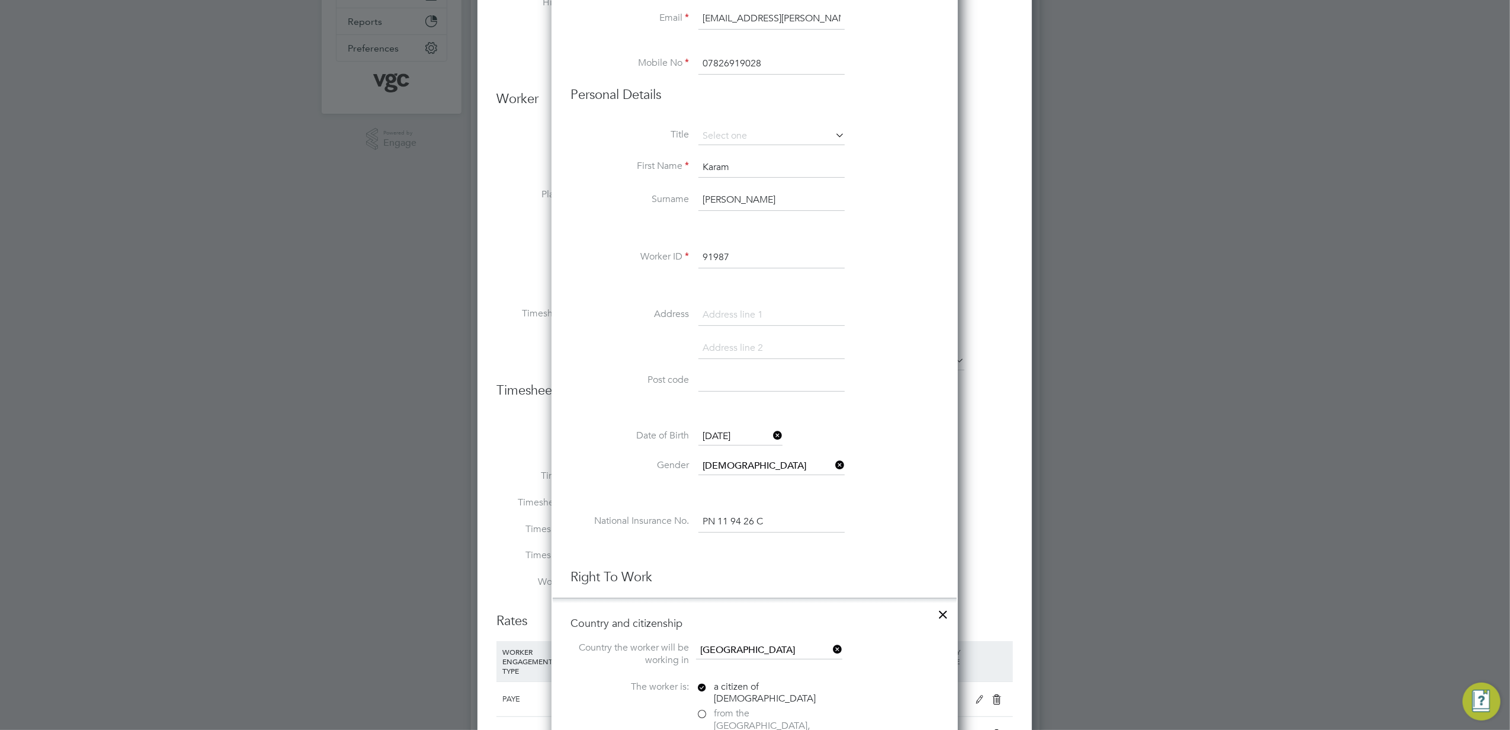
scroll to position [158, 0]
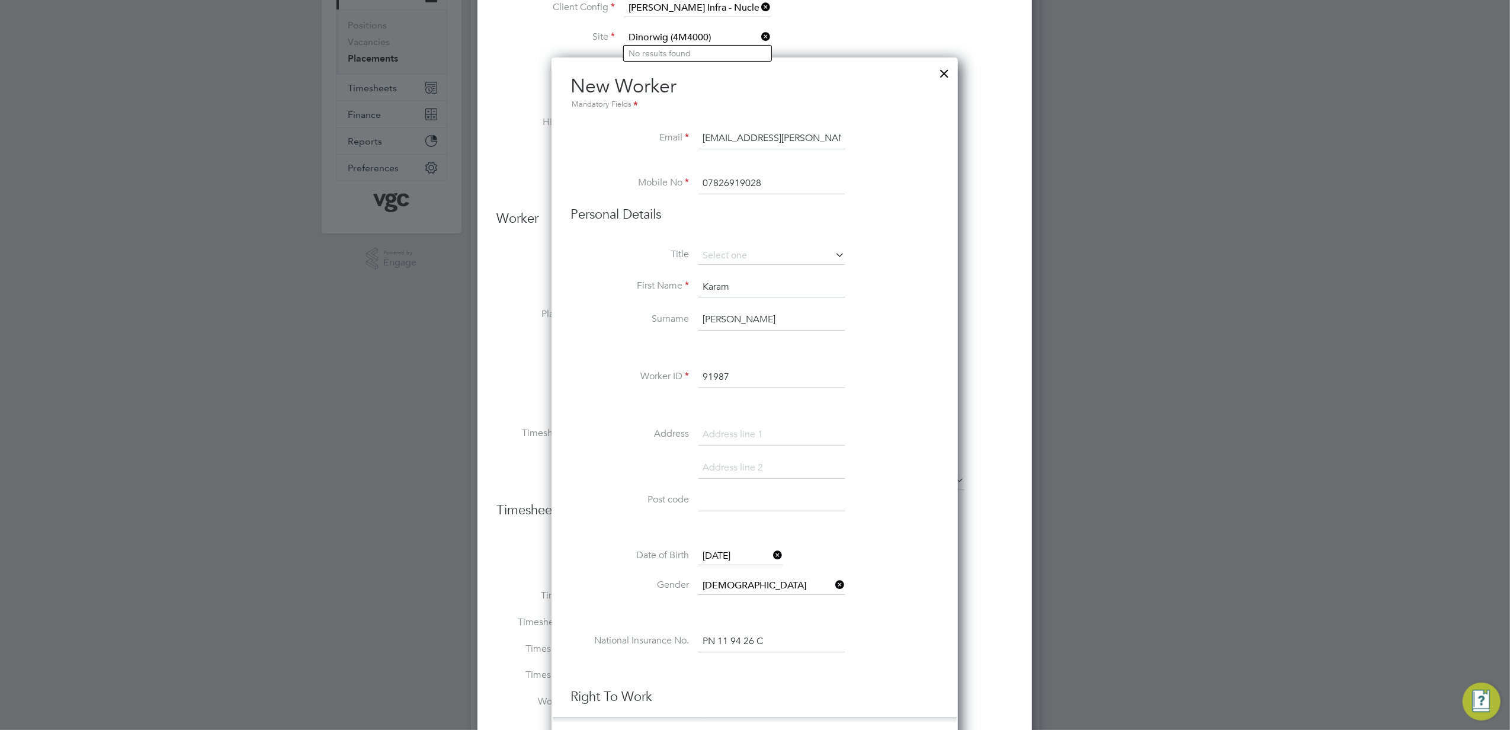
drag, startPoint x: 763, startPoint y: 386, endPoint x: 757, endPoint y: 384, distance: 6.9
click at [762, 386] on input "91987" at bounding box center [772, 377] width 146 height 21
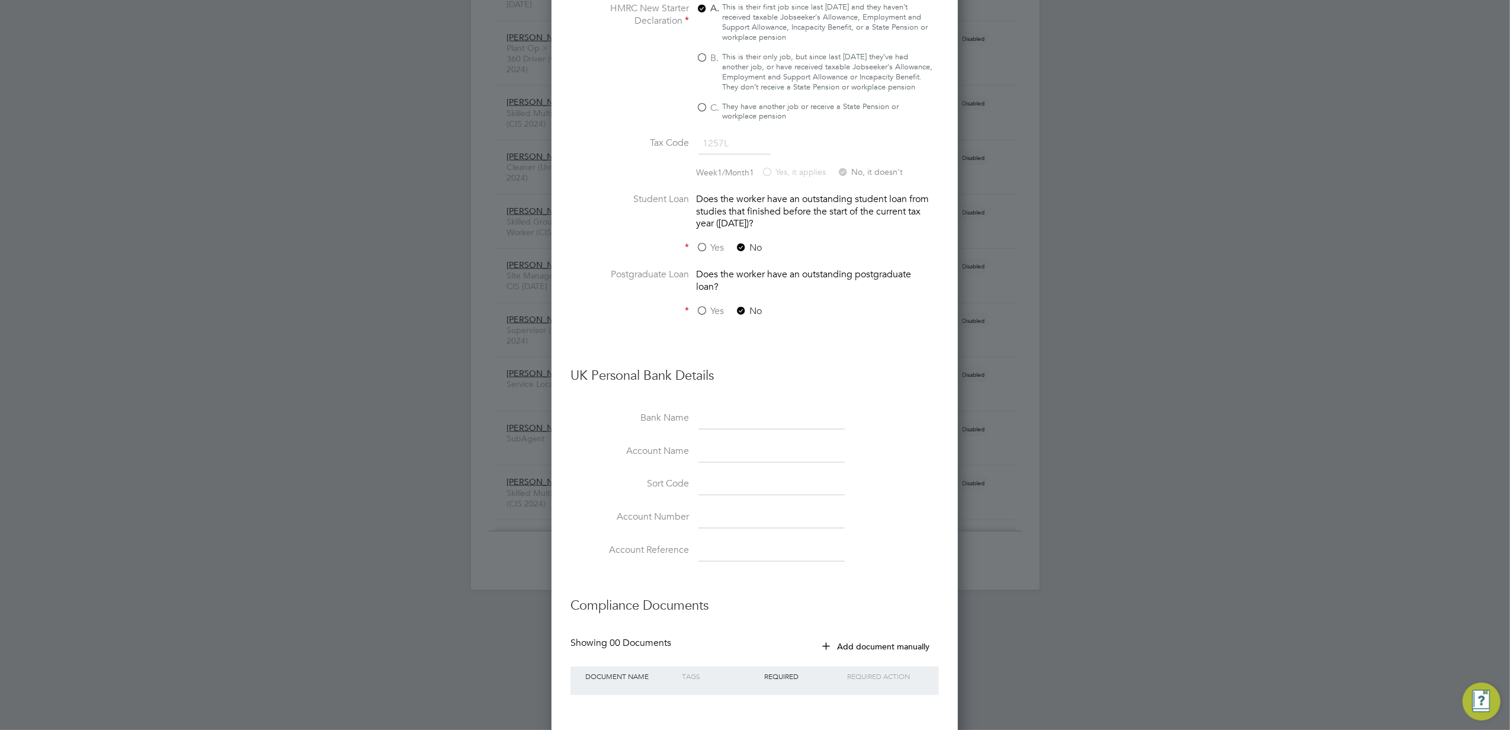
scroll to position [1659, 0]
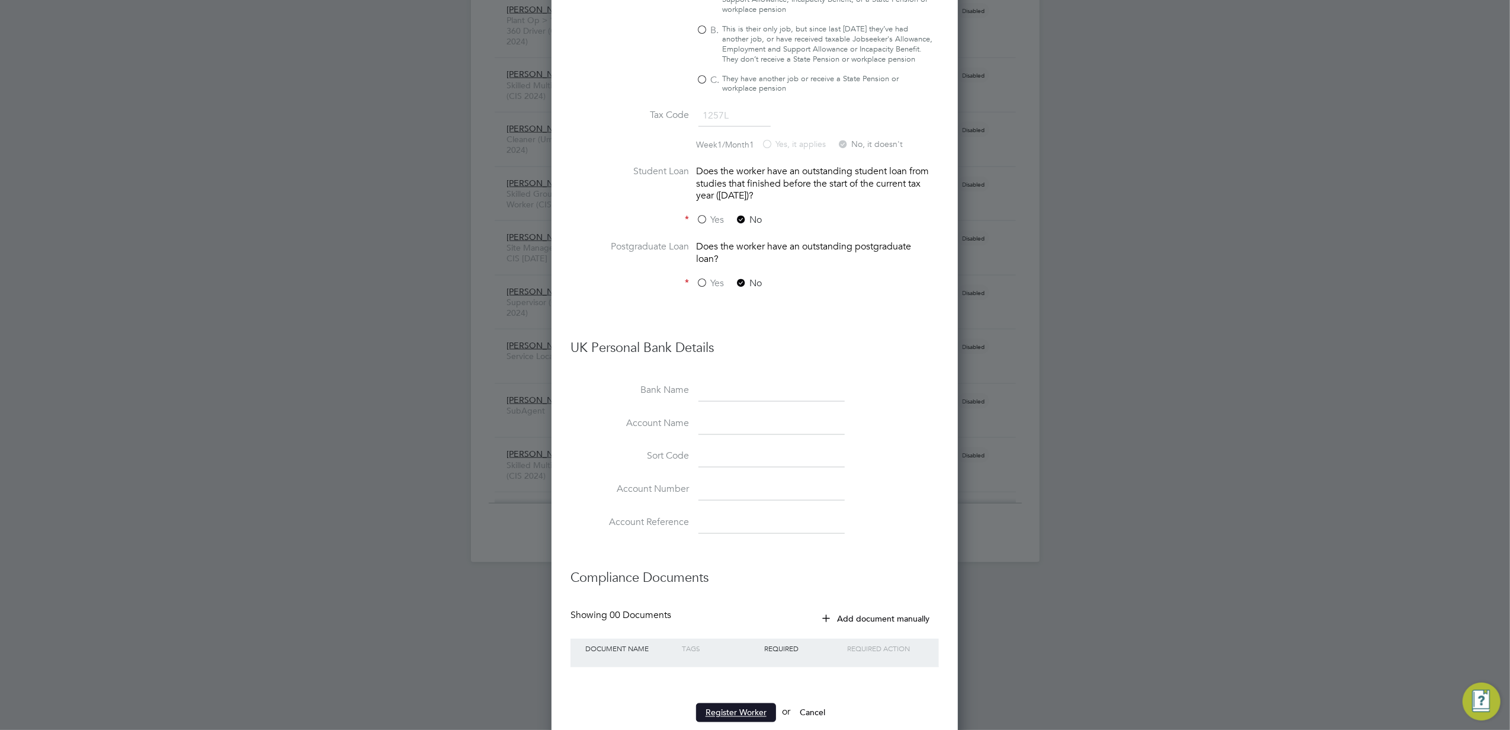
click at [751, 703] on button "Register Worker" at bounding box center [736, 712] width 80 height 19
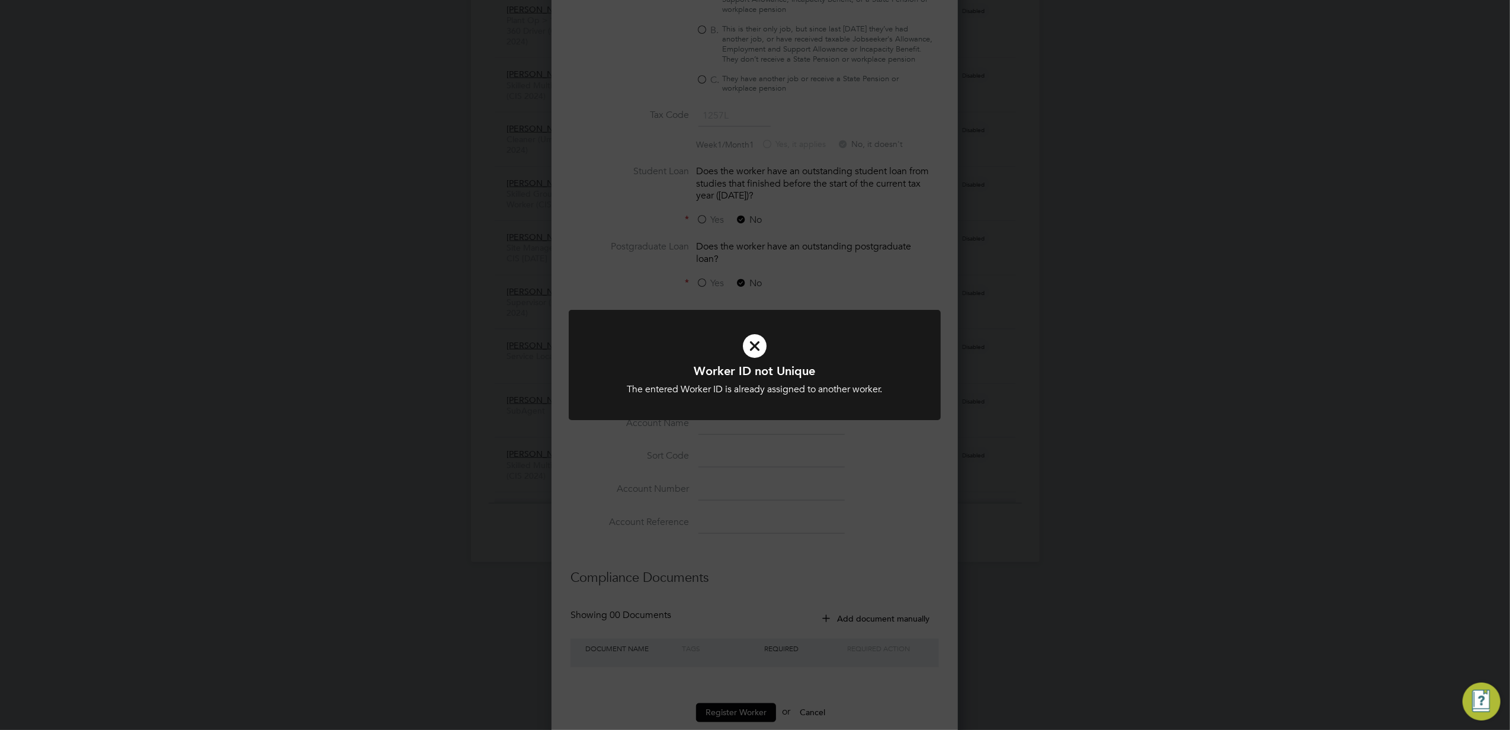
click at [786, 478] on div "Worker ID not Unique The entered Worker ID is already assigned to another worke…" at bounding box center [755, 365] width 1510 height 730
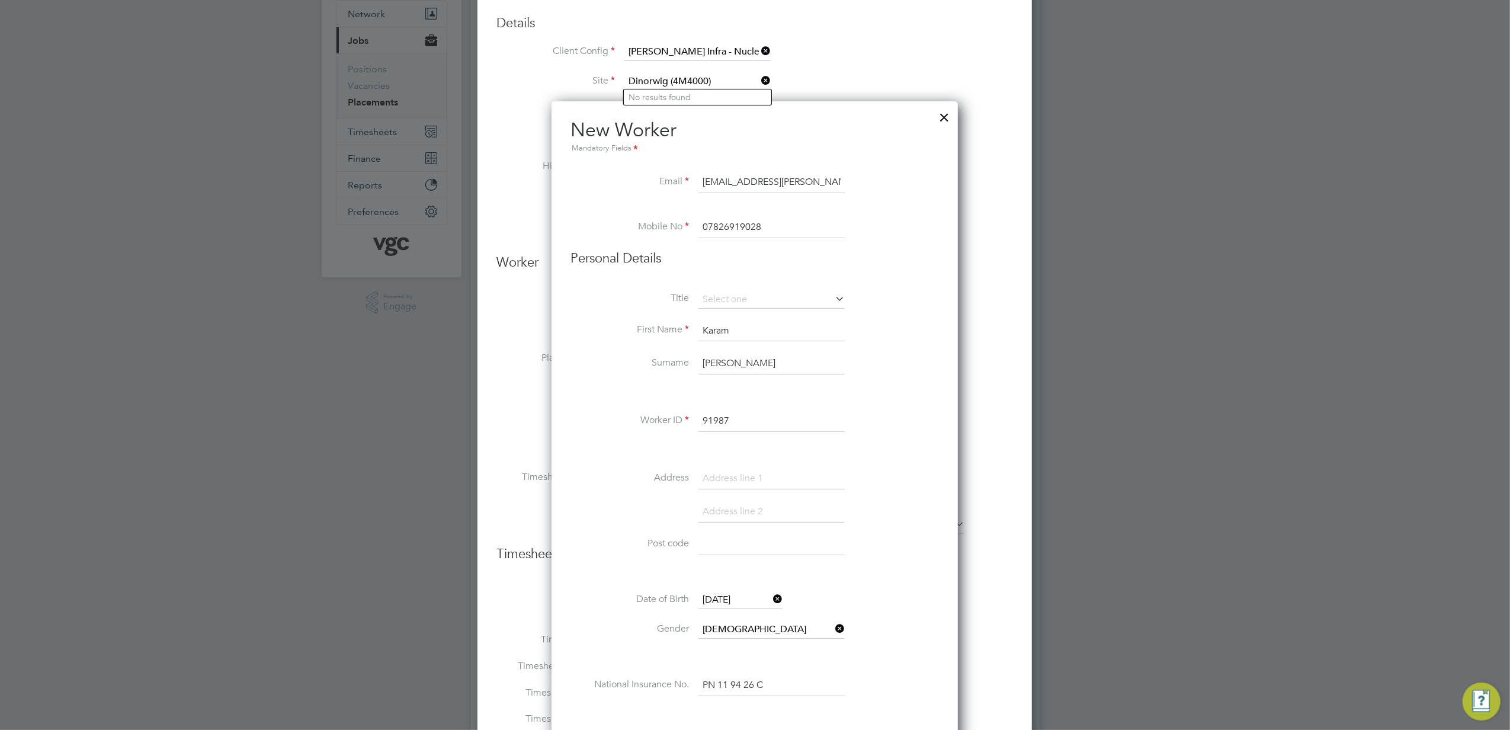
scroll to position [0, 0]
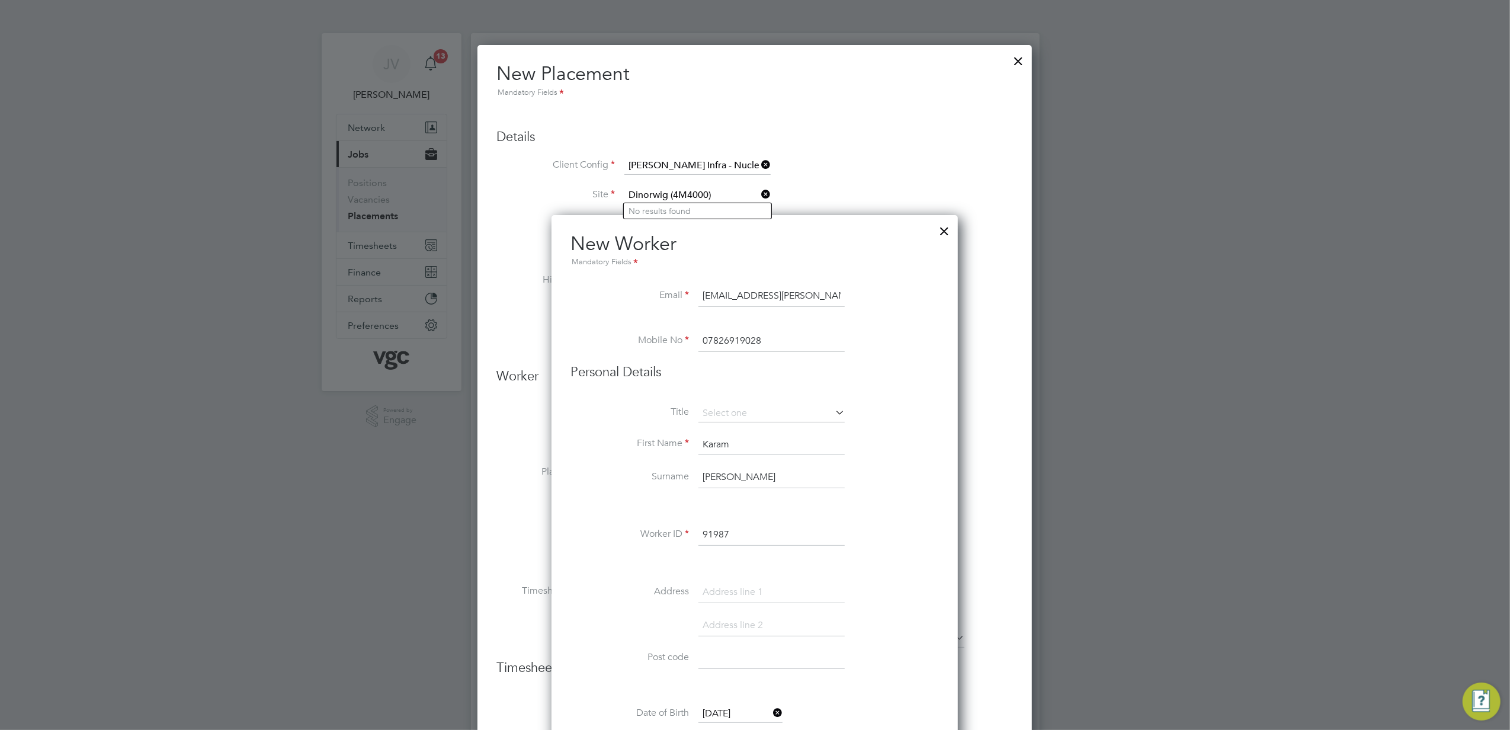
click at [942, 235] on div at bounding box center [944, 227] width 21 height 21
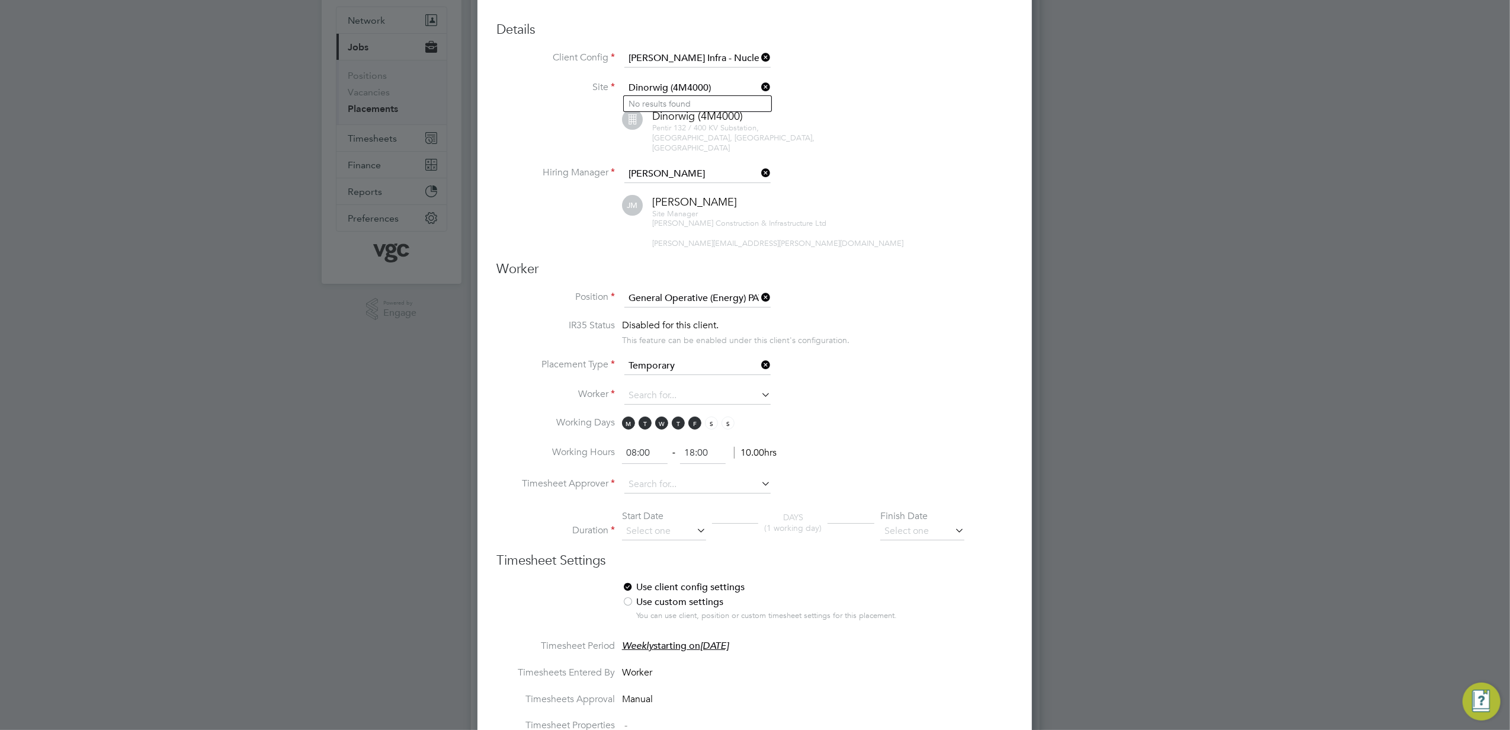
scroll to position [79, 0]
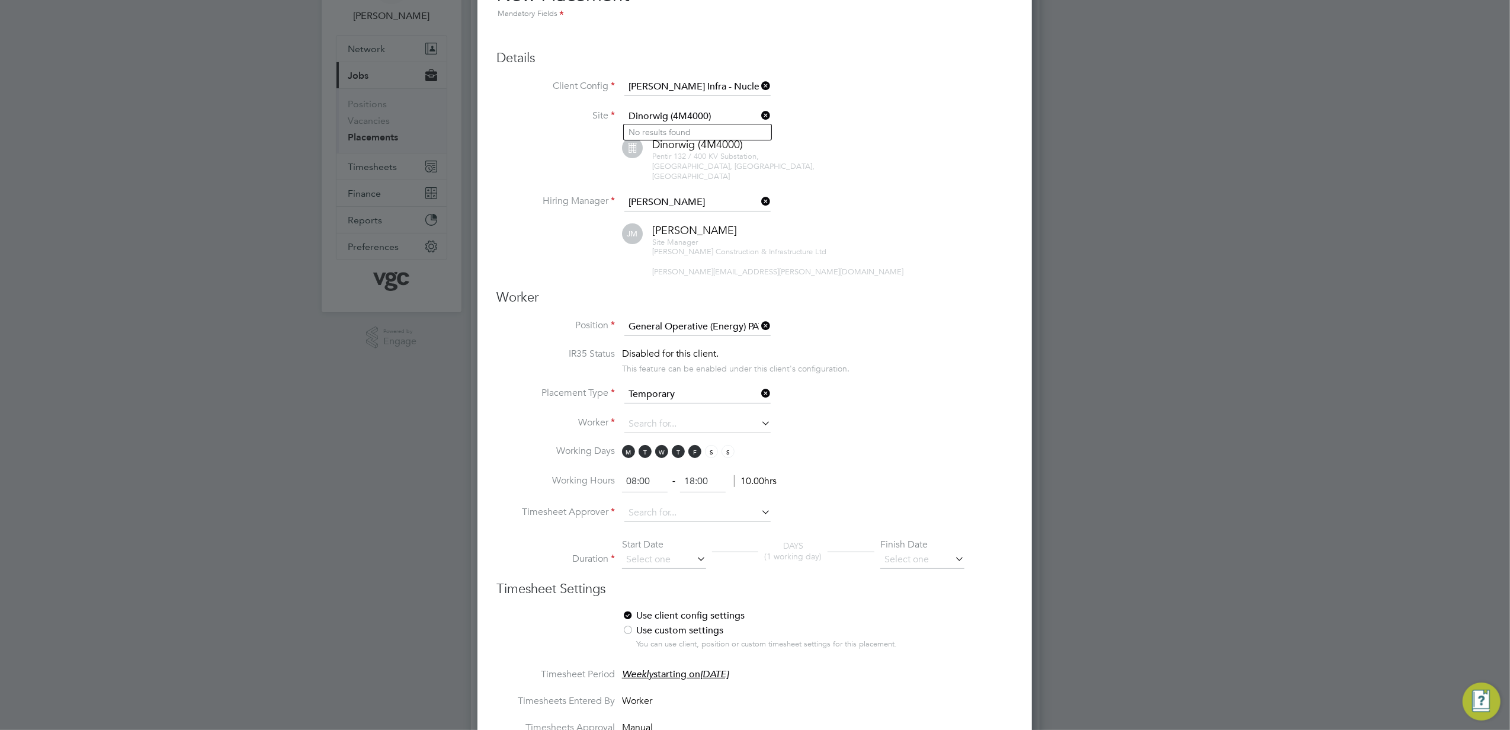
click at [832, 152] on div "Dinorwig (4M4000) Pentir 132 / 400 KV Substation, [GEOGRAPHIC_DATA], [GEOGRAPHI…" at bounding box center [769, 159] width 487 height 44
click at [687, 394] on li "Placement Type Temporary" at bounding box center [755, 401] width 517 height 30
click at [686, 415] on input at bounding box center [698, 424] width 146 height 18
click at [705, 427] on li "[PERSON_NAME] (91987)" at bounding box center [698, 427] width 148 height 16
type input "[PERSON_NAME] (91987)"
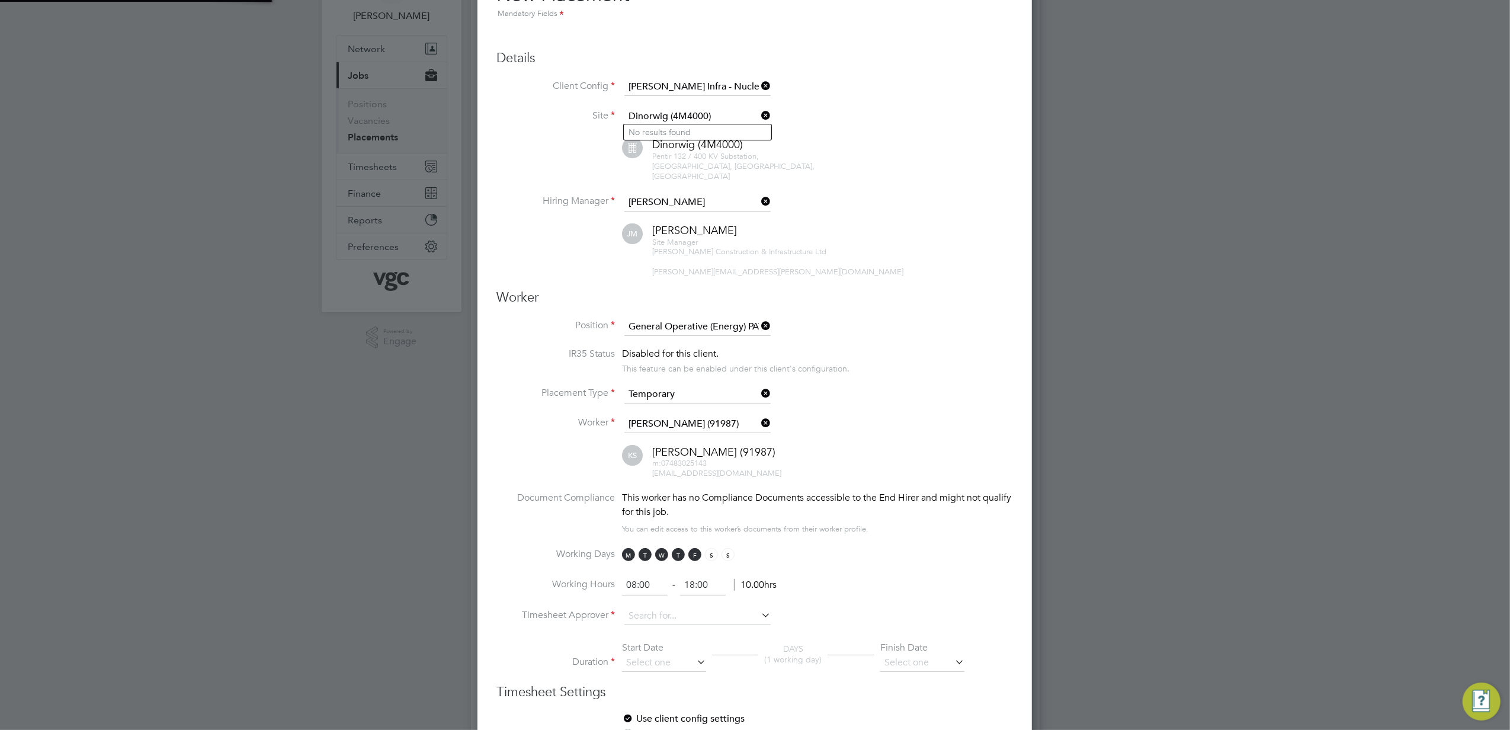
scroll to position [1552, 555]
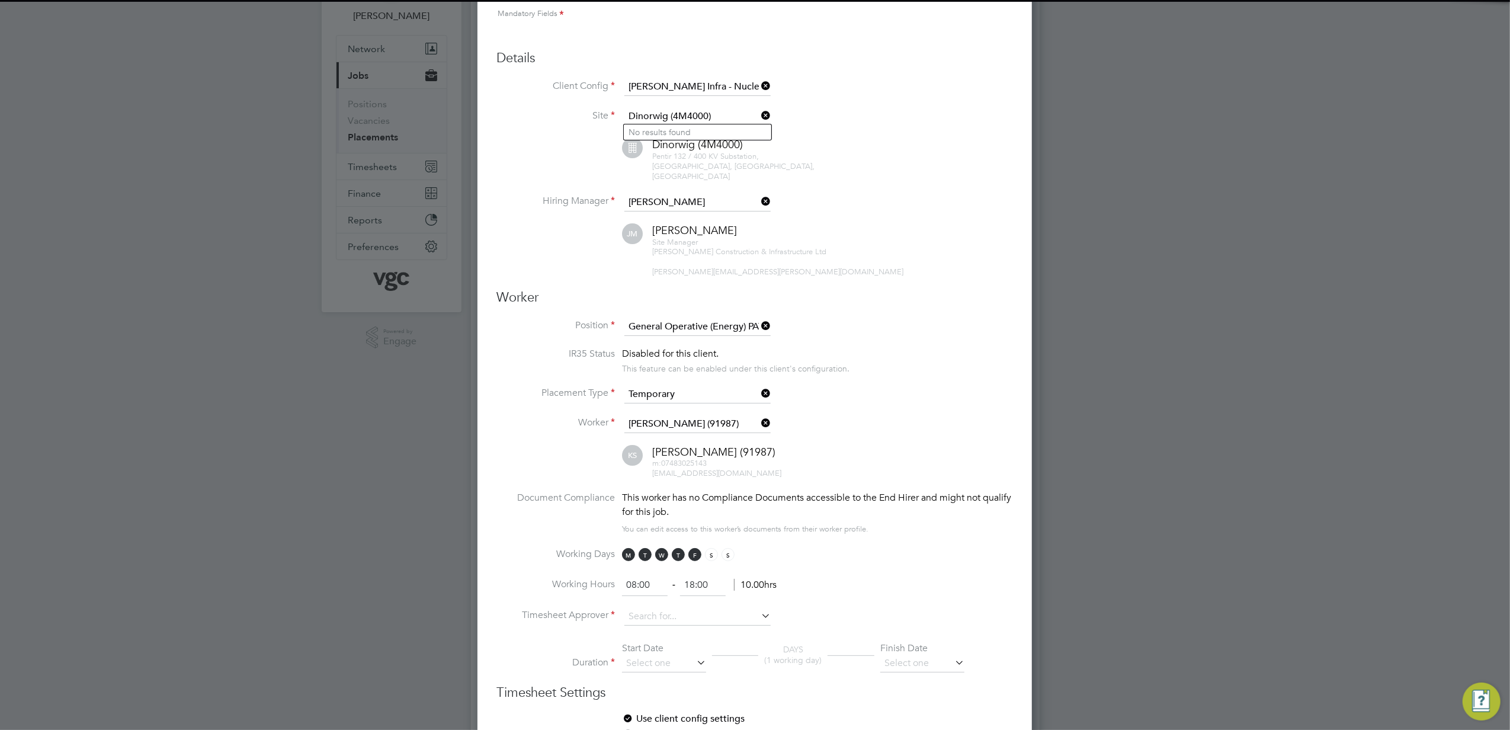
click at [826, 459] on div "m: 07483025143 [EMAIL_ADDRESS][DOMAIN_NAME]" at bounding box center [832, 469] width 361 height 20
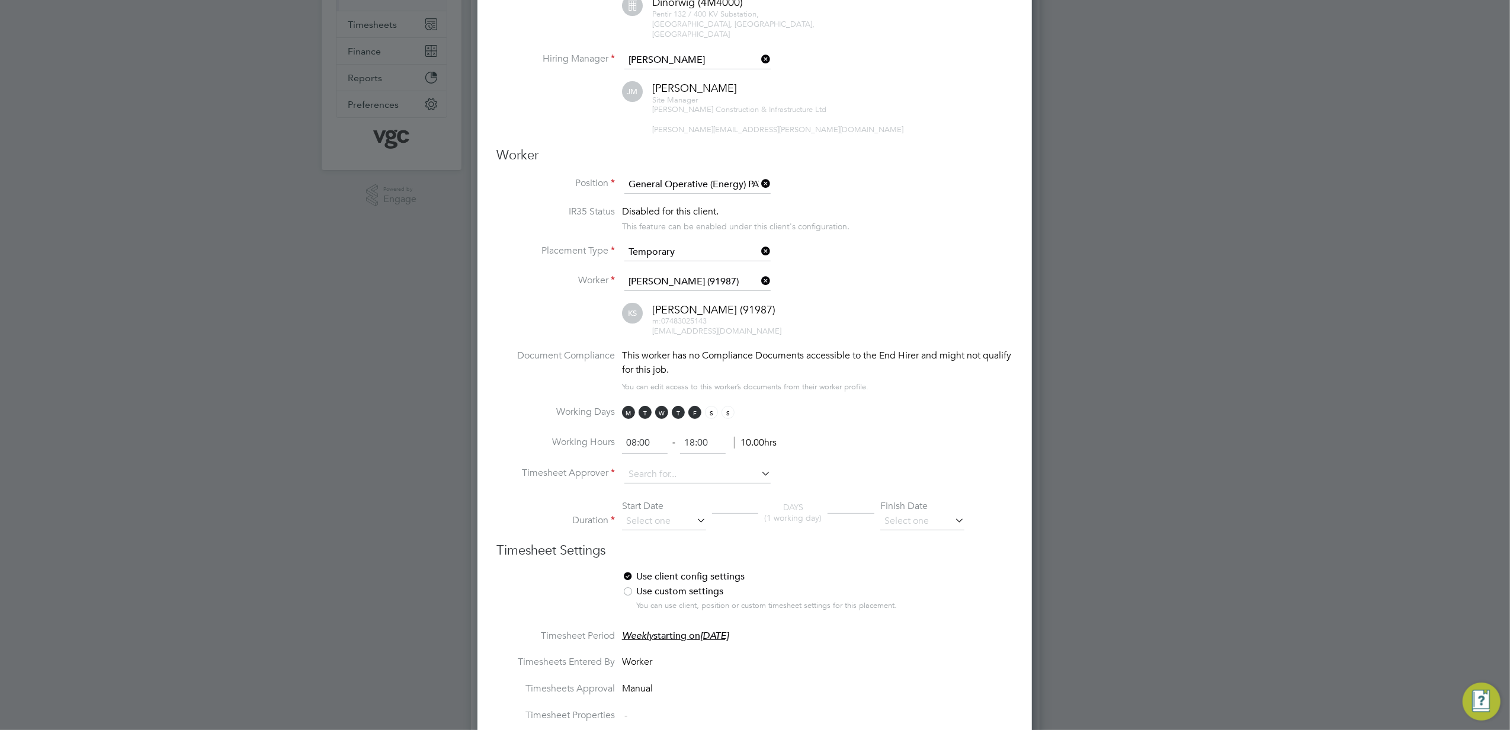
scroll to position [237, 0]
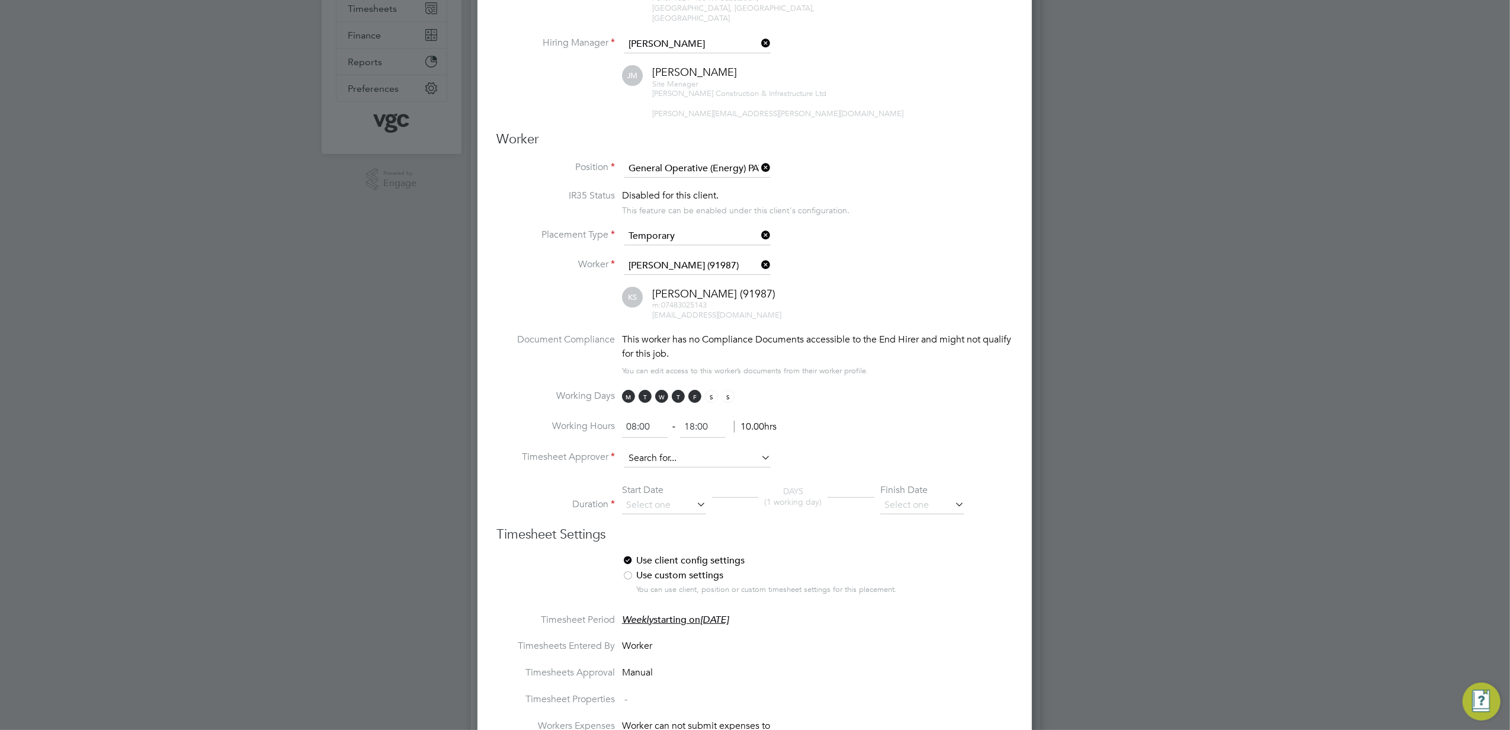
click at [703, 450] on input at bounding box center [698, 459] width 146 height 18
click at [710, 460] on li "[PERSON_NAME]" at bounding box center [698, 461] width 148 height 16
type input "[PERSON_NAME]"
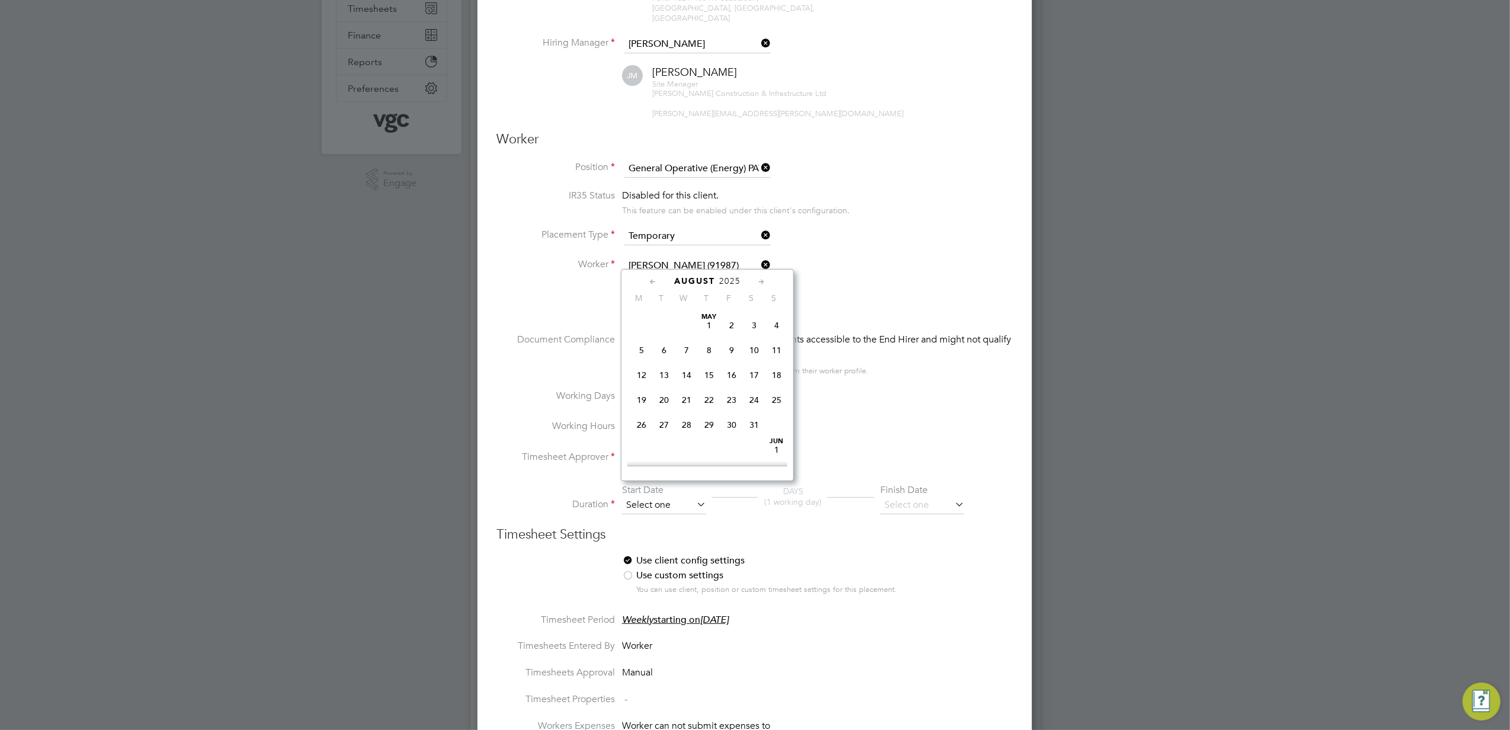
click at [668, 497] on input at bounding box center [664, 506] width 84 height 18
click at [665, 371] on span "26" at bounding box center [664, 367] width 23 height 23
type input "[DATE]"
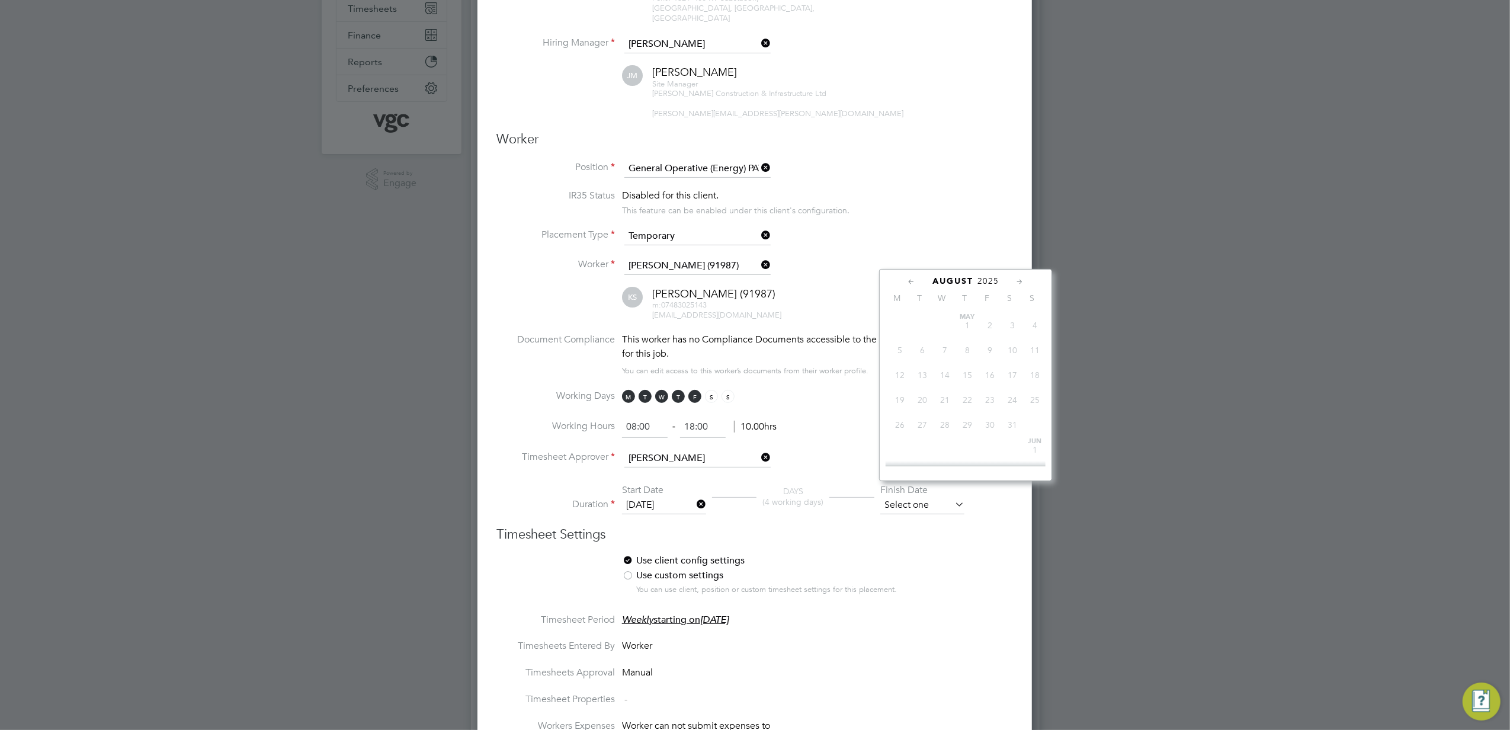
click at [935, 497] on input at bounding box center [923, 506] width 84 height 18
click at [990, 373] on span "29" at bounding box center [990, 367] width 23 height 23
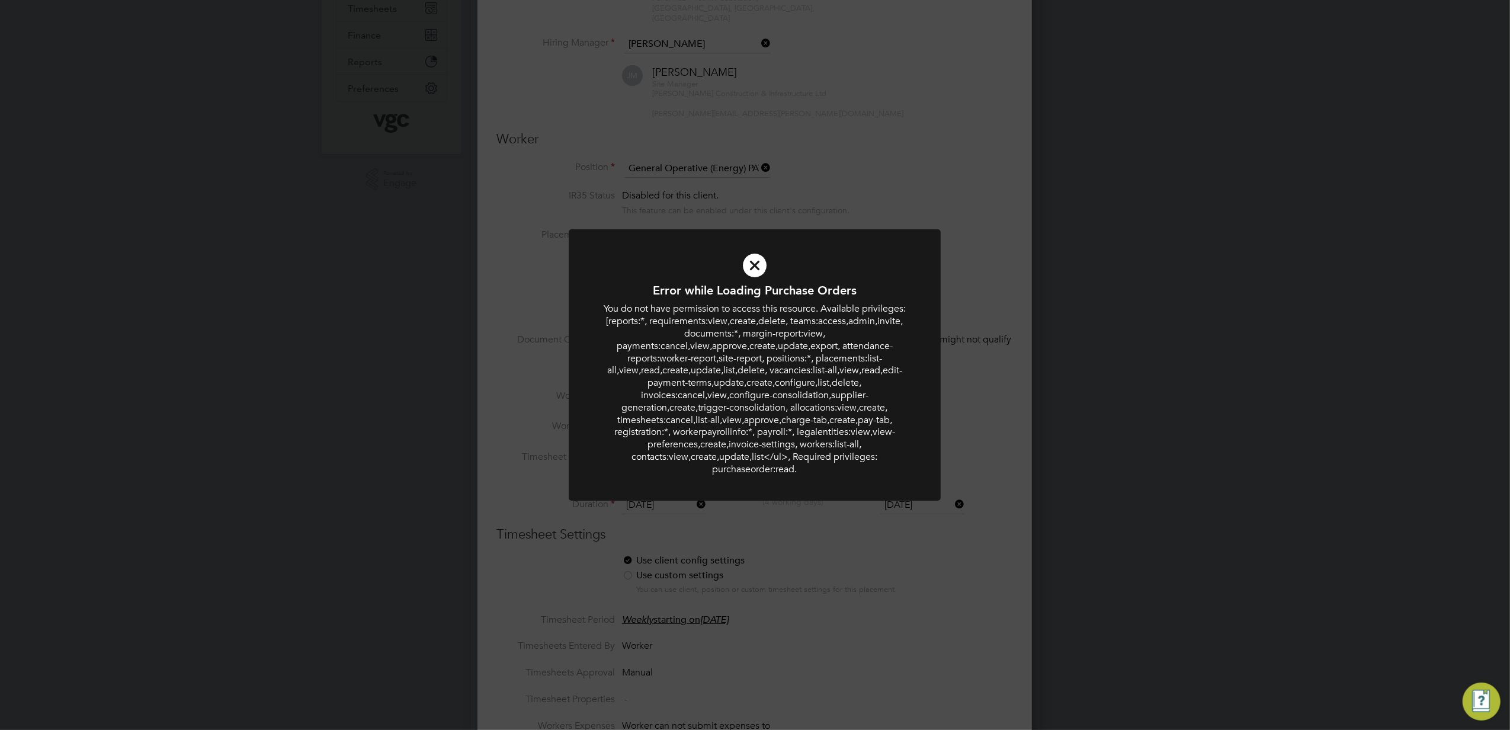
click at [754, 263] on icon at bounding box center [755, 265] width 308 height 46
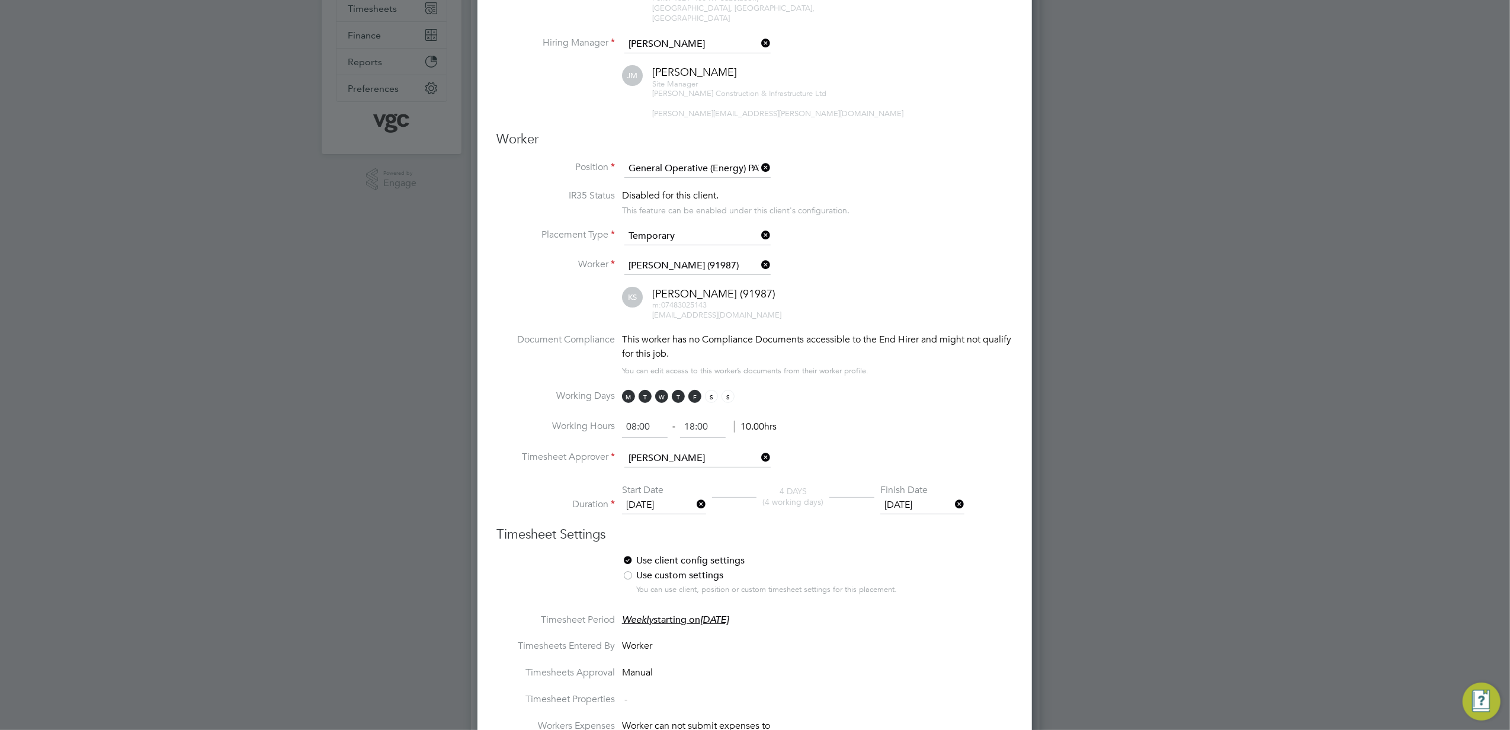
click at [941, 497] on input "[DATE]" at bounding box center [923, 506] width 84 height 18
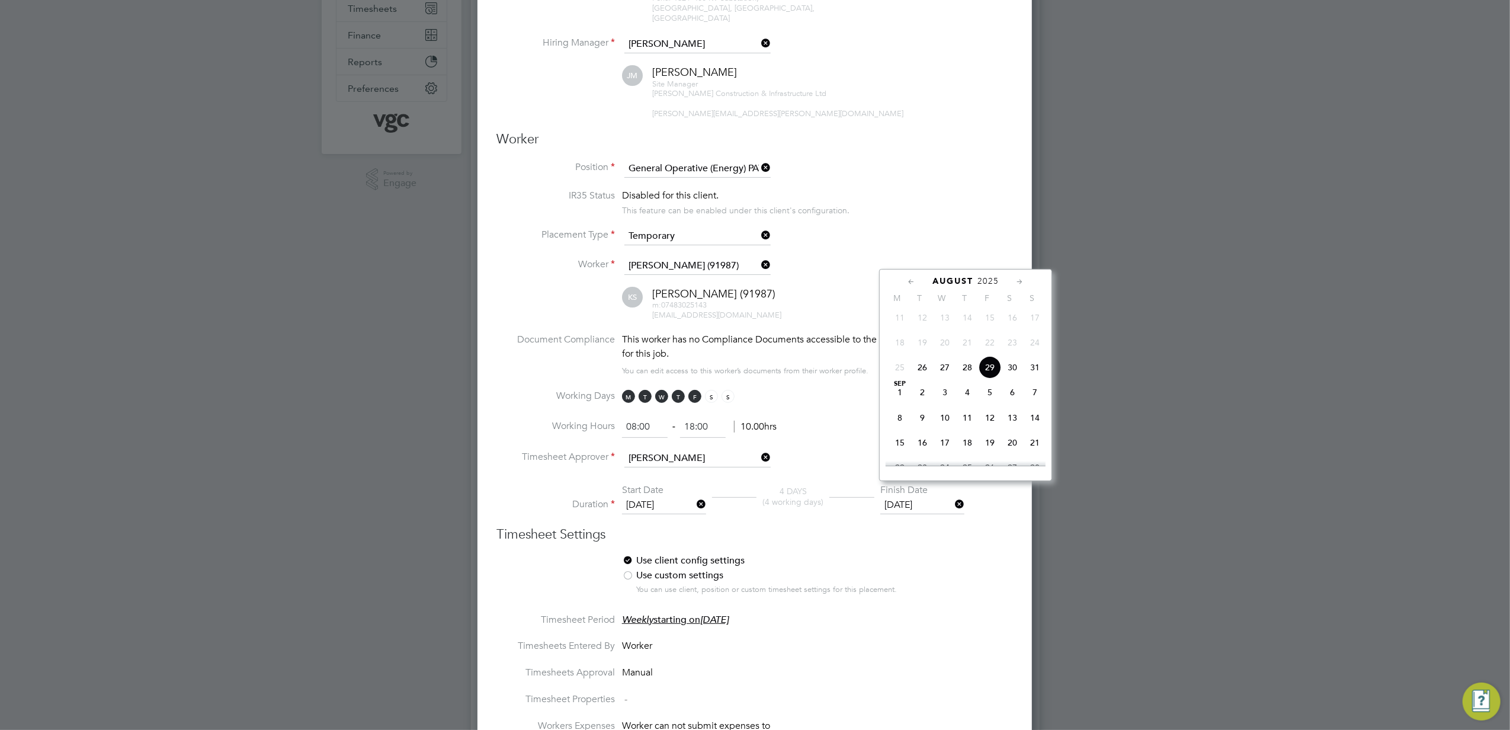
click at [1039, 377] on span "31" at bounding box center [1035, 367] width 23 height 23
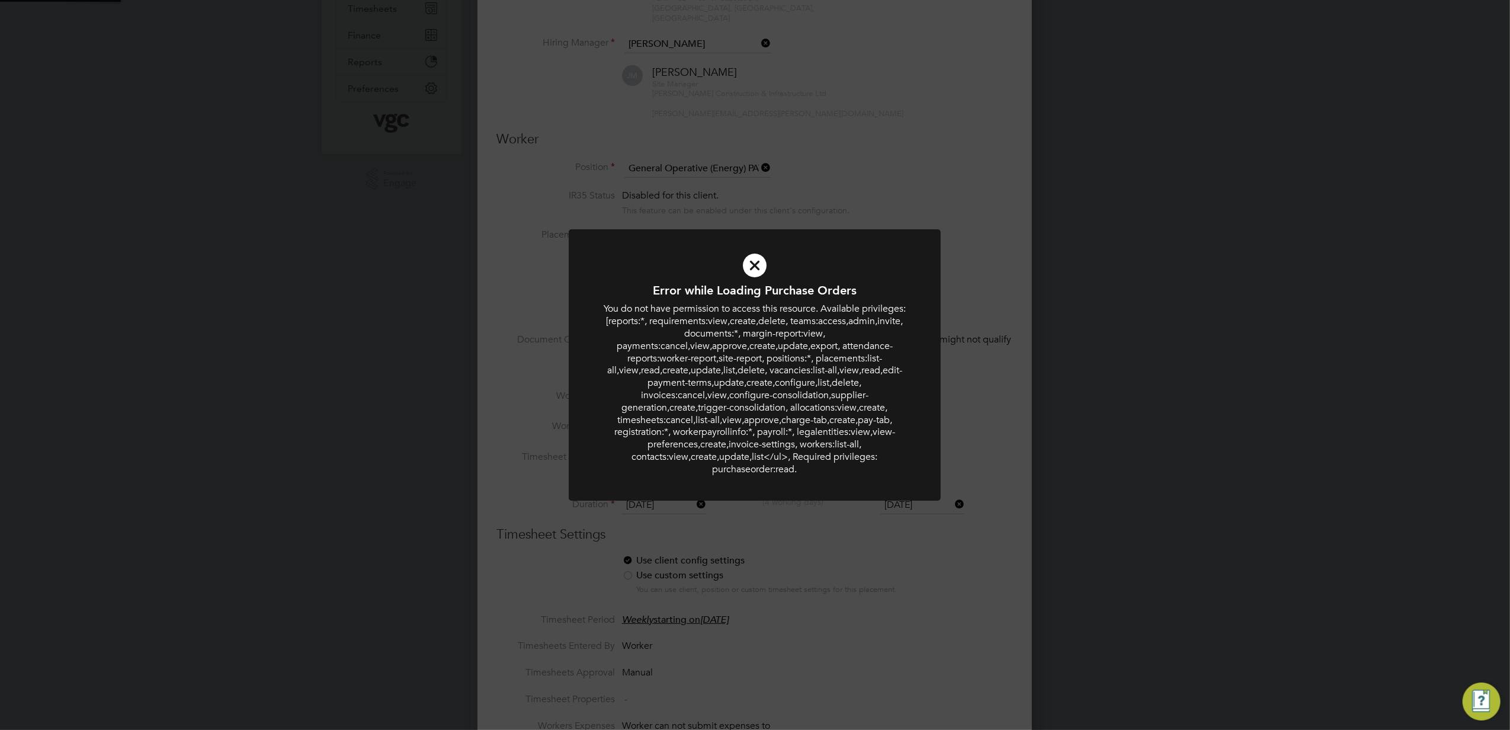
click at [968, 605] on div "Error while Loading Purchase Orders You do not have permission to access this r…" at bounding box center [755, 365] width 1510 height 730
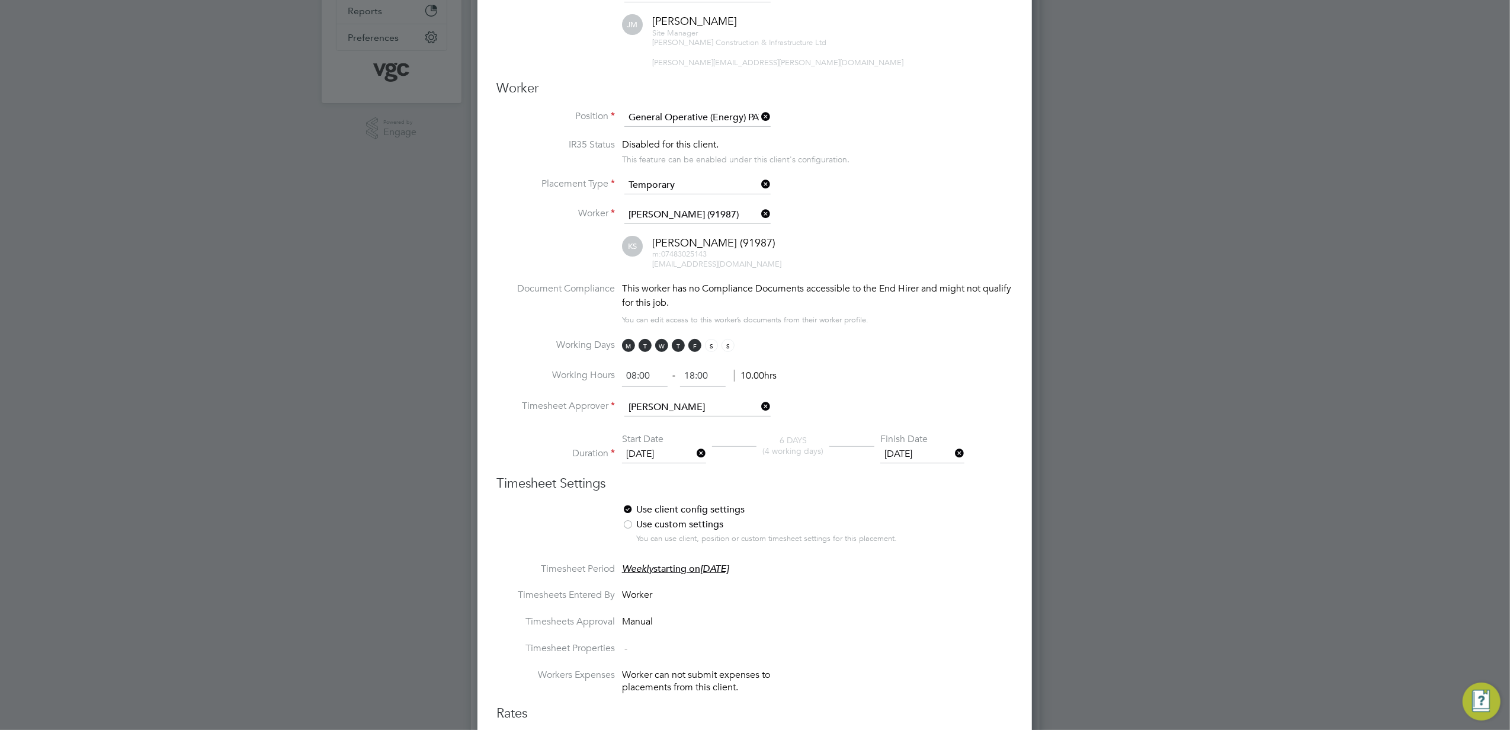
scroll to position [316, 0]
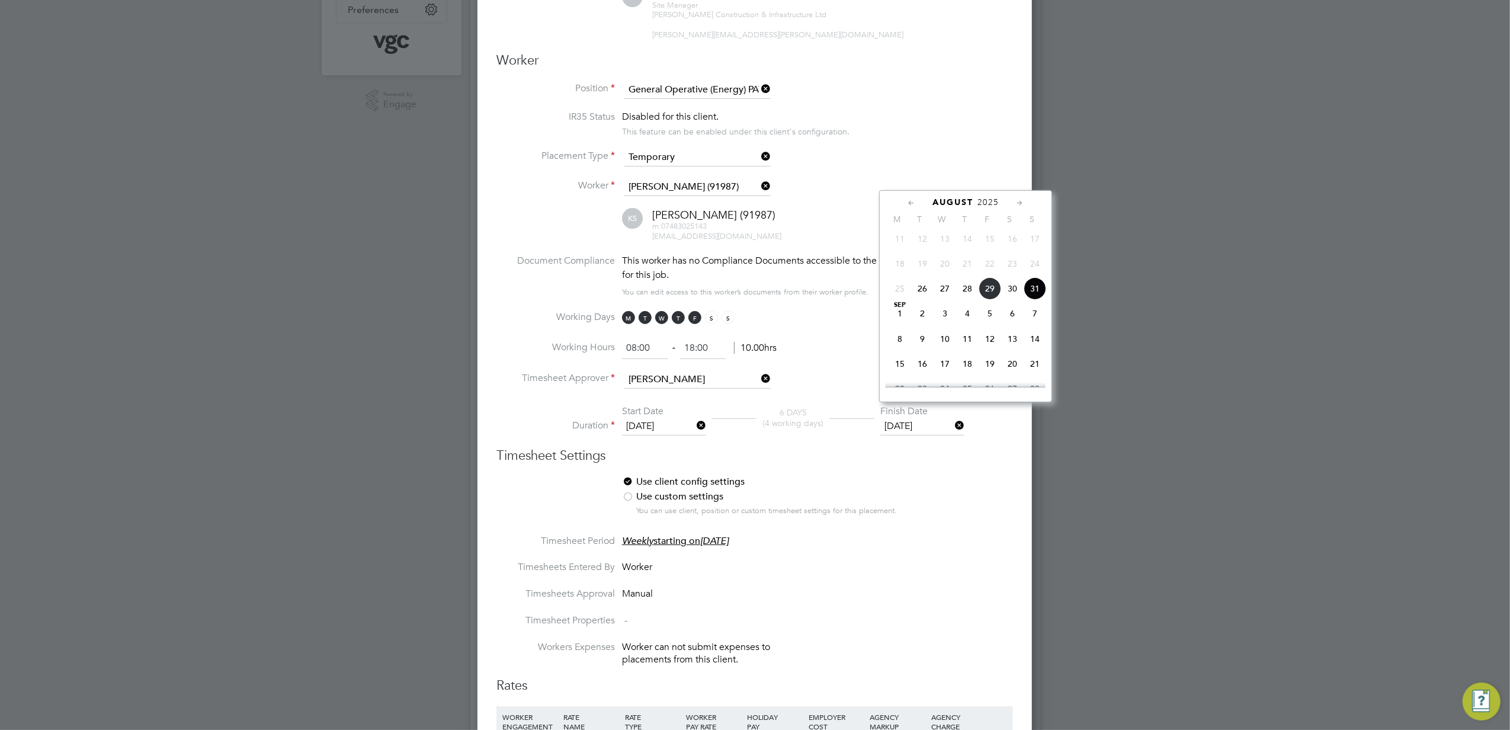
click at [942, 418] on input "[DATE]" at bounding box center [923, 427] width 84 height 18
click at [992, 300] on span "29" at bounding box center [990, 288] width 23 height 23
type input "[DATE]"
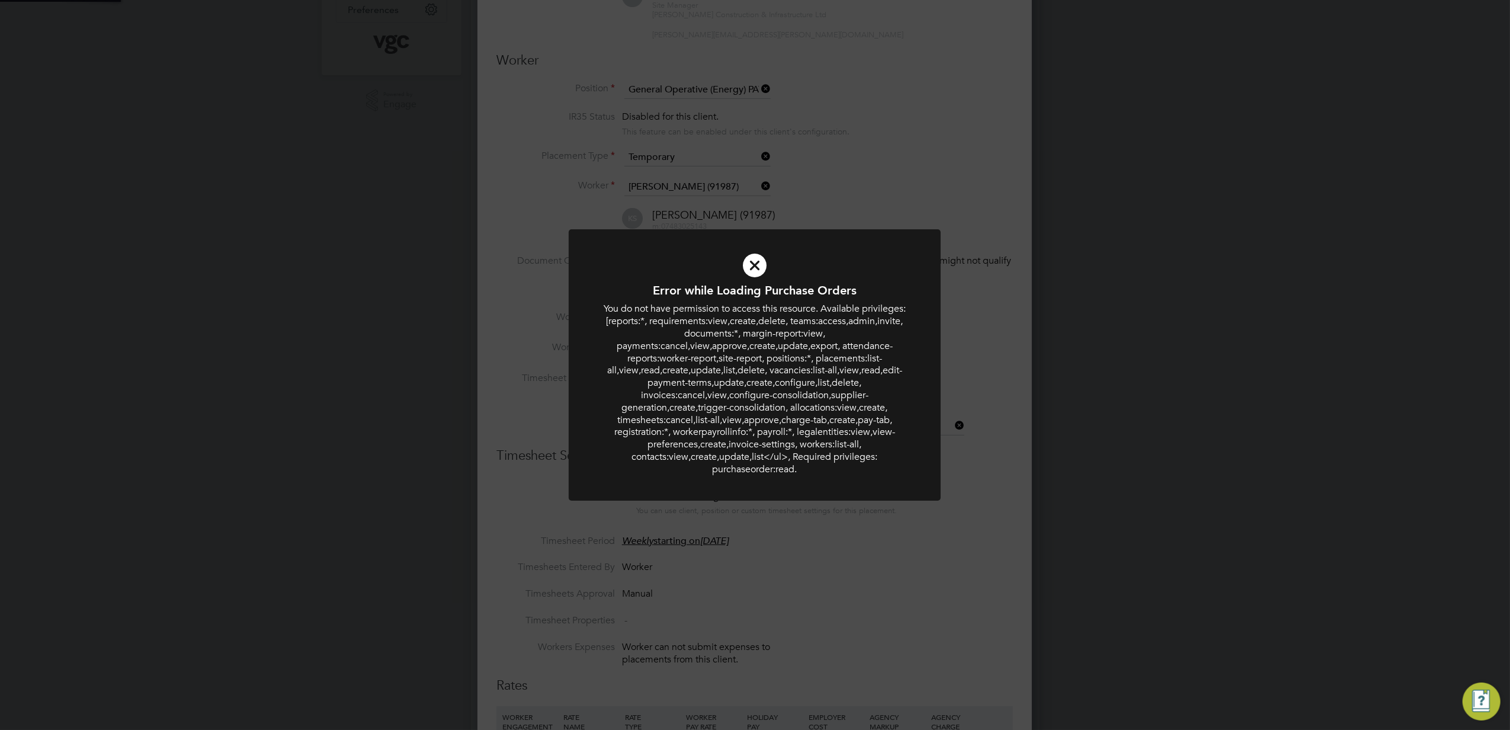
click at [913, 521] on div "Error while Loading Purchase Orders You do not have permission to access this r…" at bounding box center [755, 365] width 1510 height 730
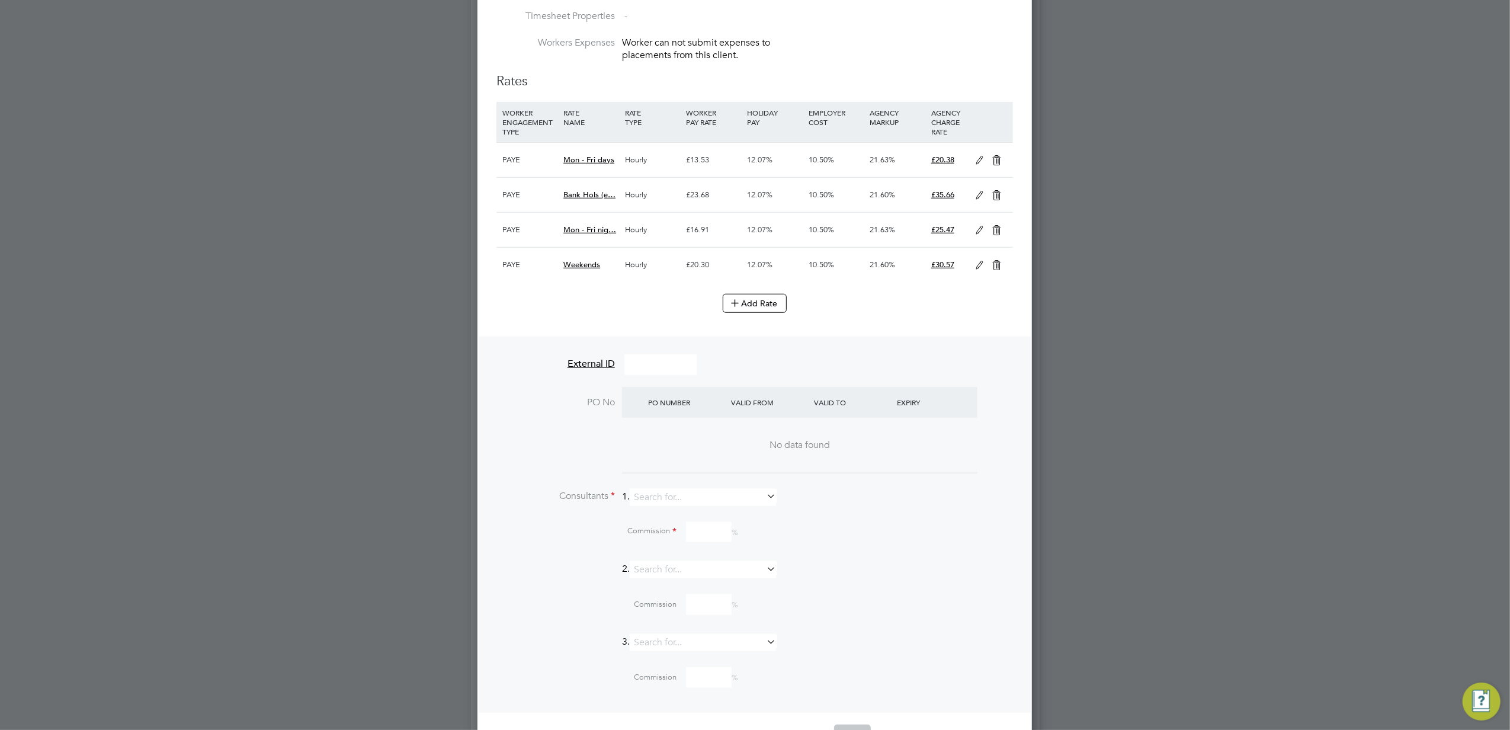
scroll to position [948, 0]
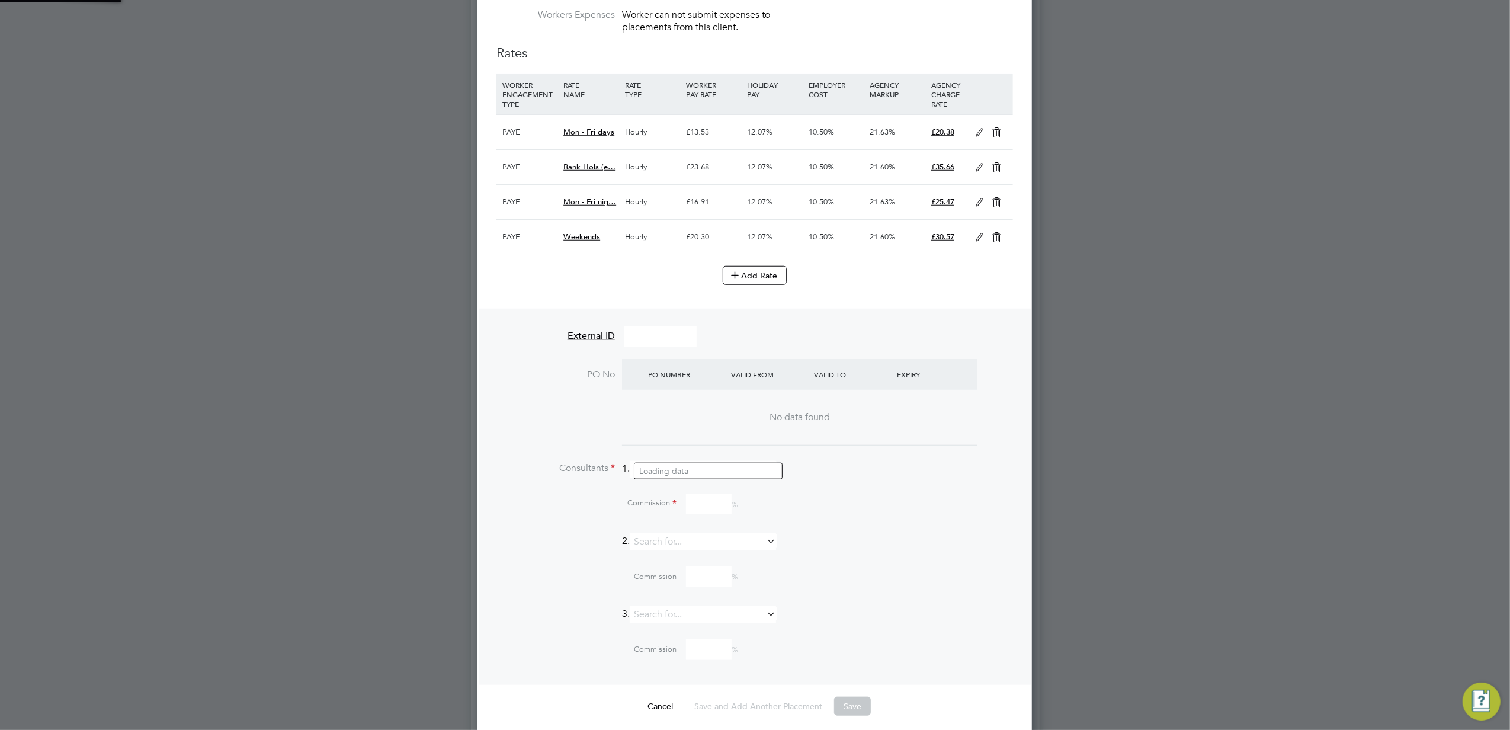
click at [705, 461] on input at bounding box center [703, 469] width 146 height 17
click at [702, 475] on li "[PERSON_NAME]" at bounding box center [709, 471] width 148 height 16
type input "[PERSON_NAME]"
click at [722, 528] on input at bounding box center [709, 538] width 46 height 21
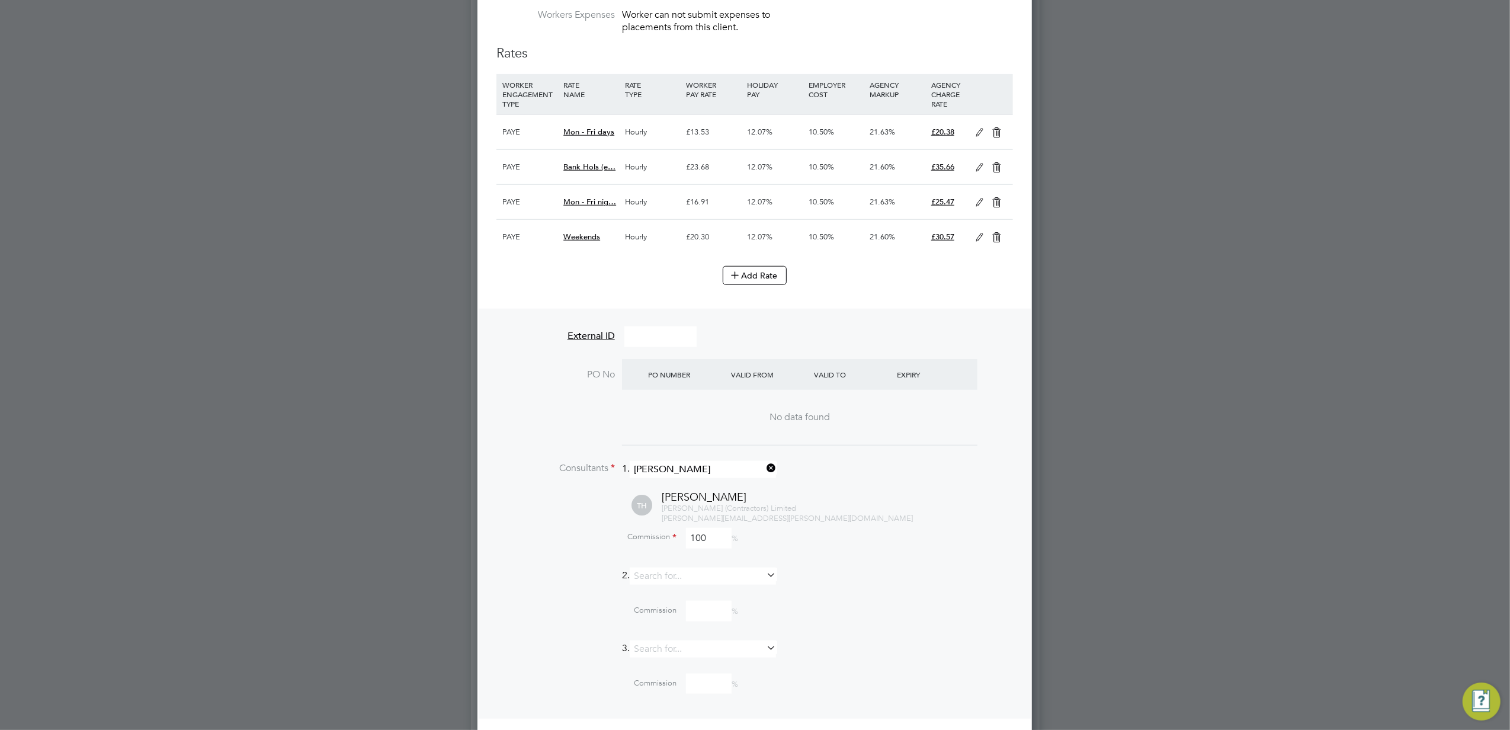
type input "100"
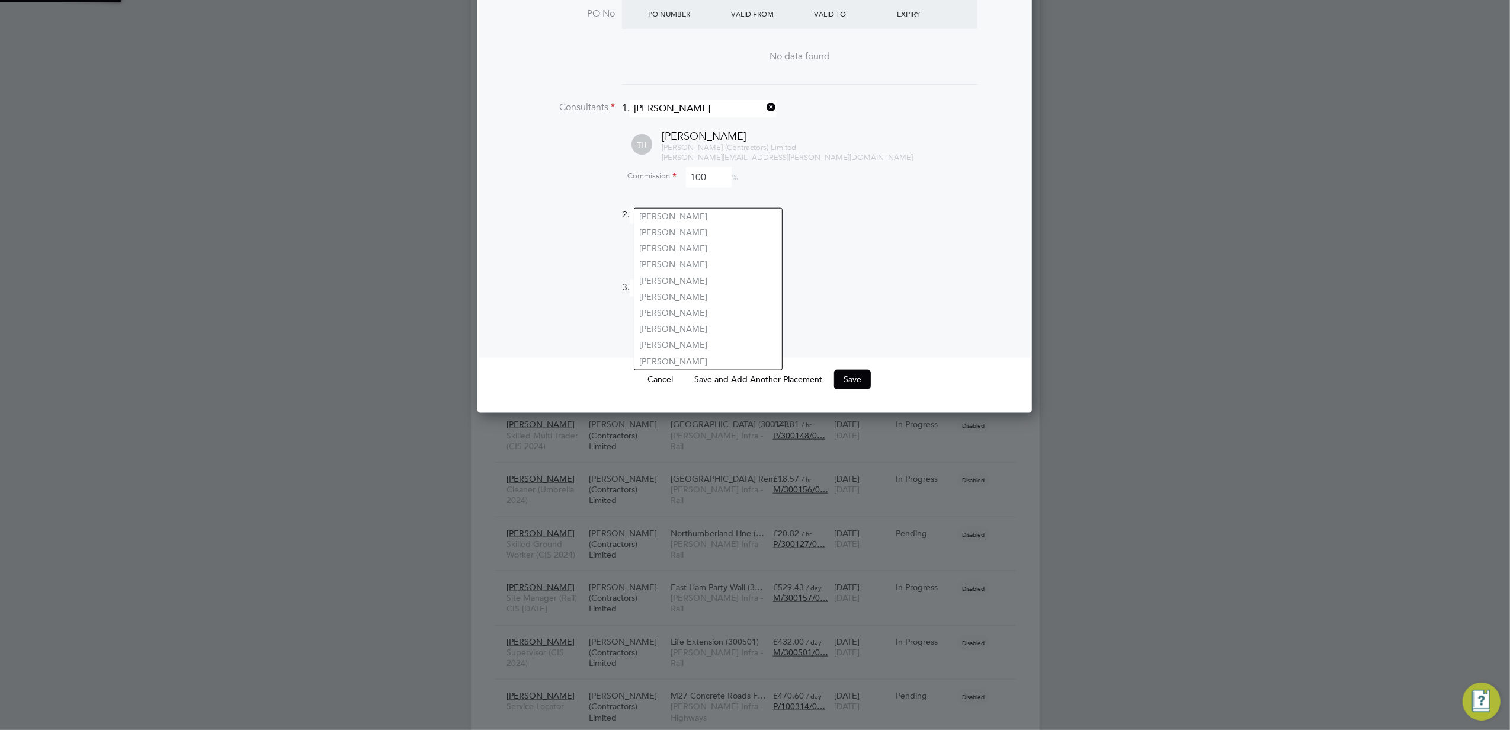
scroll to position [1310, 0]
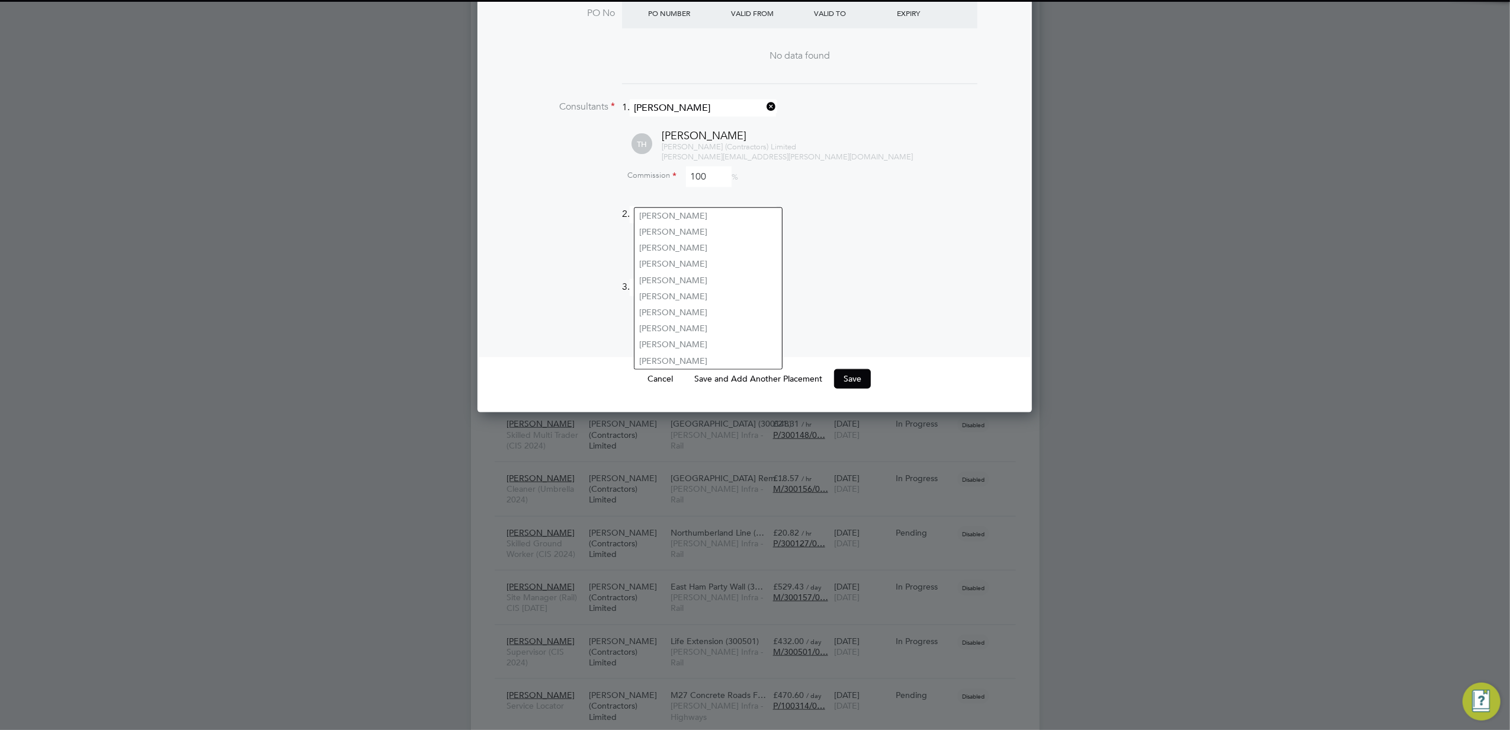
click at [997, 281] on li "3." at bounding box center [755, 293] width 517 height 29
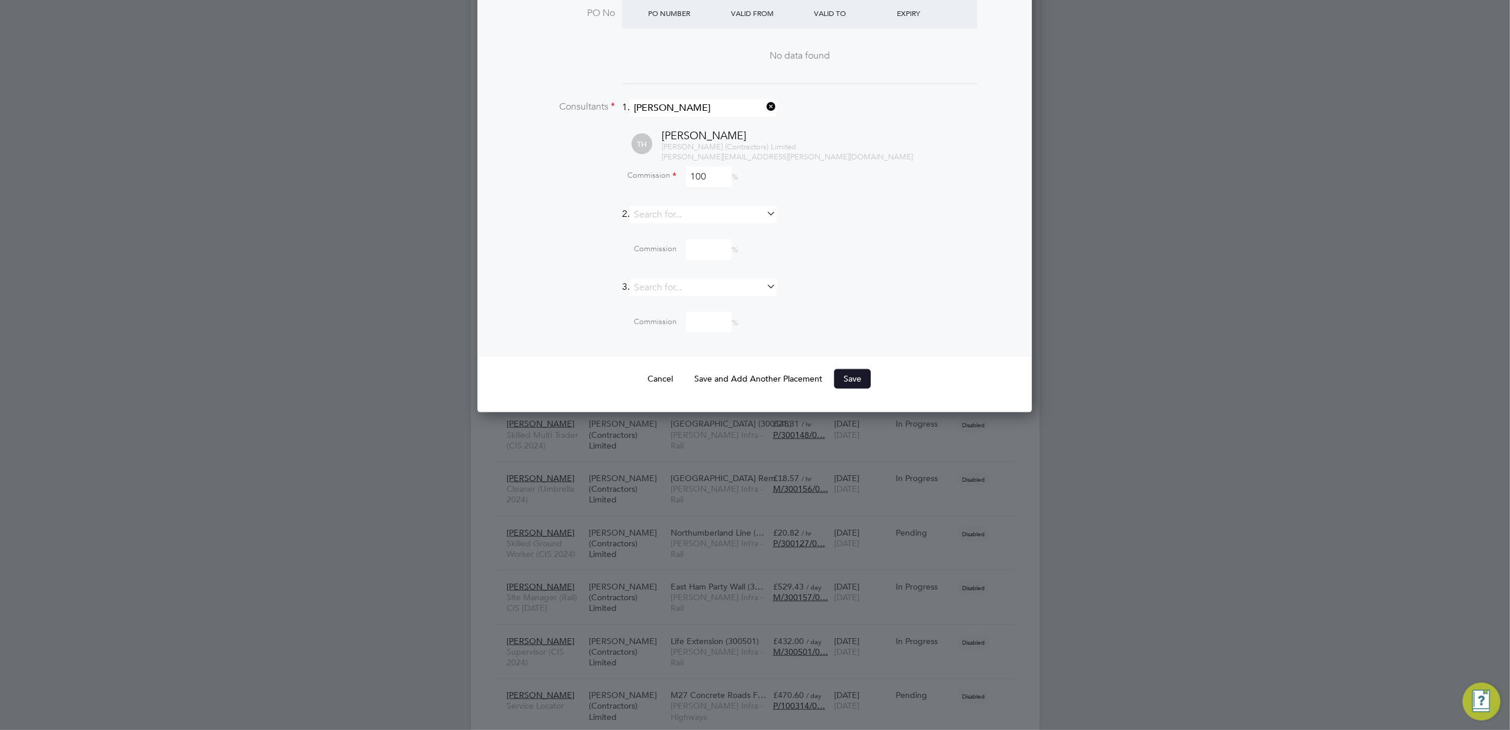
click at [863, 369] on button "Save" at bounding box center [852, 378] width 37 height 19
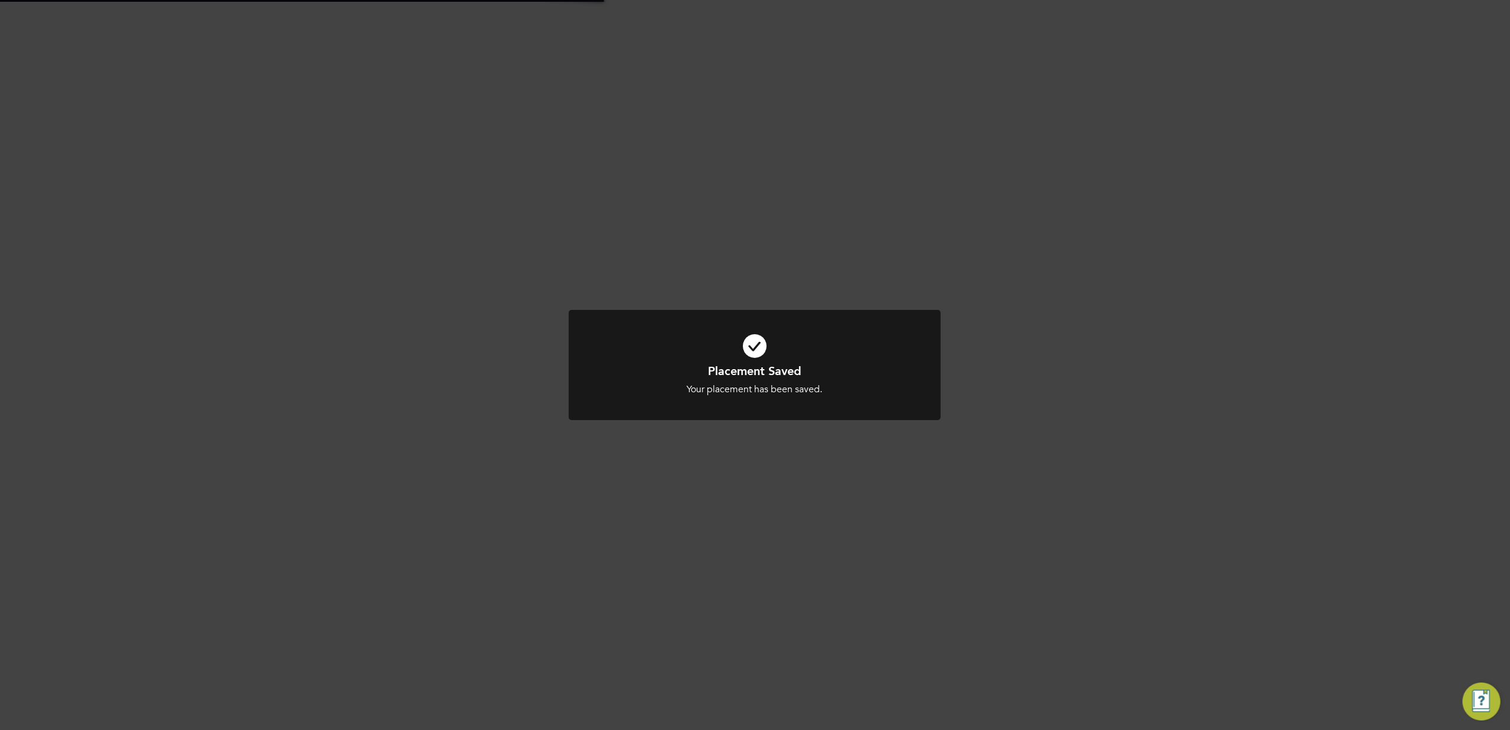
scroll to position [19, 235]
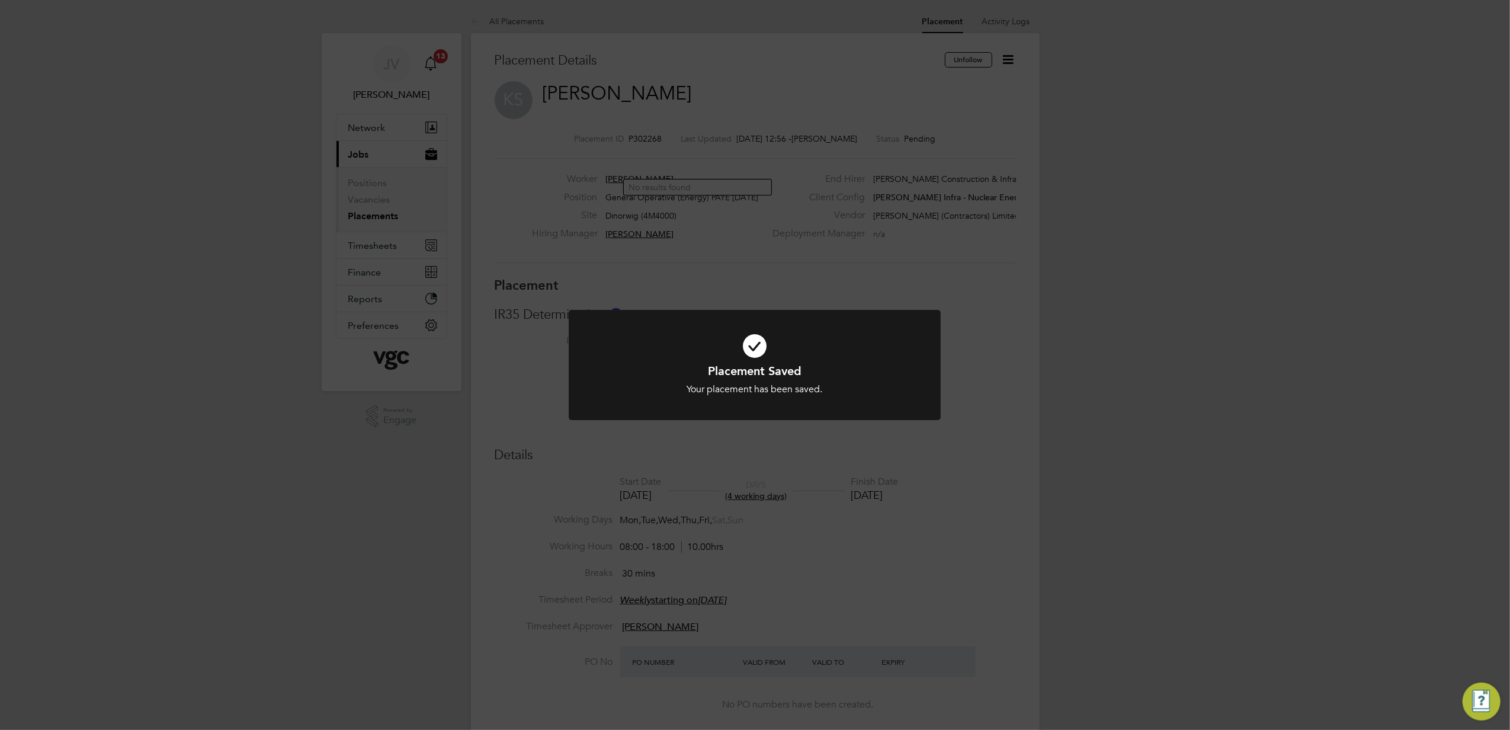
click at [1015, 60] on div "Placement Saved Your placement has been saved. Cancel Okay" at bounding box center [755, 365] width 1510 height 730
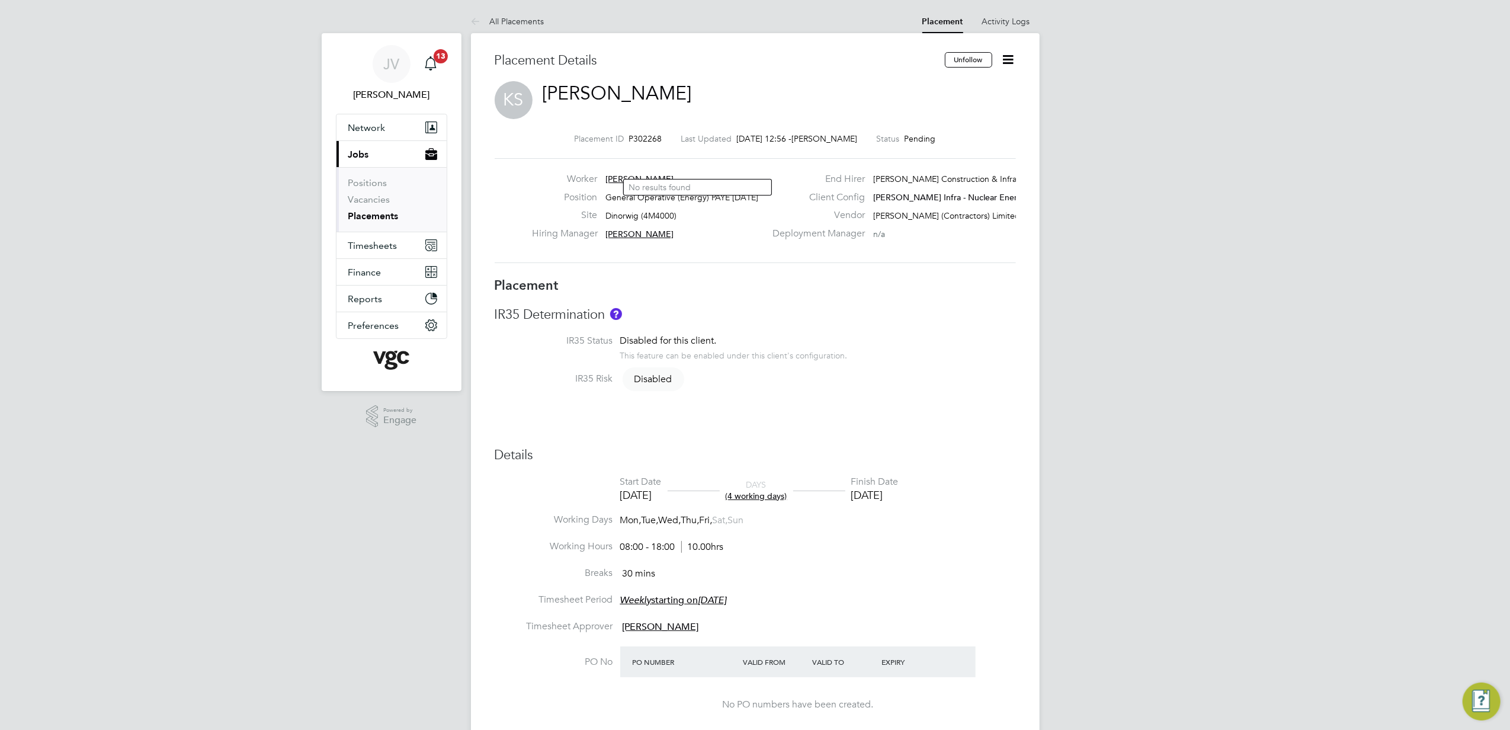
click at [1015, 60] on icon at bounding box center [1008, 59] width 15 height 15
click at [961, 147] on li "Start" at bounding box center [969, 144] width 87 height 17
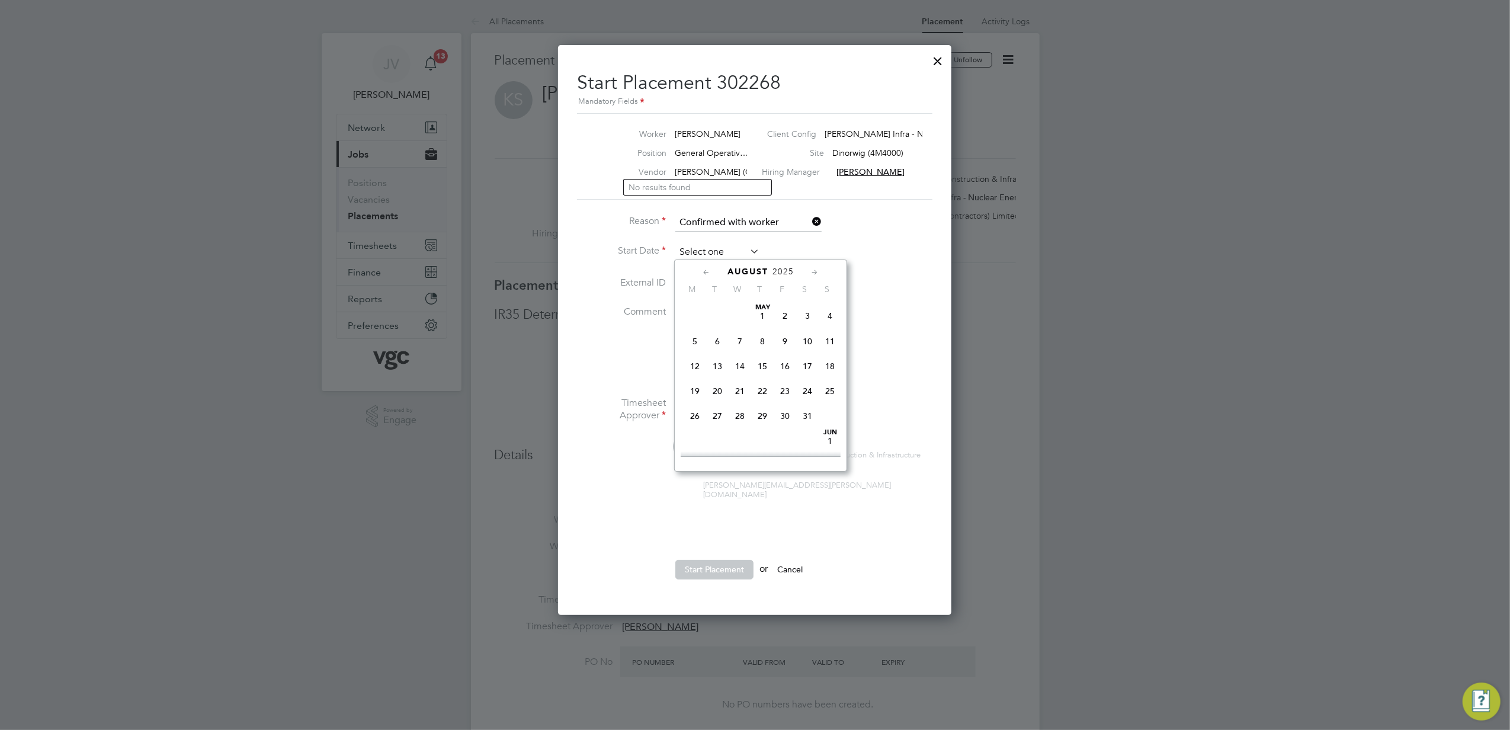
click at [715, 249] on input at bounding box center [718, 253] width 84 height 18
click at [715, 366] on span "26" at bounding box center [717, 358] width 23 height 23
type input "[DATE]"
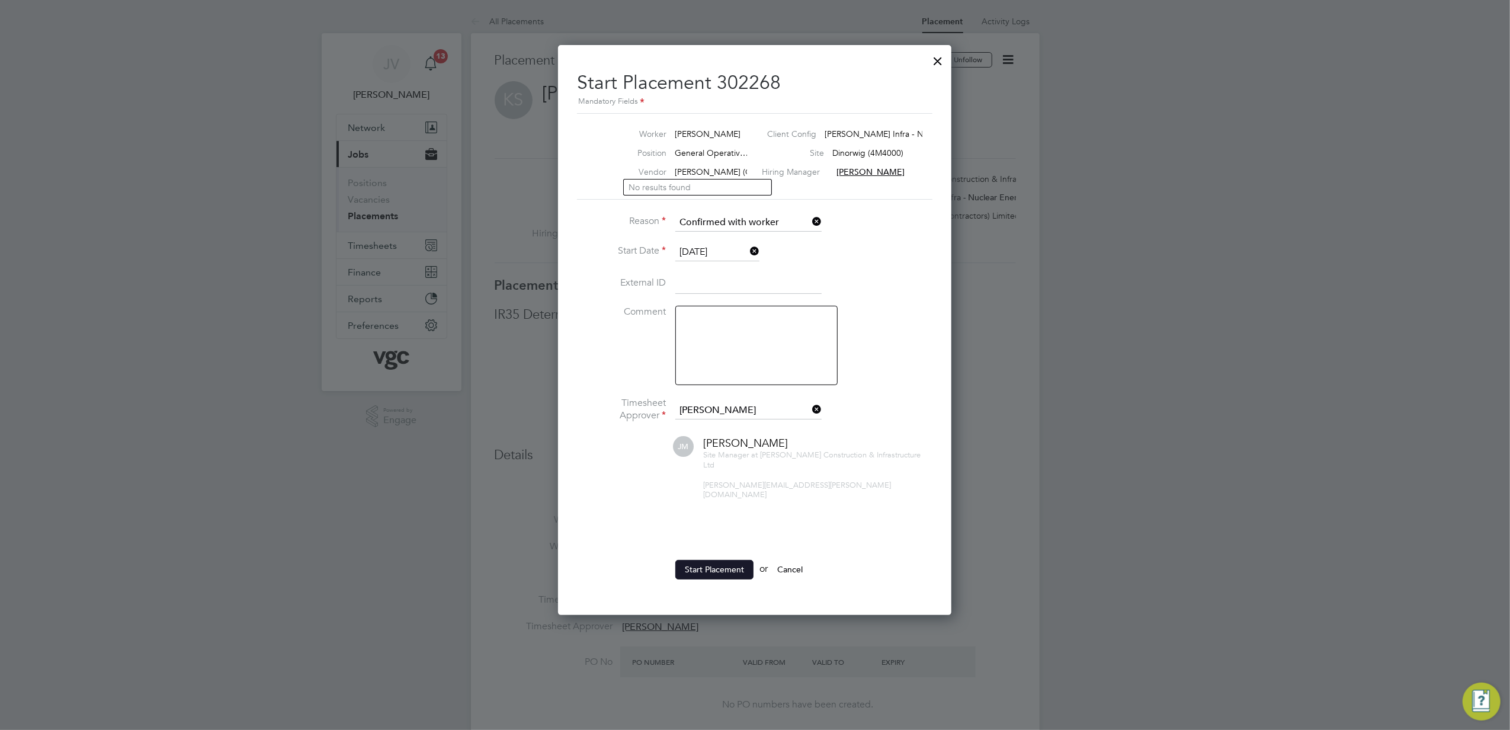
click at [710, 560] on button "Start Placement" at bounding box center [715, 569] width 78 height 19
